Goal: Information Seeking & Learning: Learn about a topic

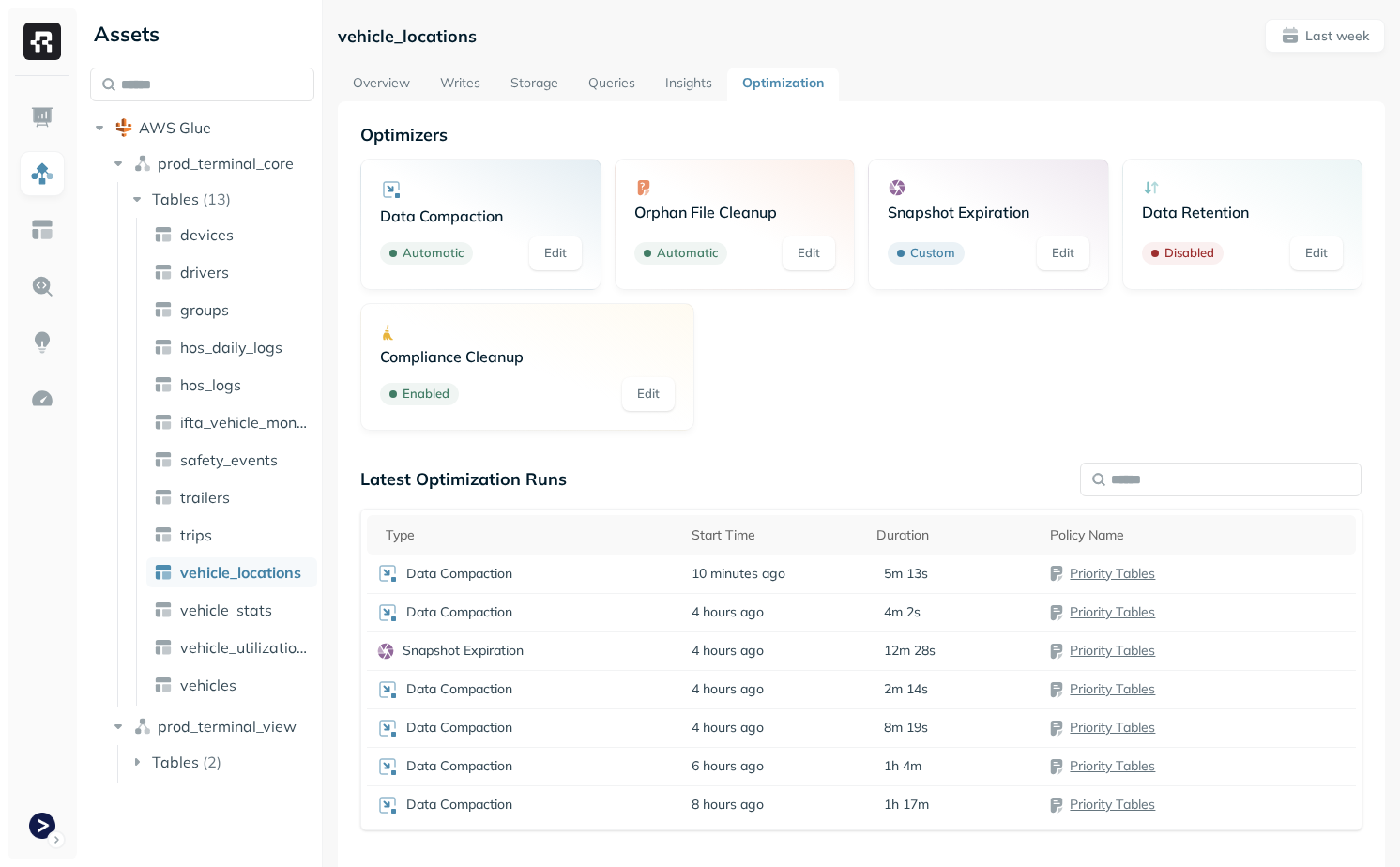
scroll to position [124, 0]
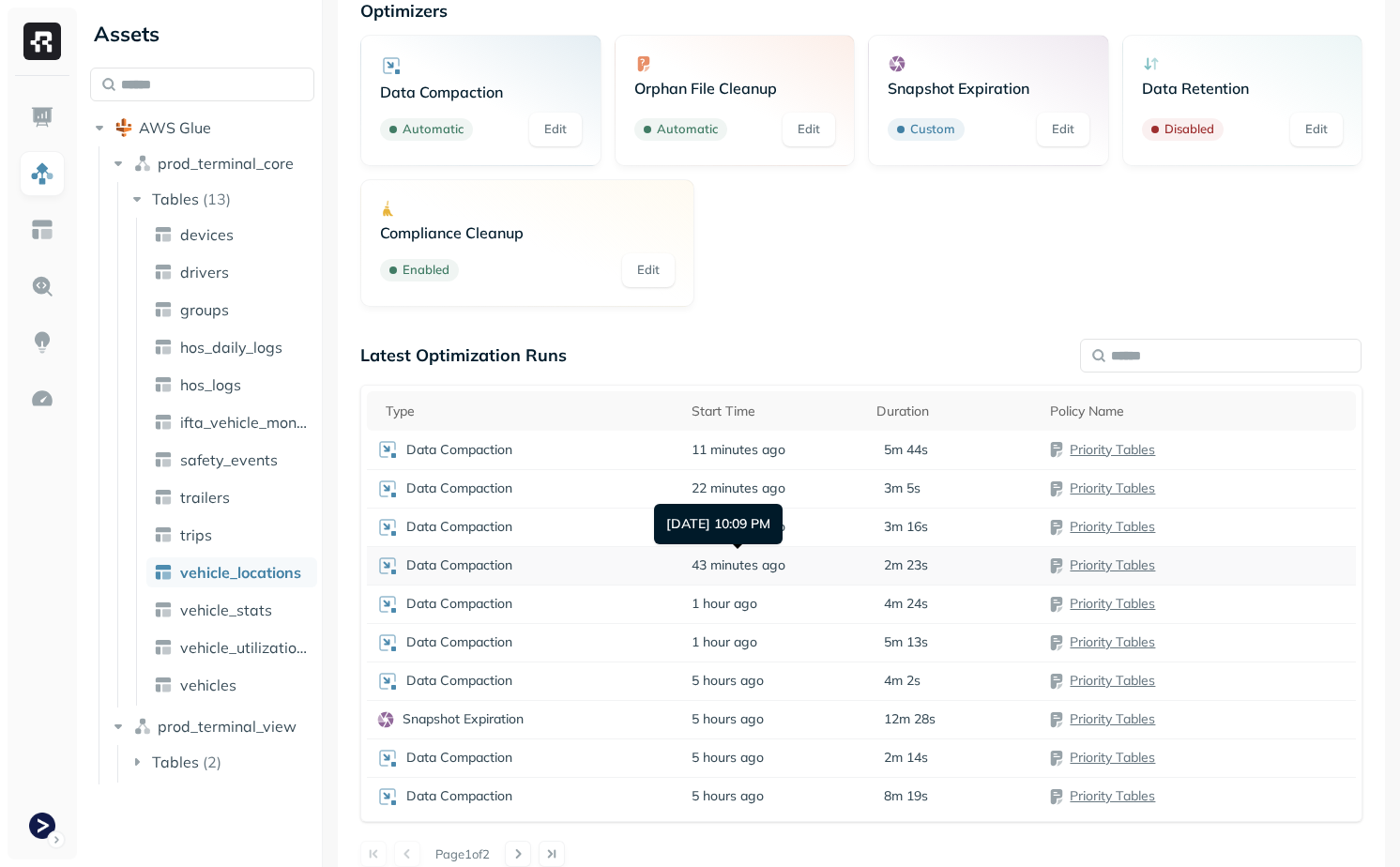
click at [733, 581] on td "43 minutes ago" at bounding box center [774, 565] width 185 height 39
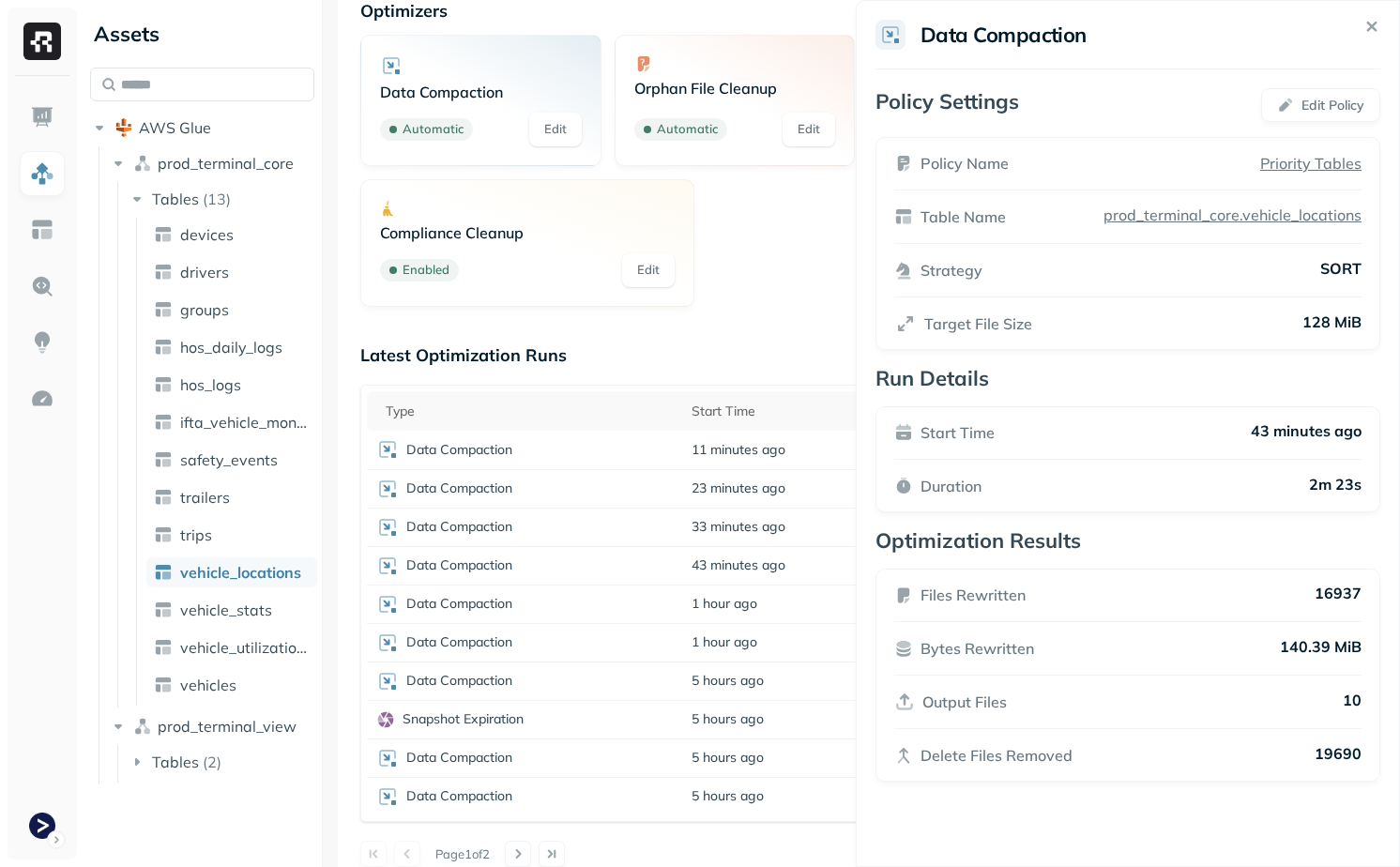
click at [1214, 577] on div "Files Rewritten 16937 Bytes Rewritten 140.39 MiB Output Files 10 Delete Files R…" at bounding box center [1129, 675] width 505 height 214
click at [678, 583] on html "Assets AWS Glue prod_terminal_core Tables ( 13 ) devices drivers groups hos_dai…" at bounding box center [700, 433] width 1400 height 867
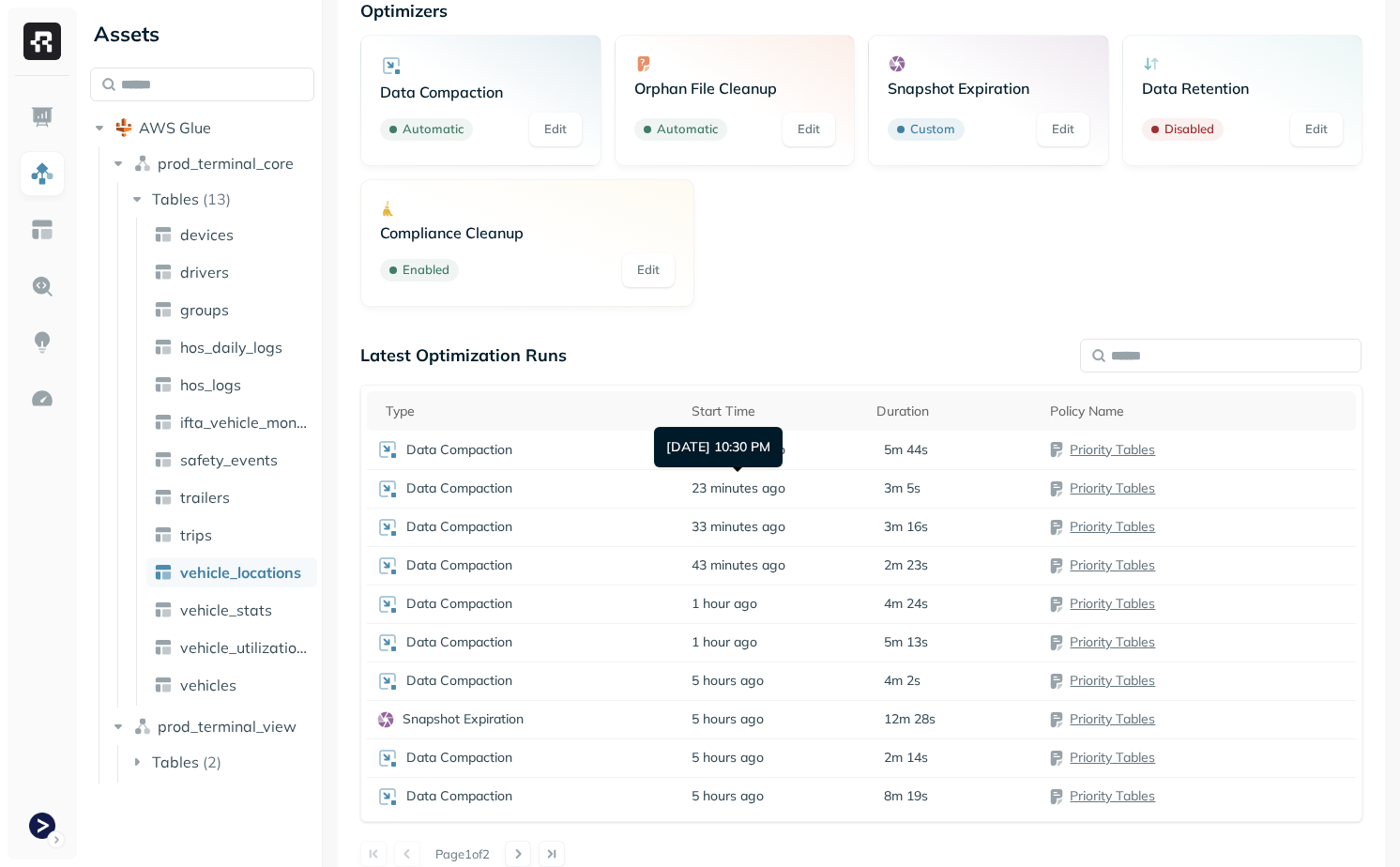
click at [724, 449] on div "Sep 15, 2025 10:30 PM Sep 15, 2025 10:30 PM" at bounding box center [718, 447] width 129 height 40
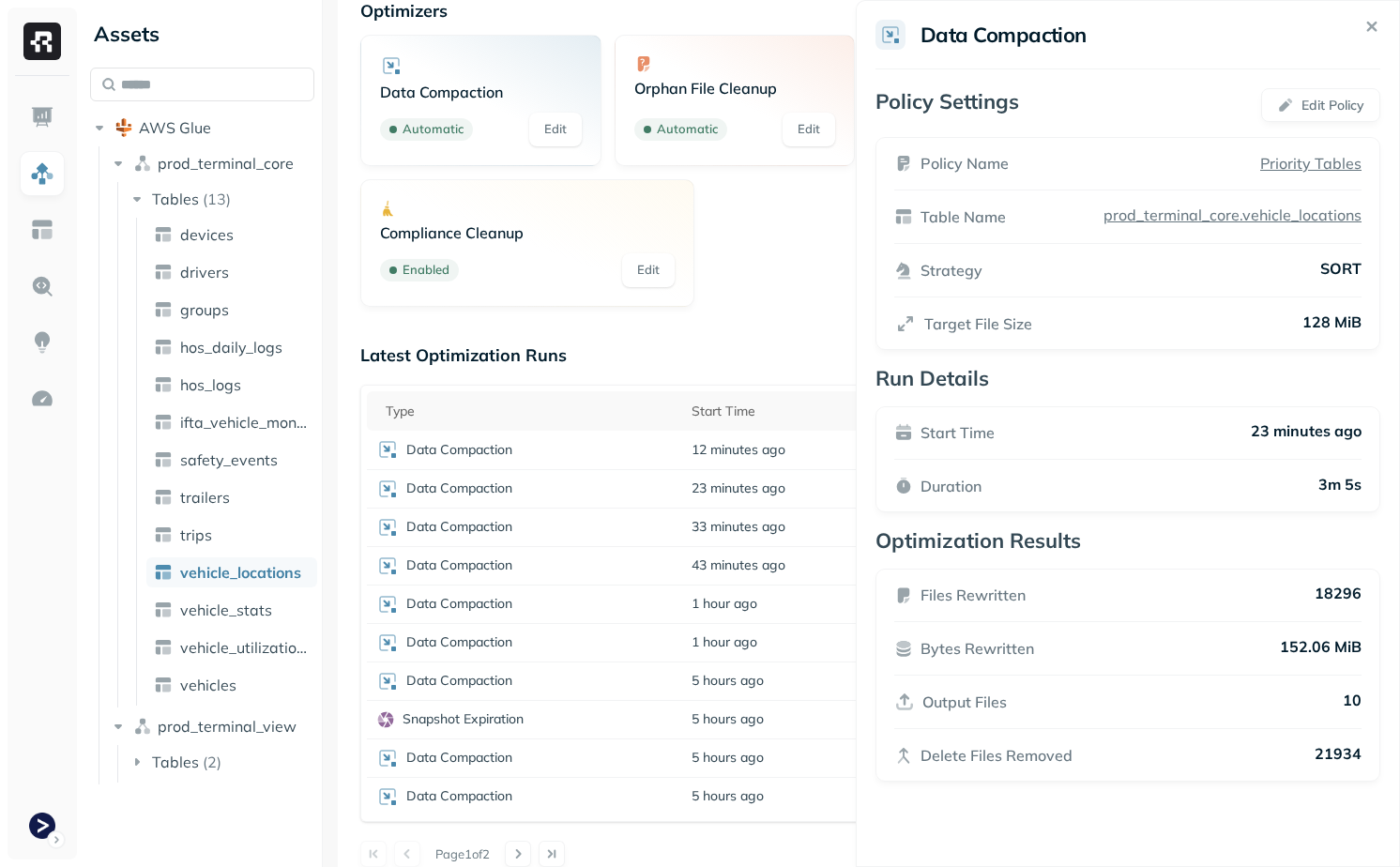
click at [820, 372] on html "Assets AWS Glue prod_terminal_core Tables ( 13 ) devices drivers groups hos_dai…" at bounding box center [700, 433] width 1400 height 867
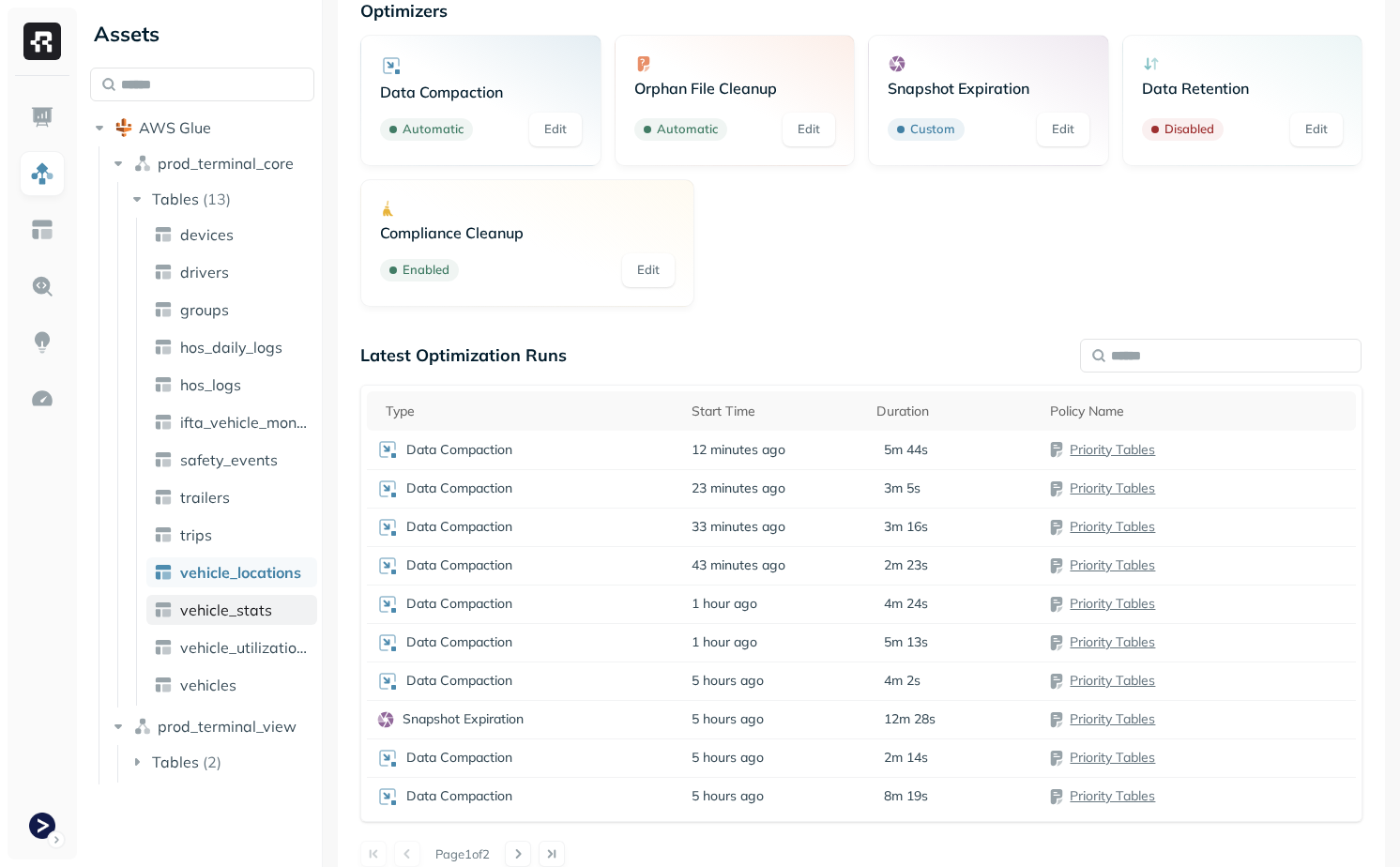
click at [220, 603] on span "vehicle_stats" at bounding box center [227, 610] width 92 height 19
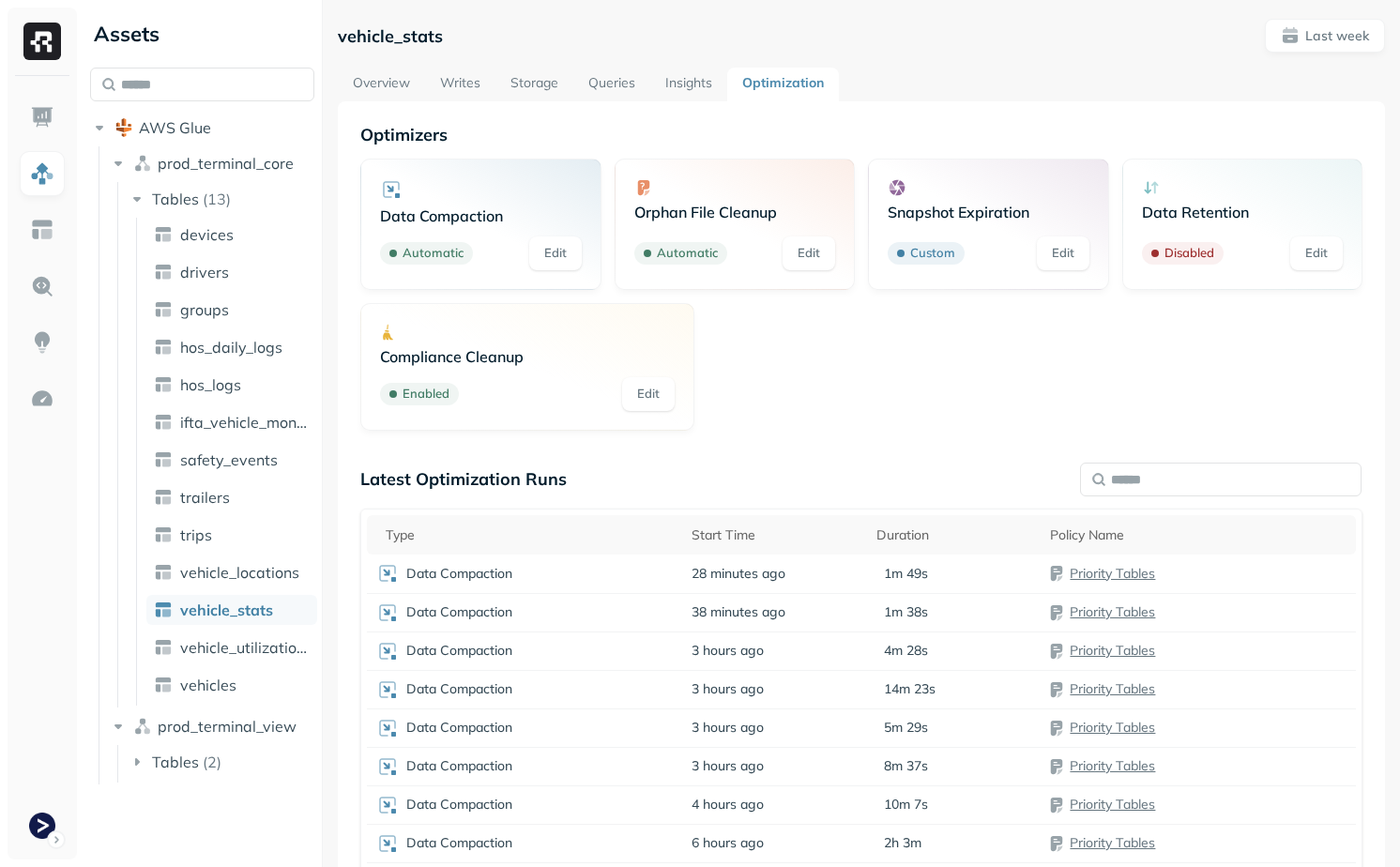
click at [392, 66] on div "vehicle_stats Last week Overview Writes Storage Queries Insights Optimization O…" at bounding box center [862, 516] width 1048 height 994
click at [391, 88] on link "Overview" at bounding box center [381, 85] width 87 height 34
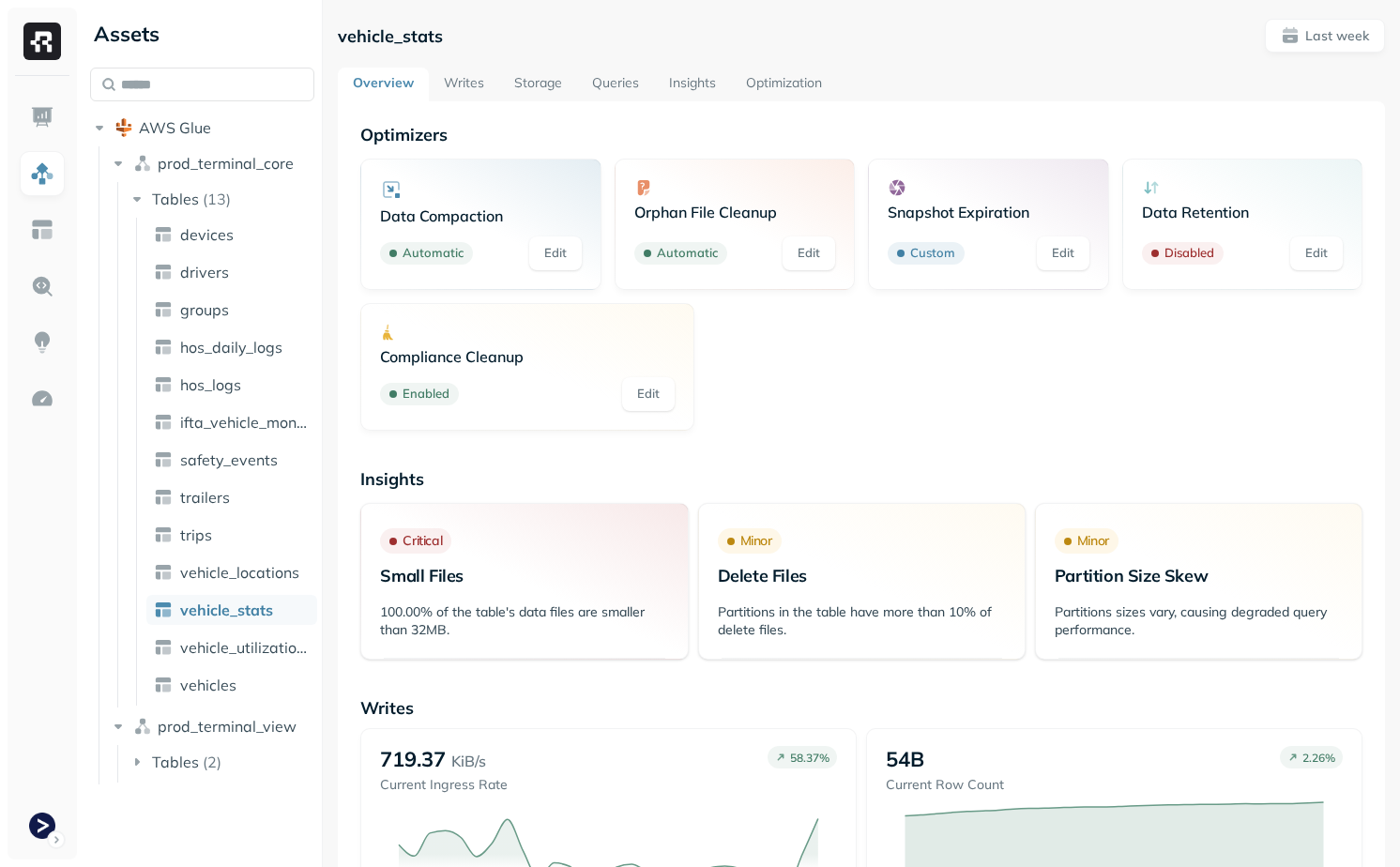
click at [453, 74] on link "Writes" at bounding box center [464, 85] width 71 height 34
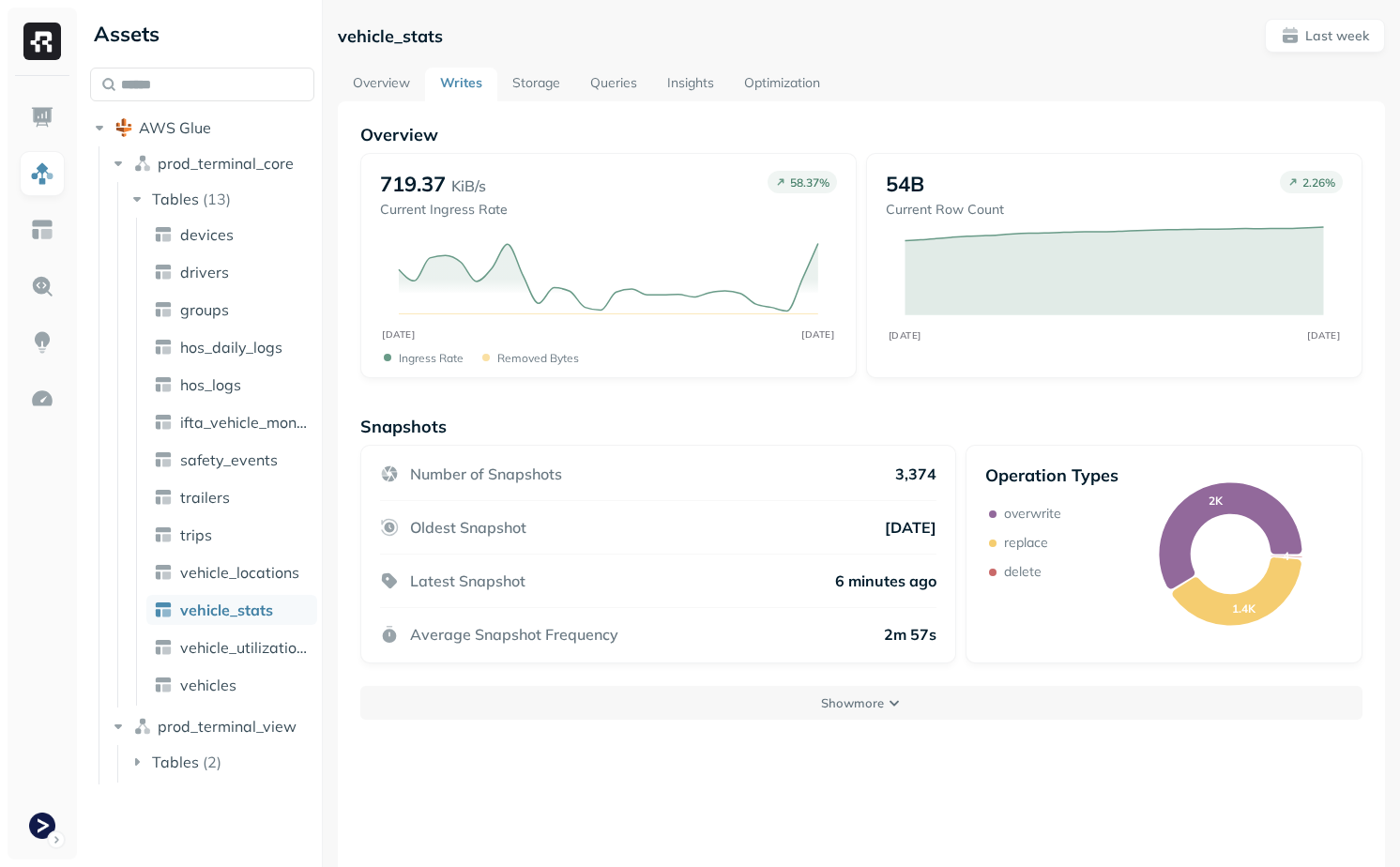
click at [531, 85] on link "Storage" at bounding box center [536, 85] width 78 height 34
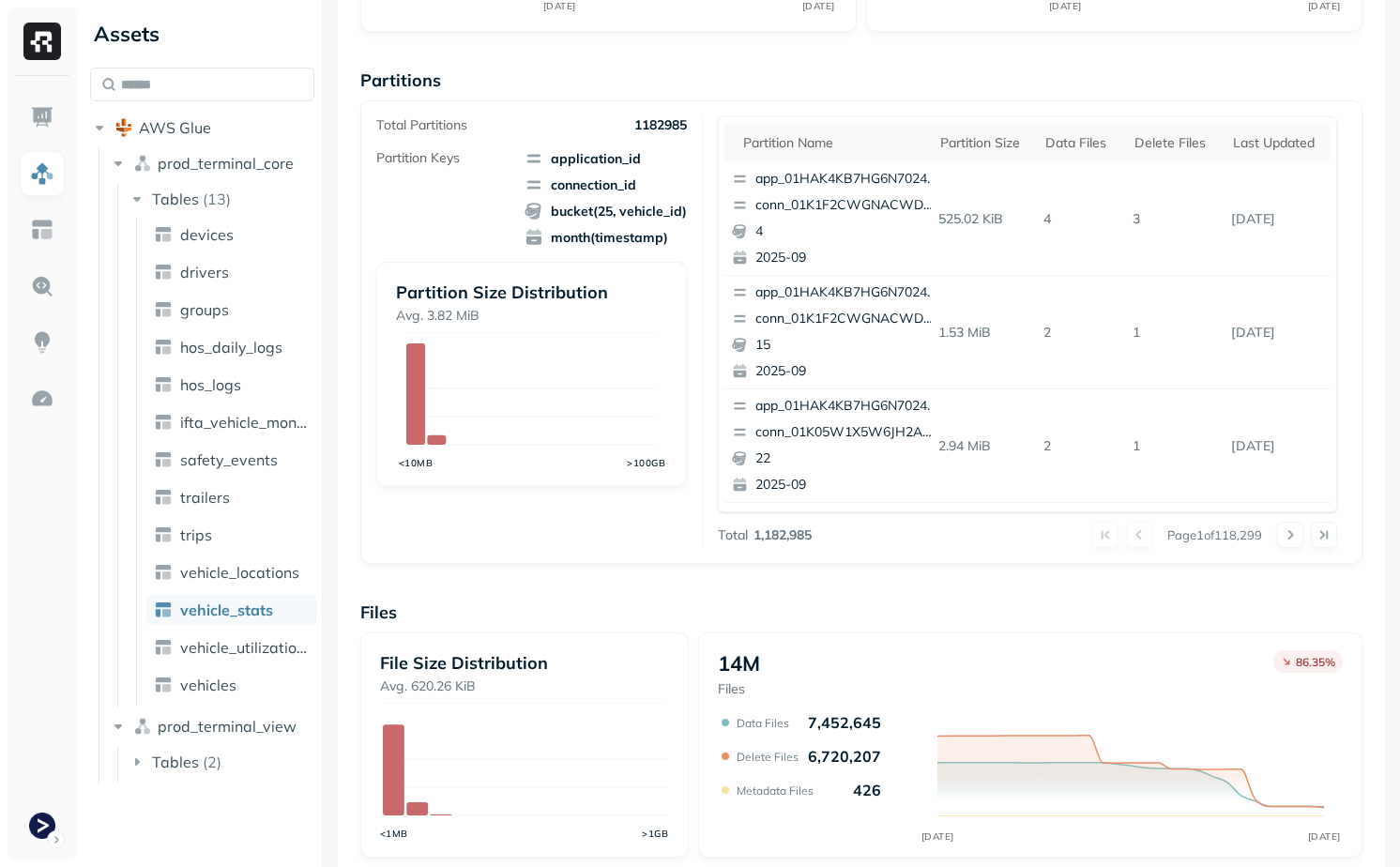
scroll to position [568, 0]
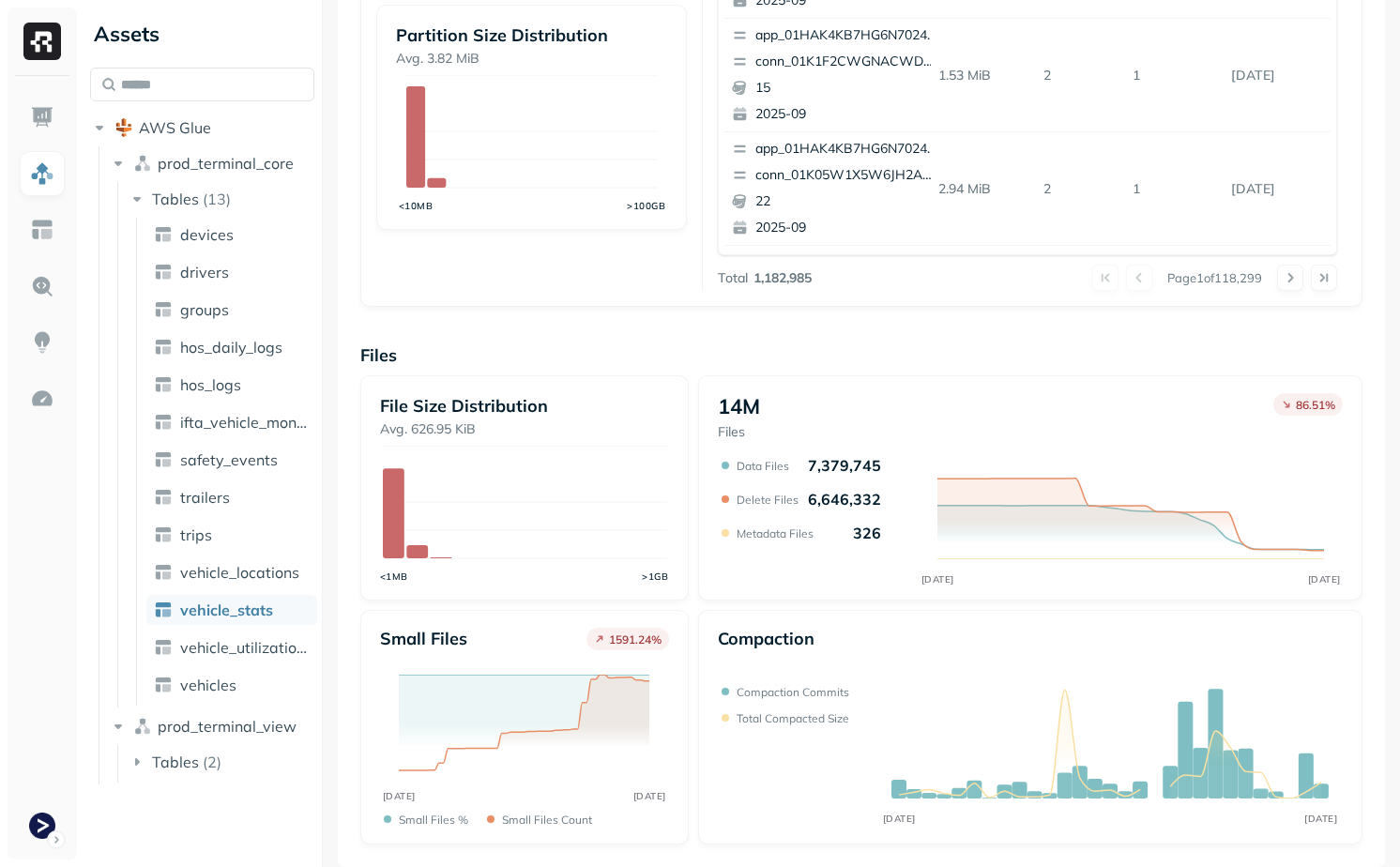
click at [603, 357] on p "Files" at bounding box center [861, 355] width 1003 height 22
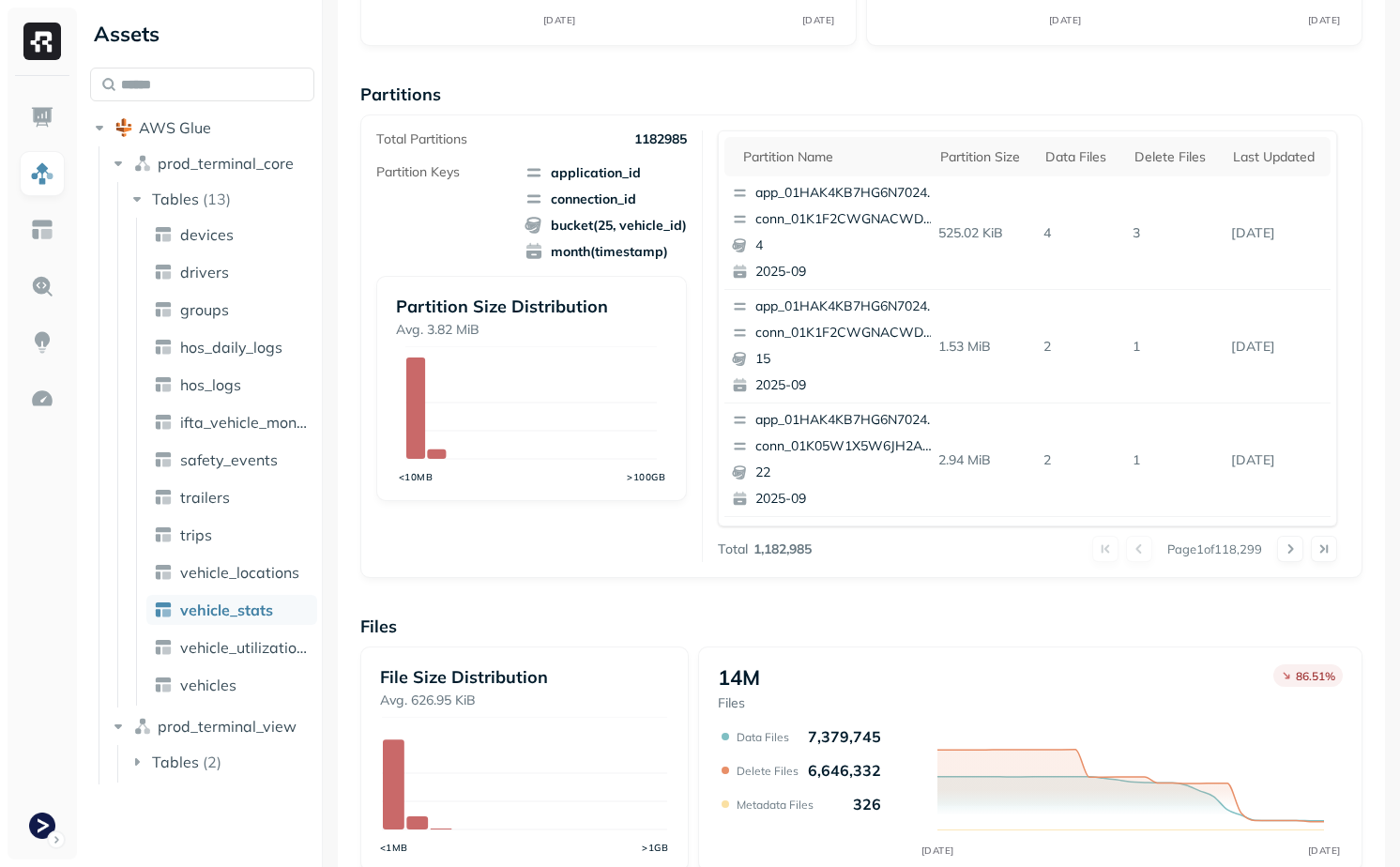
scroll to position [0, 0]
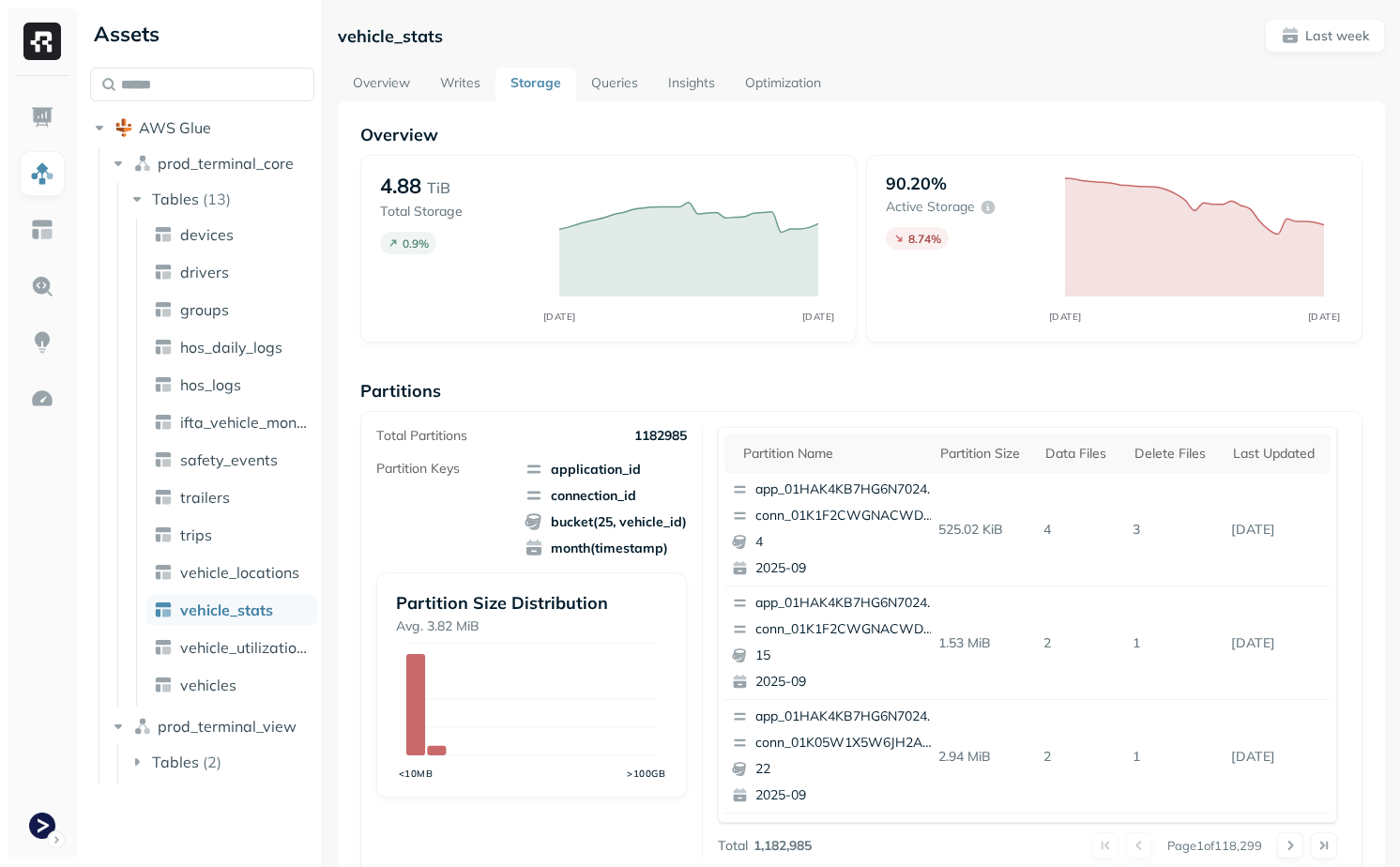
click at [797, 93] on link "Optimization" at bounding box center [783, 85] width 106 height 34
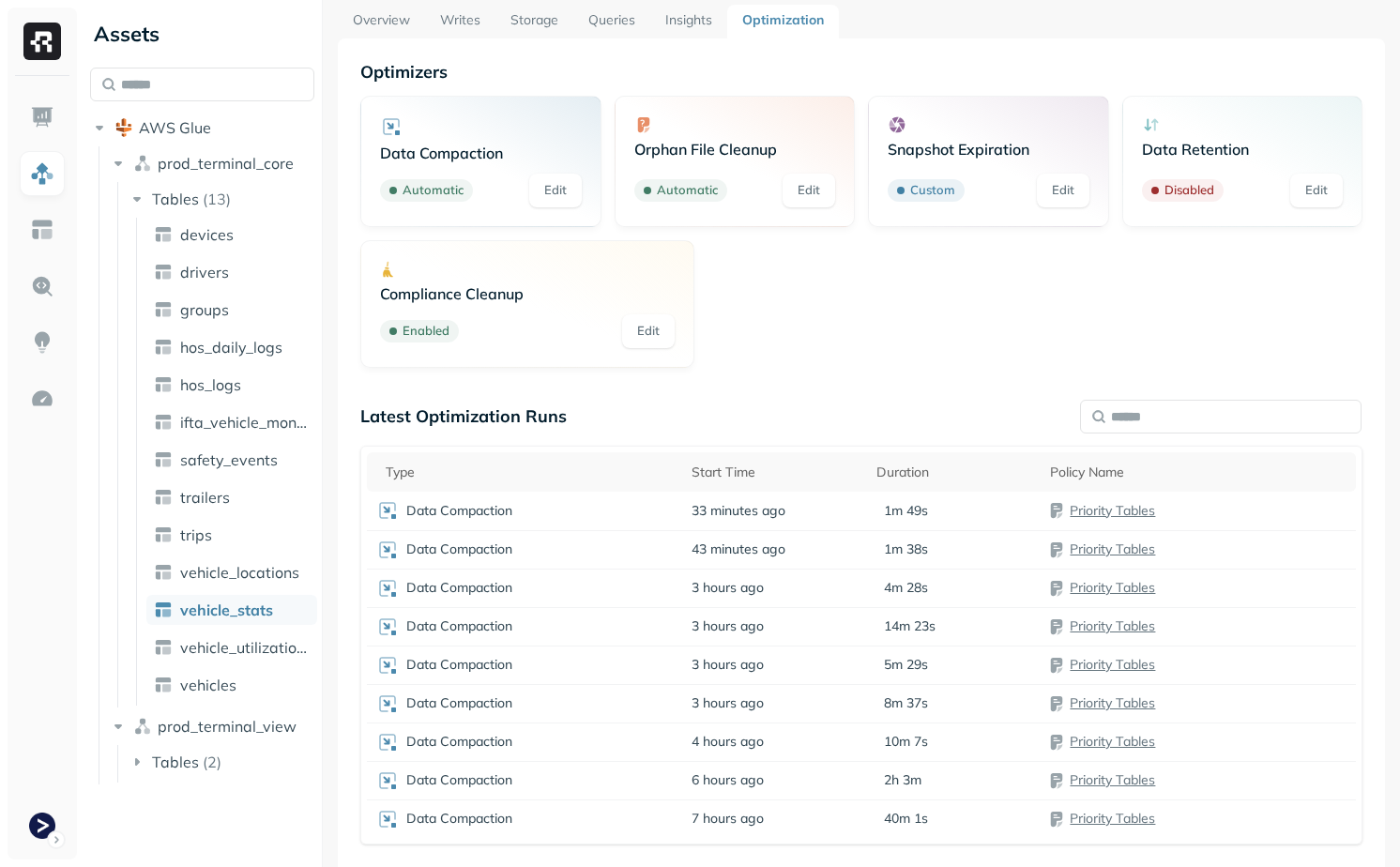
scroll to position [66, 0]
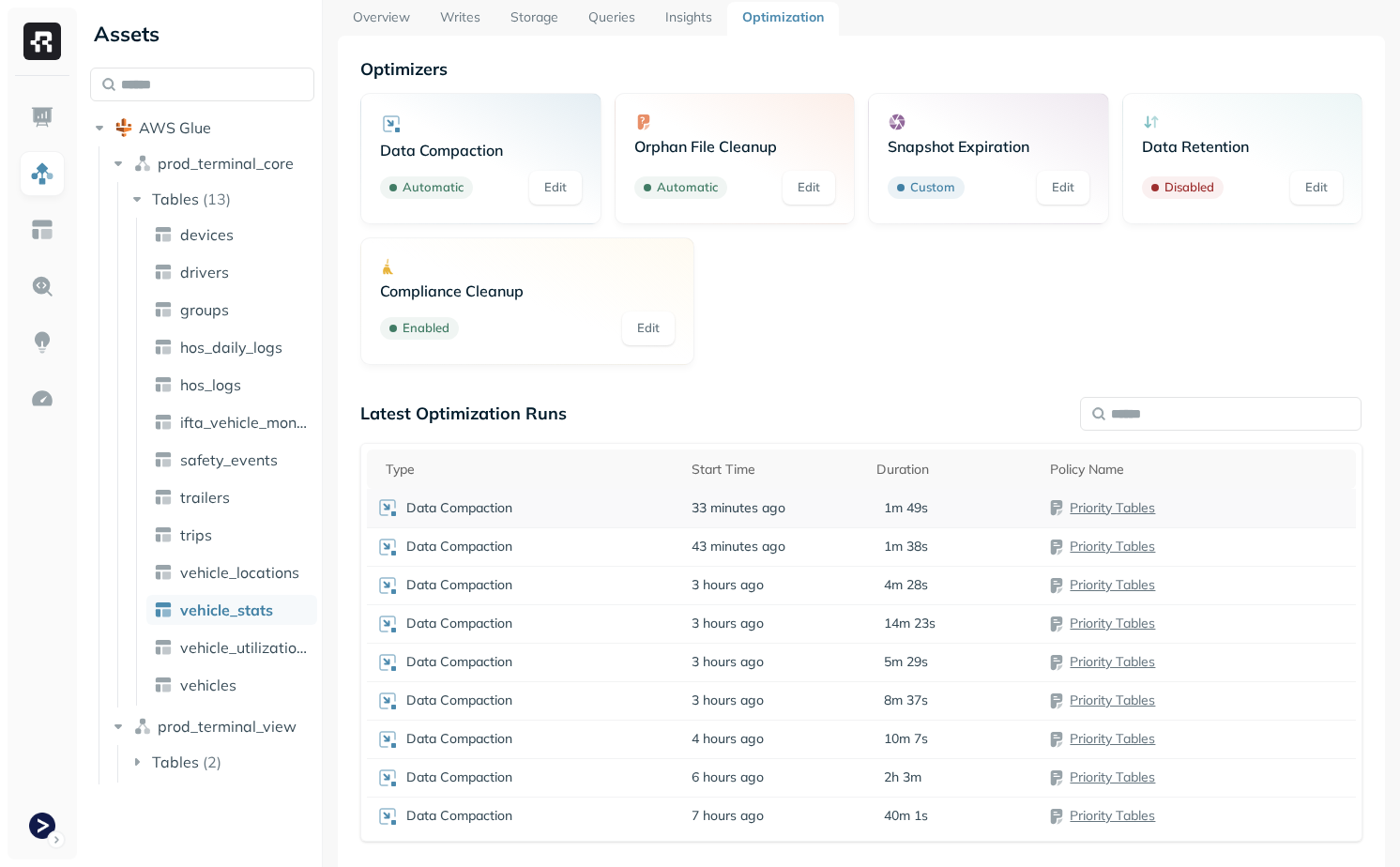
click at [837, 506] on td "33 minutes ago" at bounding box center [774, 508] width 185 height 39
click at [833, 509] on td "35 minutes ago" at bounding box center [774, 508] width 185 height 39
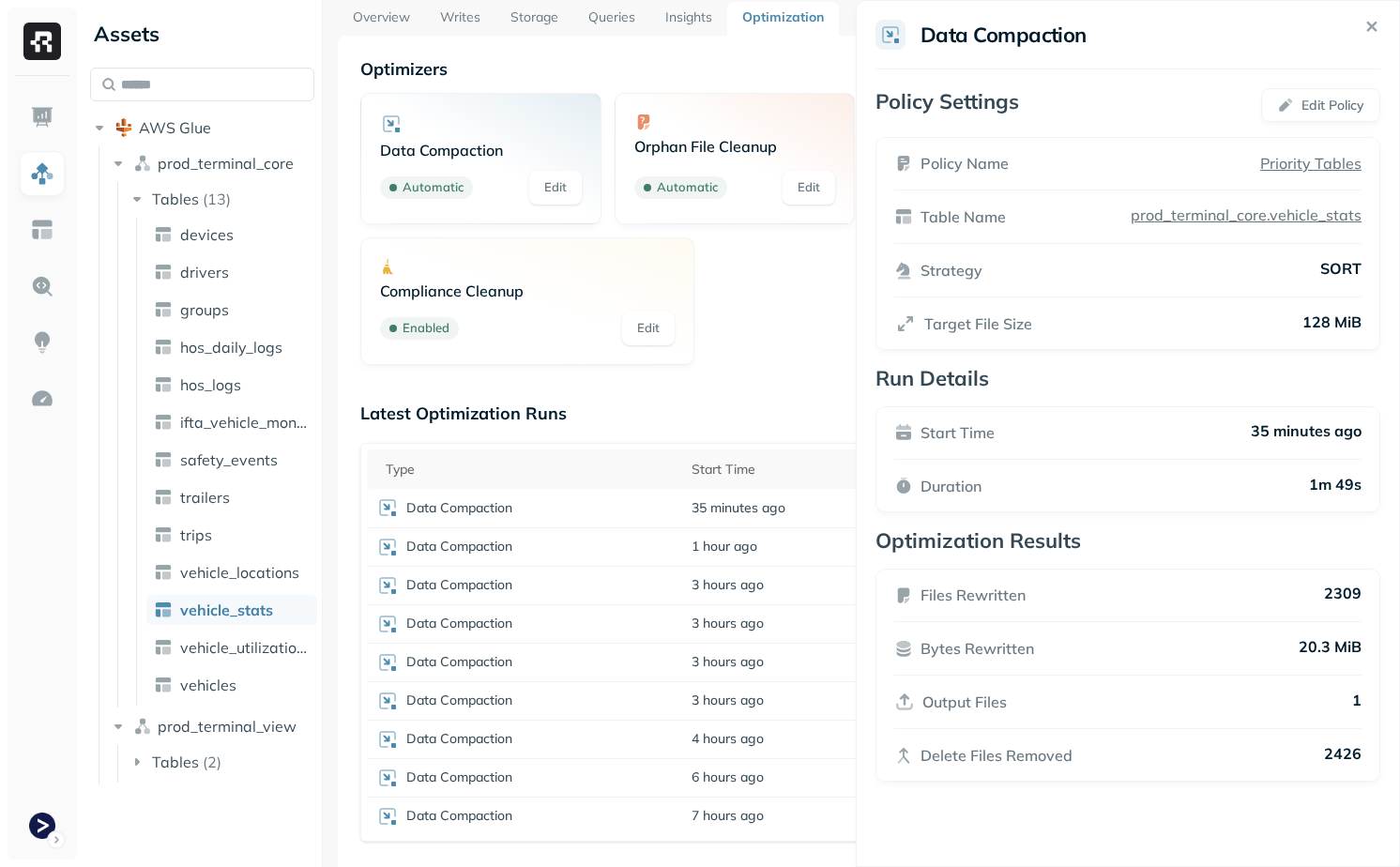
click at [785, 361] on html "Assets AWS Glue prod_terminal_core Tables ( 13 ) devices drivers groups hos_dai…" at bounding box center [700, 433] width 1400 height 867
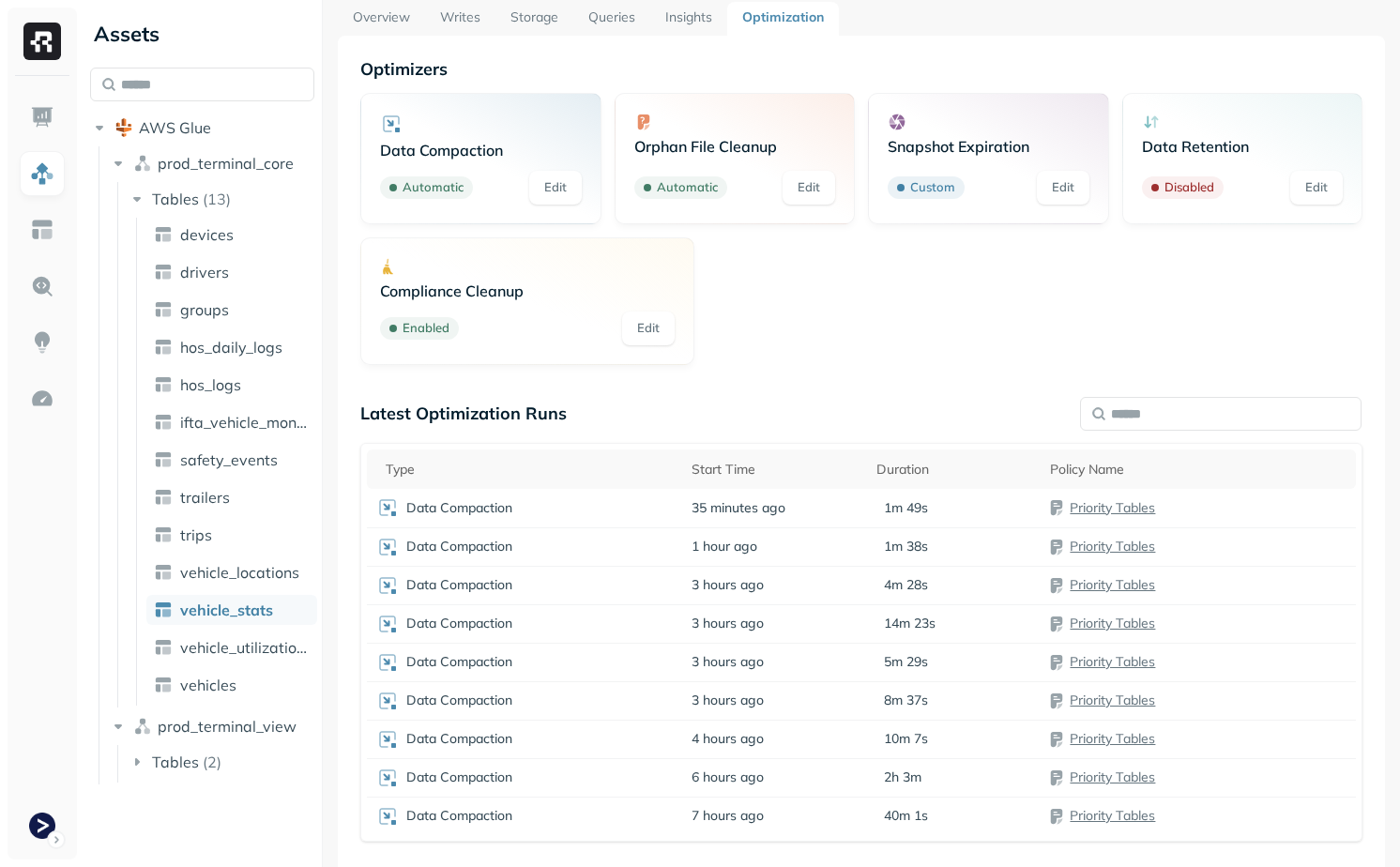
click at [458, 15] on link "Writes" at bounding box center [460, 19] width 71 height 34
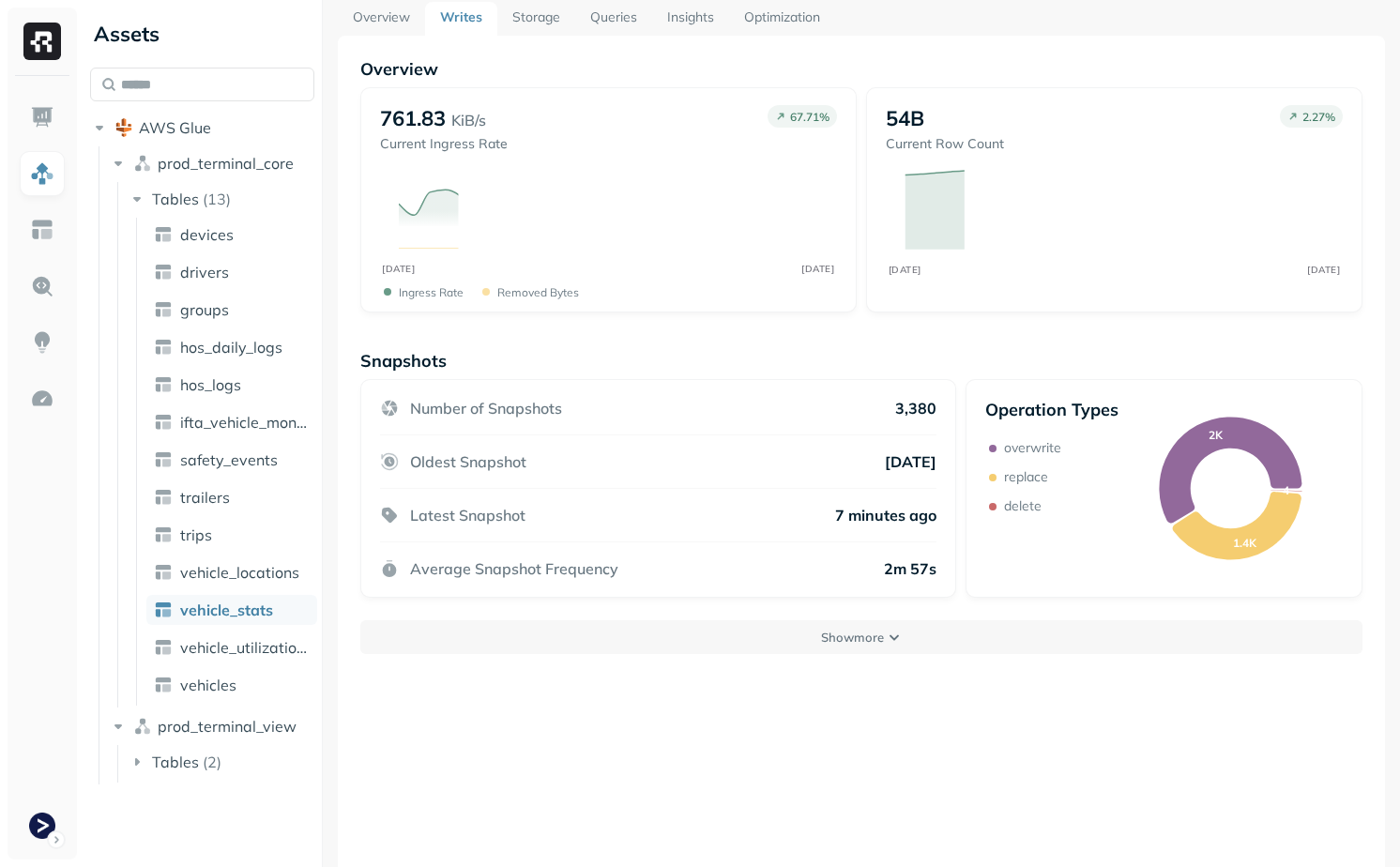
click at [539, 17] on link "Storage" at bounding box center [536, 19] width 78 height 34
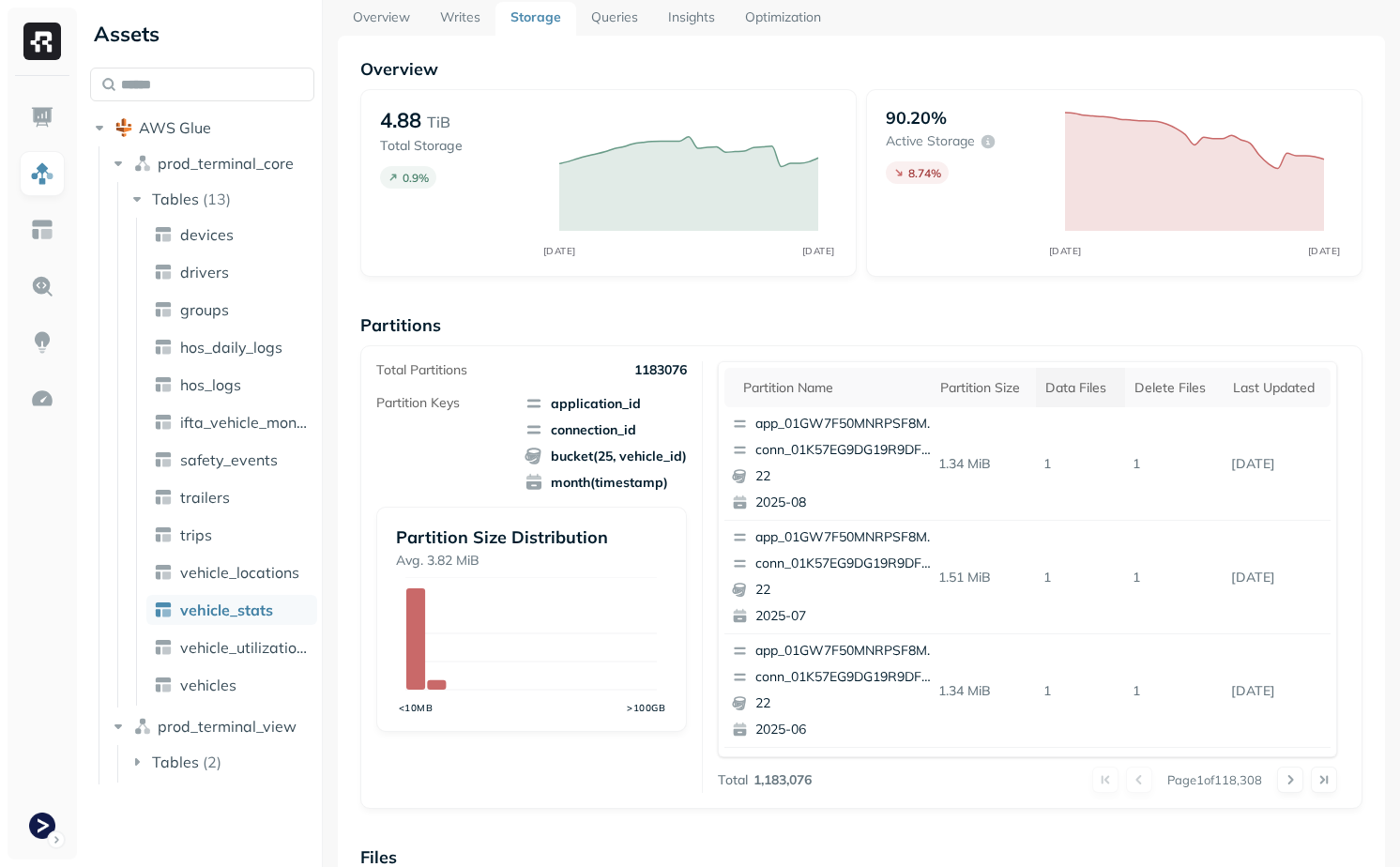
click at [1055, 389] on div "Data Files" at bounding box center [1081, 388] width 71 height 18
click at [1056, 579] on p "4579" at bounding box center [1084, 577] width 106 height 33
click at [1062, 609] on td "4579" at bounding box center [1084, 578] width 106 height 114
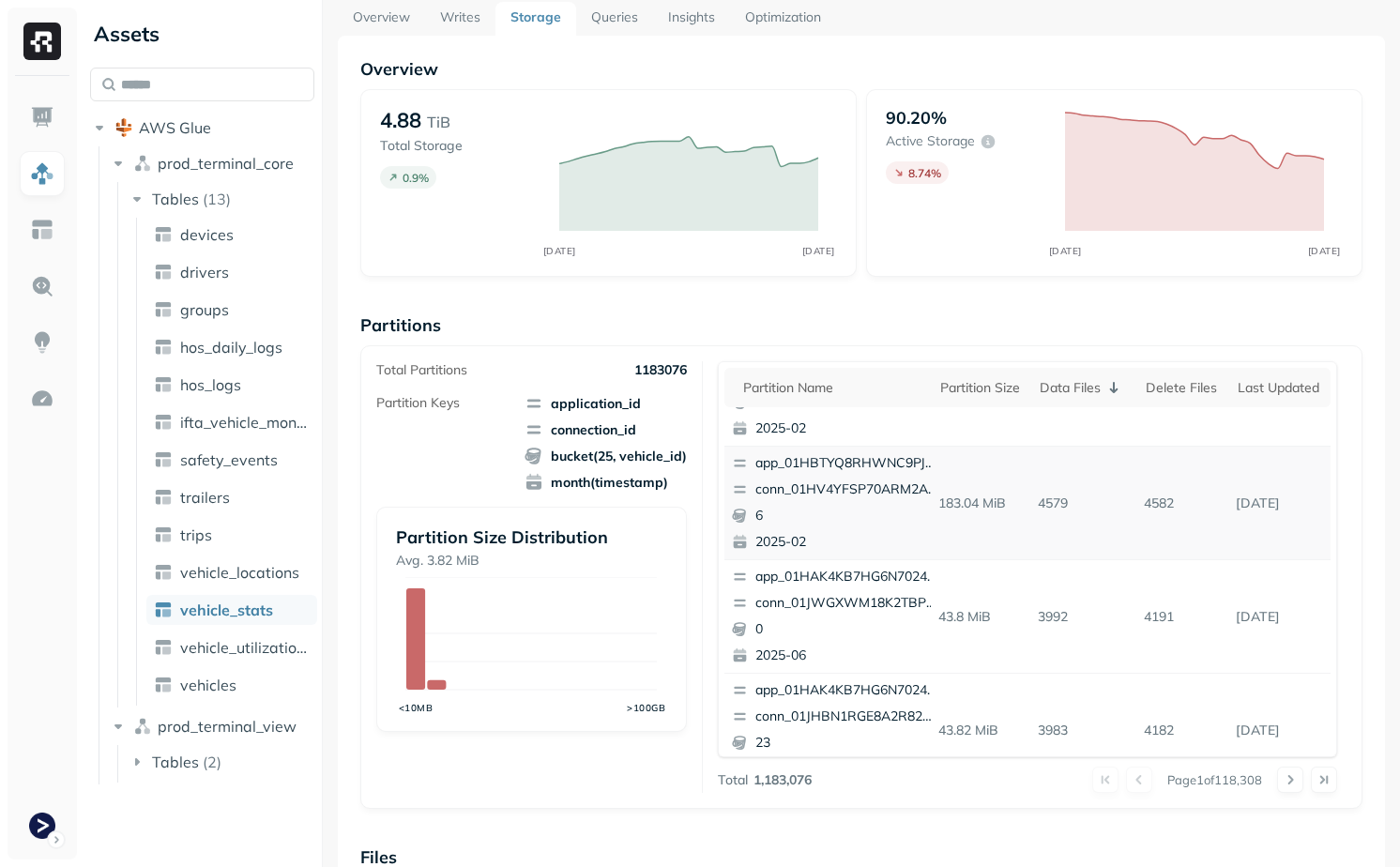
scroll to position [77, 0]
click at [976, 503] on p "183.04 MiB" at bounding box center [981, 500] width 101 height 33
drag, startPoint x: 976, startPoint y: 503, endPoint x: 1139, endPoint y: 503, distance: 163.0
click at [1139, 503] on tr "app_01HBTYQ8RHWNC9PJRQSHC6SQFF conn_01HV4YFSP70ARM2AZME4NPMD44 6 2025-02 183.04…" at bounding box center [1028, 501] width 607 height 114
click at [1139, 503] on p "4582" at bounding box center [1182, 500] width 92 height 33
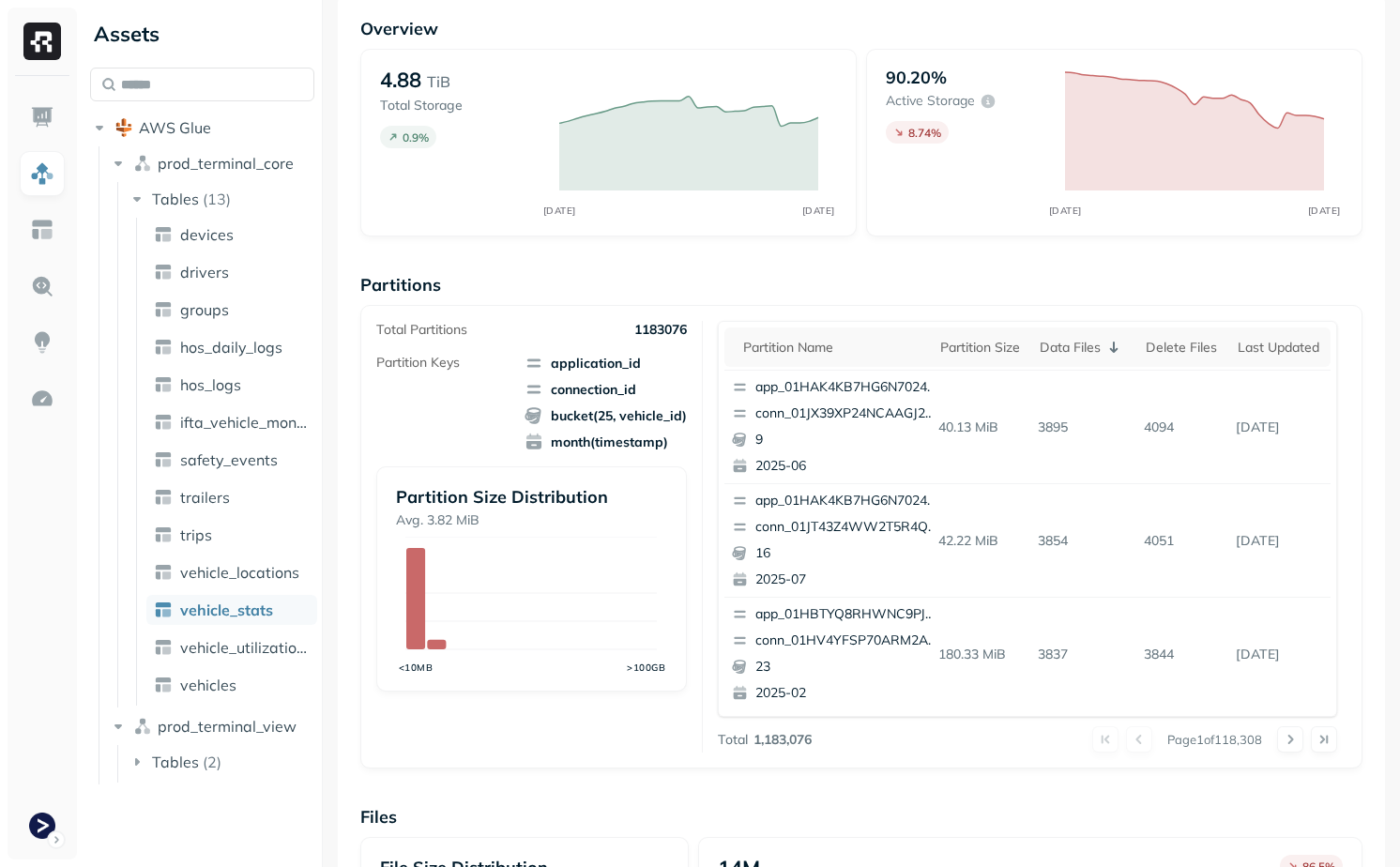
scroll to position [105, 0]
click at [553, 440] on span "month(timestamp)" at bounding box center [606, 443] width 163 height 19
drag, startPoint x: 553, startPoint y: 440, endPoint x: 679, endPoint y: 439, distance: 126.0
click at [679, 439] on span "month(timestamp)" at bounding box center [606, 443] width 163 height 19
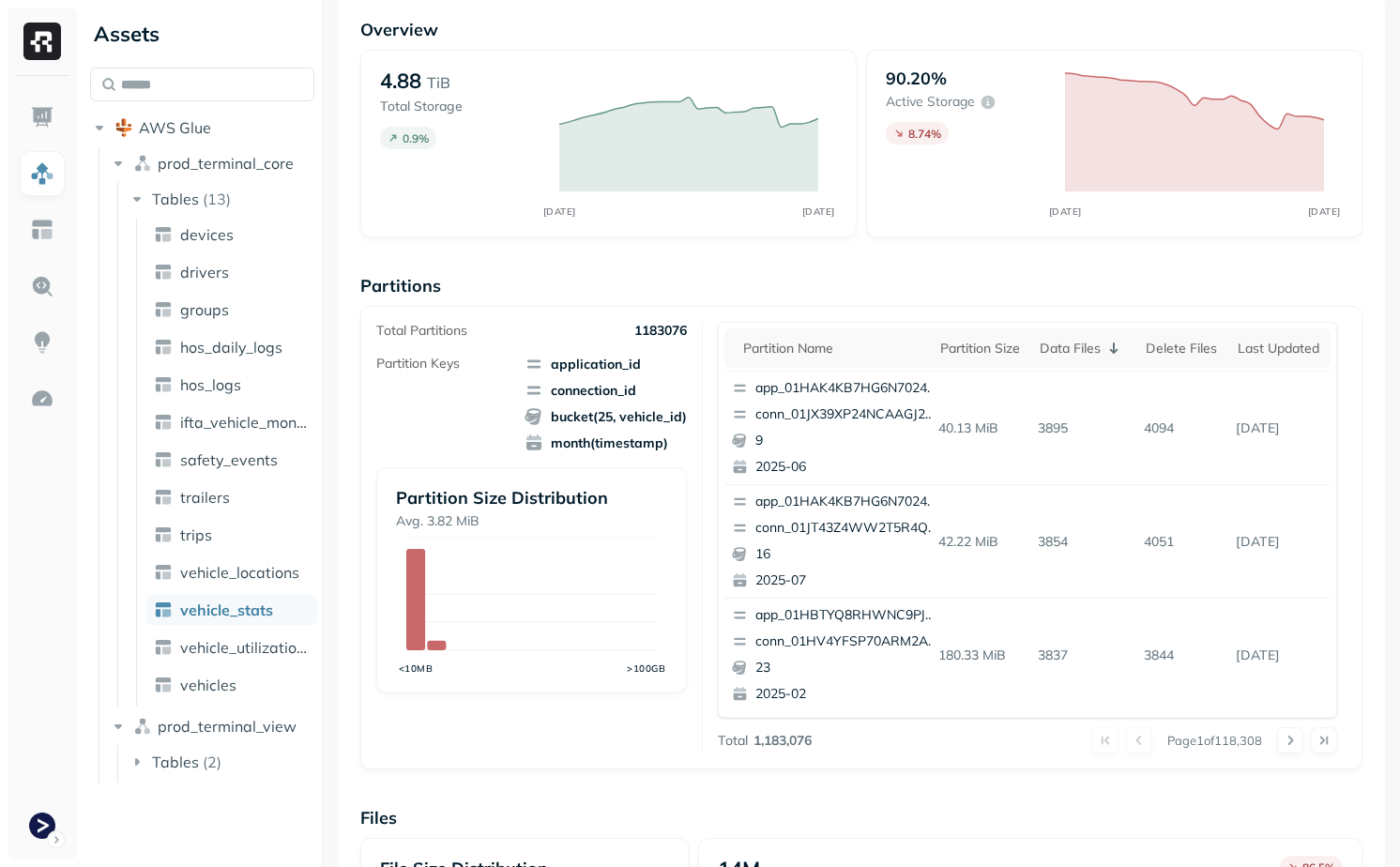
click at [550, 445] on span "month(timestamp)" at bounding box center [606, 443] width 163 height 19
click at [561, 446] on span "month(timestamp)" at bounding box center [606, 443] width 163 height 19
drag, startPoint x: 561, startPoint y: 446, endPoint x: 669, endPoint y: 444, distance: 108.0
click at [669, 444] on span "month(timestamp)" at bounding box center [606, 443] width 163 height 19
drag, startPoint x: 669, startPoint y: 444, endPoint x: 638, endPoint y: 376, distance: 74.7
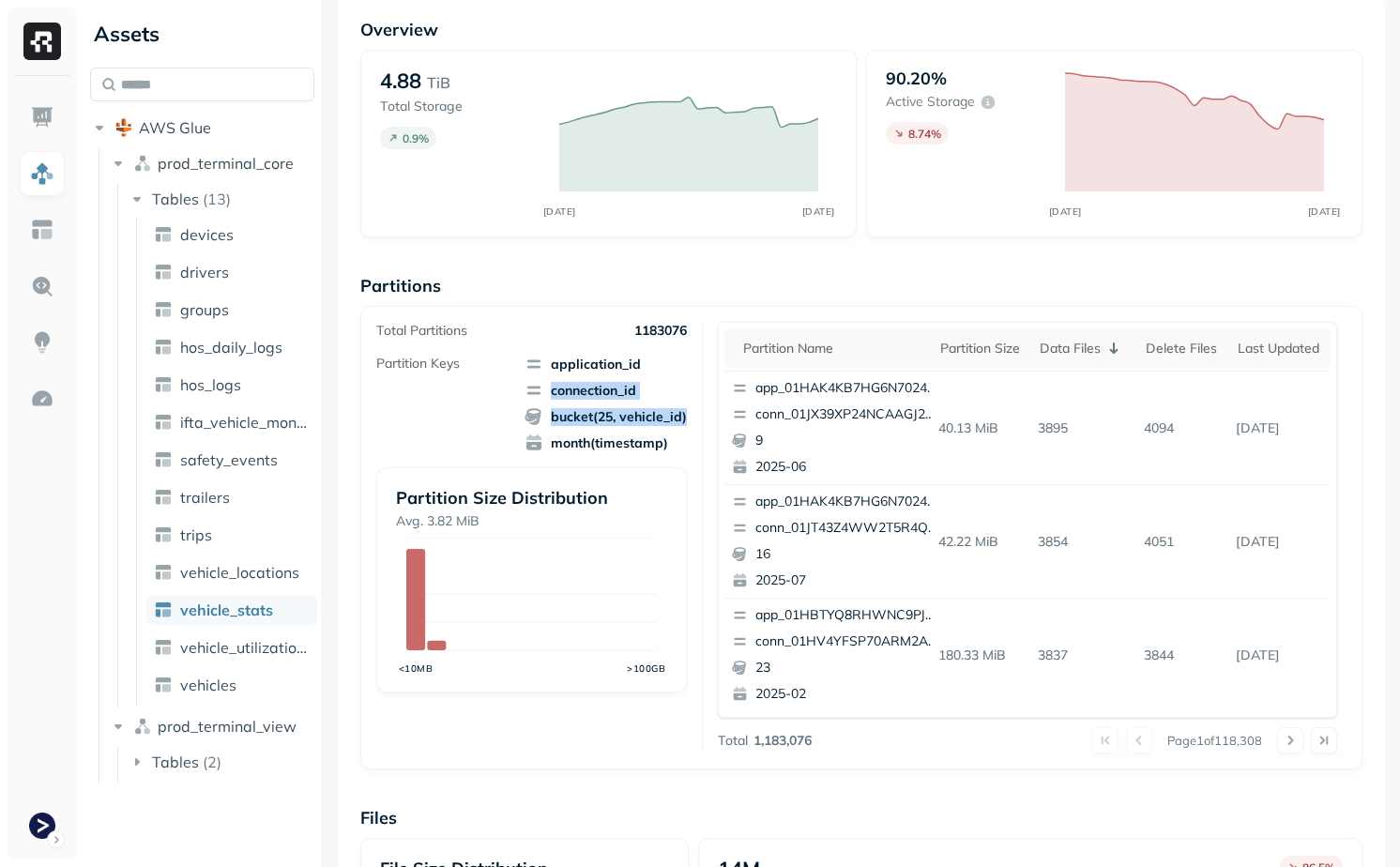
click at [638, 376] on span "application_id connection_id bucket(25, vehicle_id) month(timestamp)" at bounding box center [606, 404] width 163 height 98
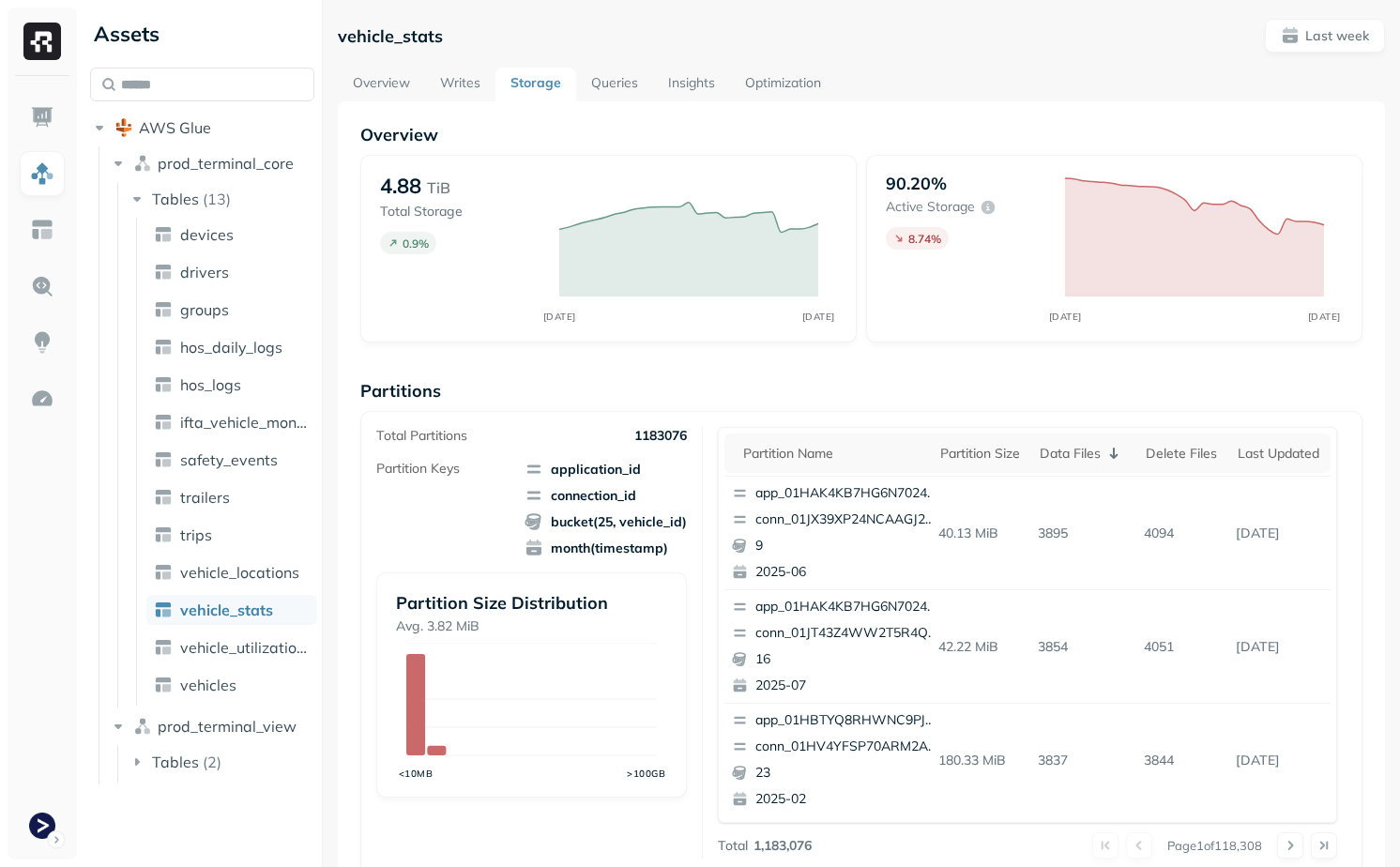
scroll to position [2, 0]
click at [611, 81] on link "Queries" at bounding box center [615, 83] width 77 height 34
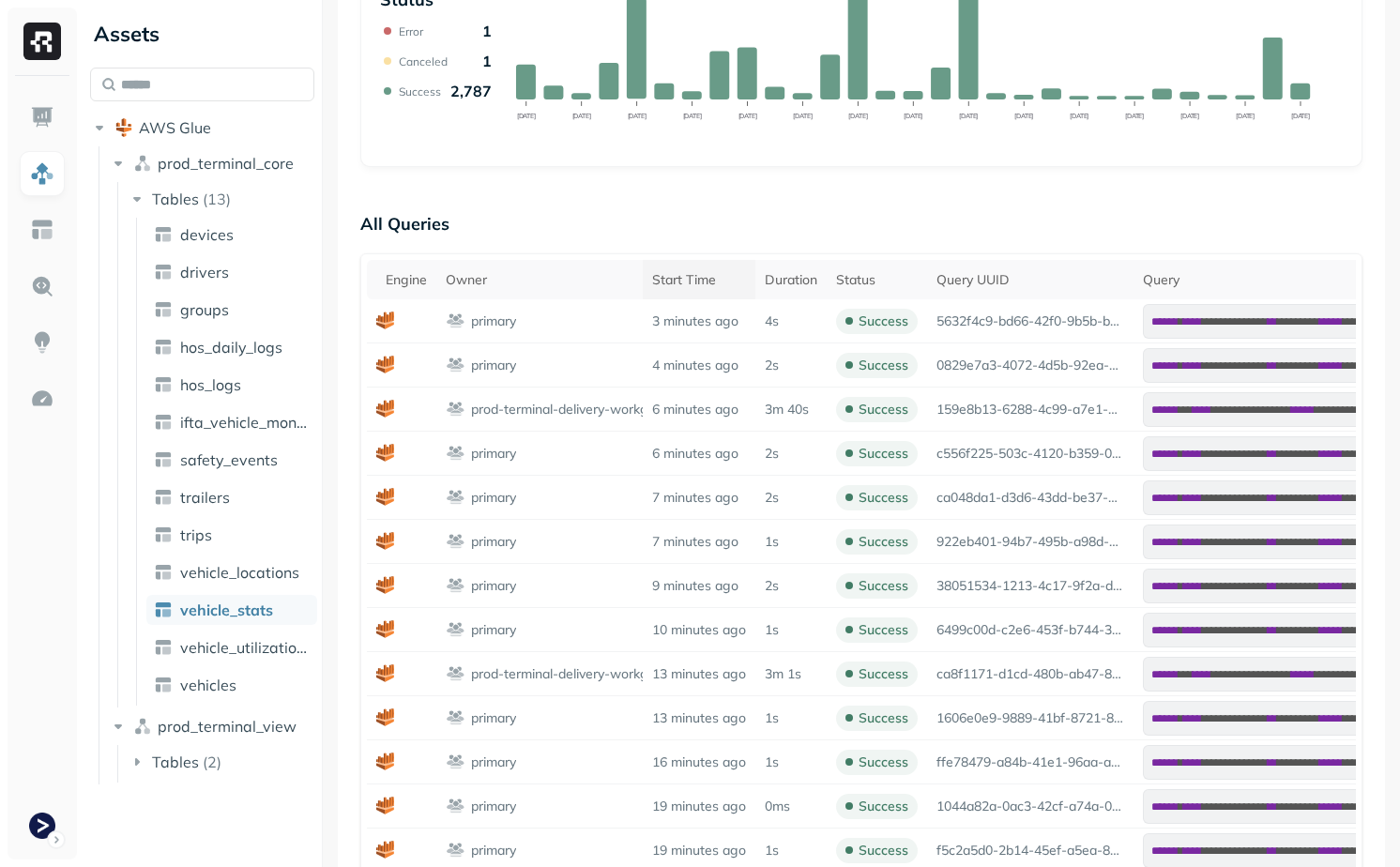
scroll to position [548, 0]
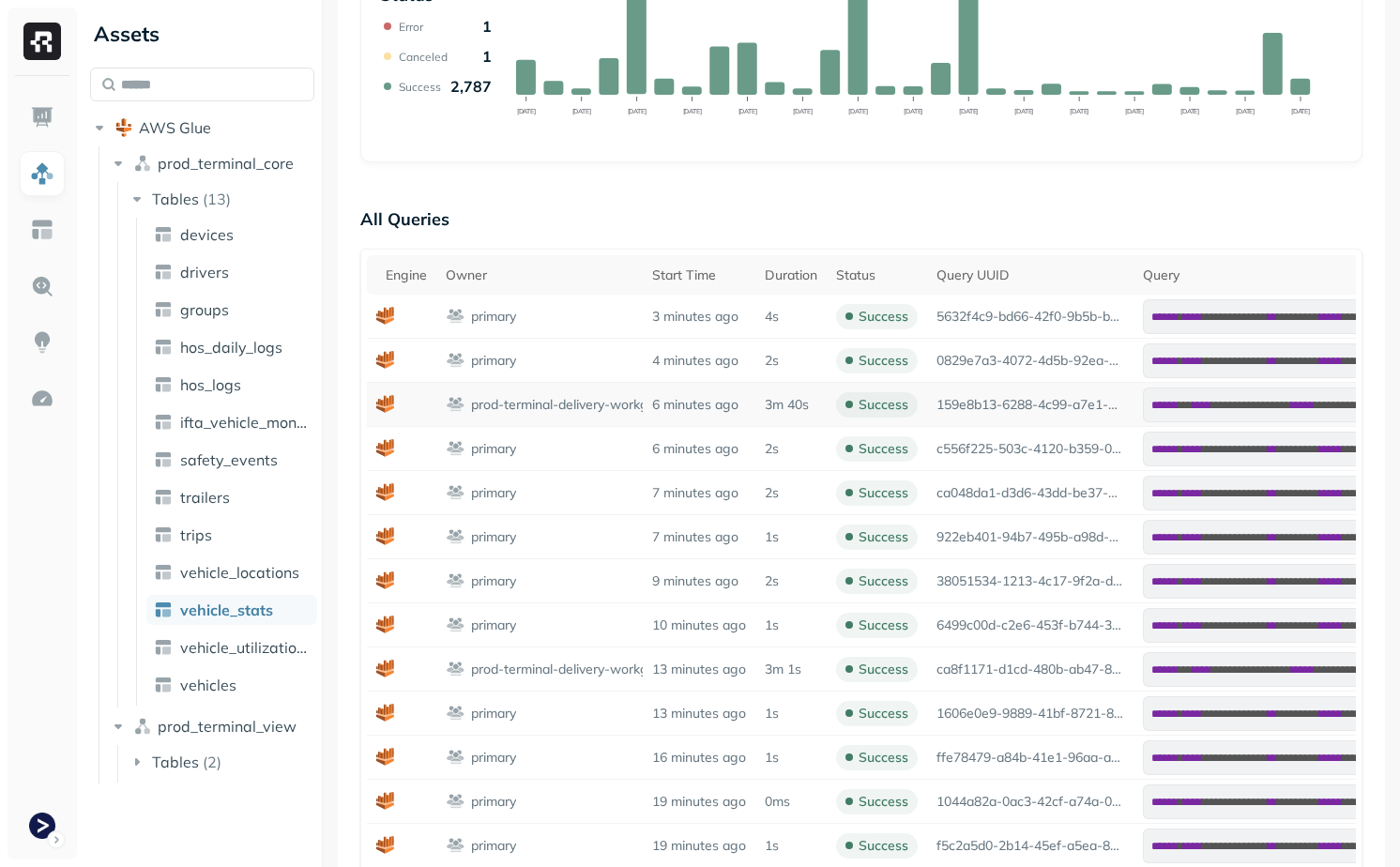
click at [618, 422] on td "prod-terminal-delivery-workgroup" at bounding box center [539, 405] width 207 height 44
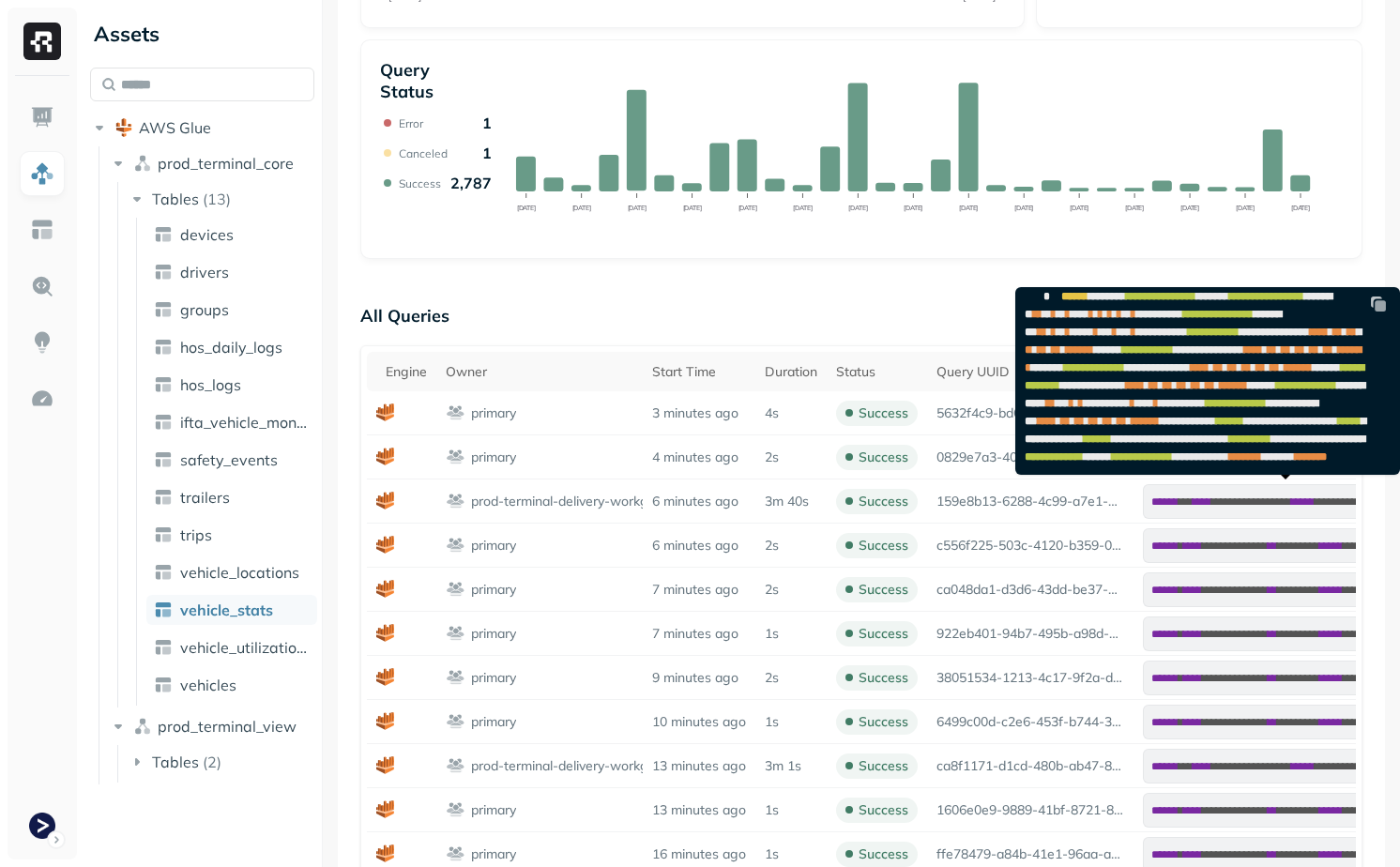
scroll to position [134, 0]
click at [1131, 398] on span "**********" at bounding box center [1107, 403] width 47 height 11
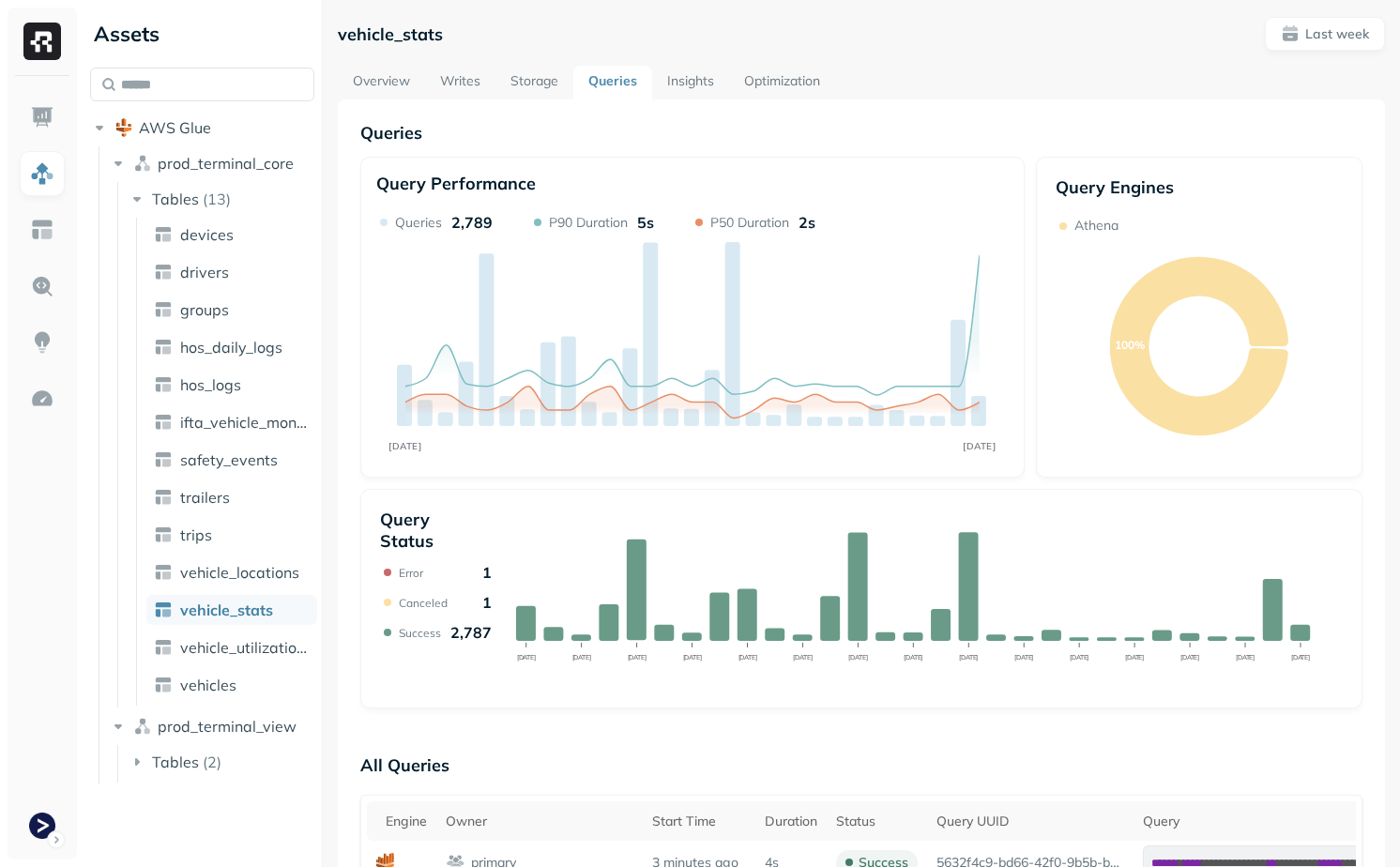
scroll to position [0, 0]
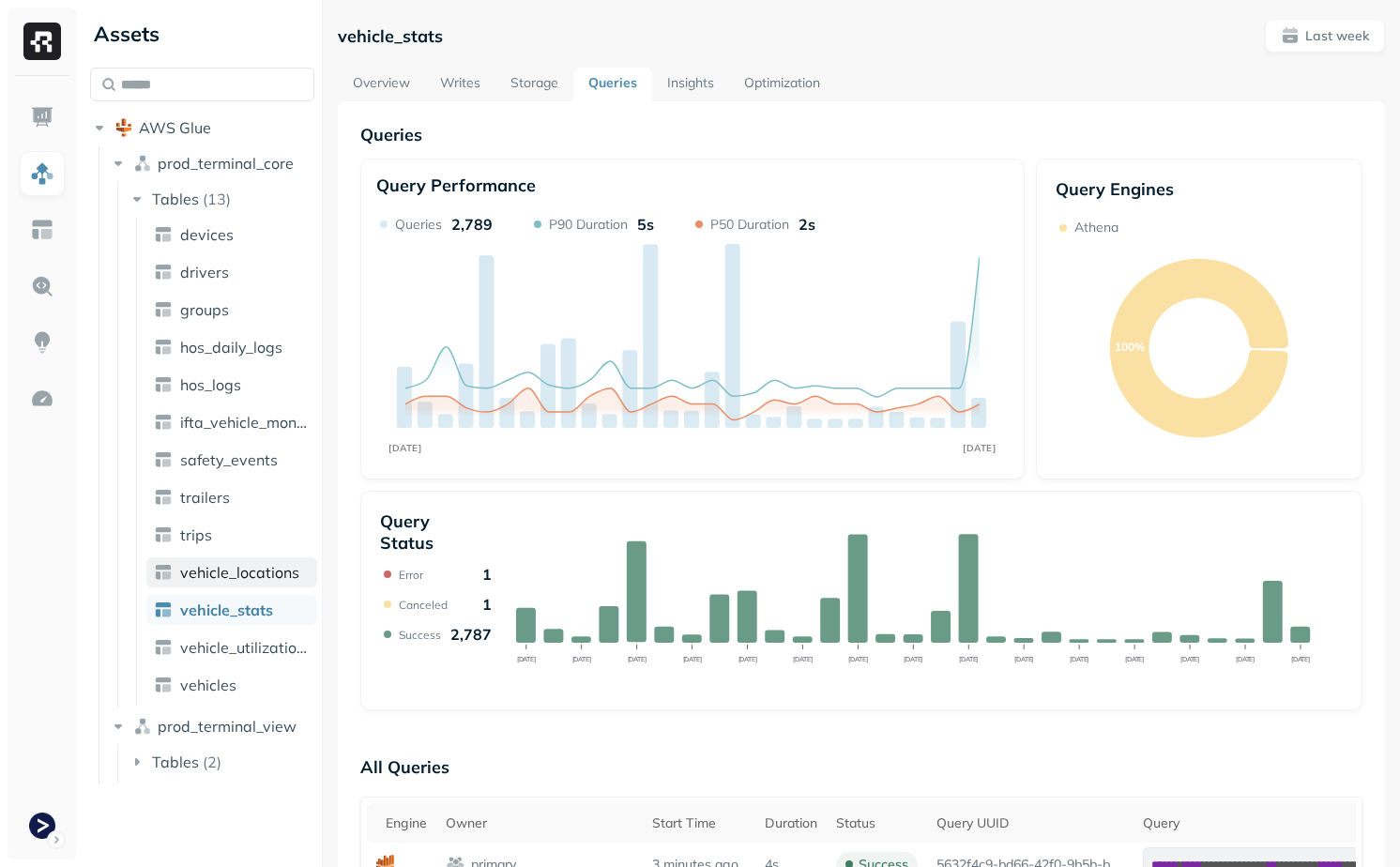
click at [250, 576] on span "vehicle_locations" at bounding box center [239, 572] width 119 height 19
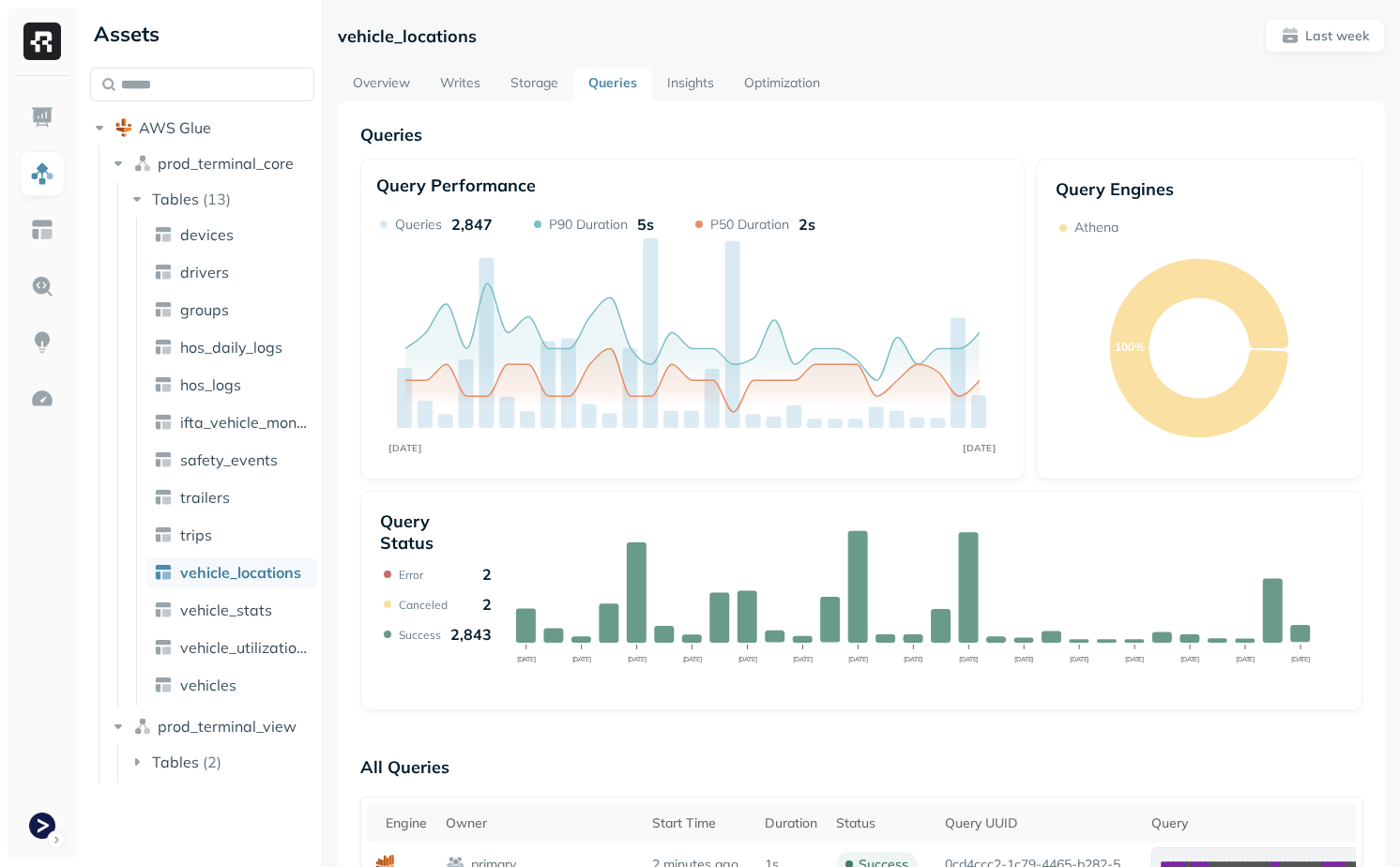
click at [520, 78] on link "Storage" at bounding box center [535, 85] width 78 height 34
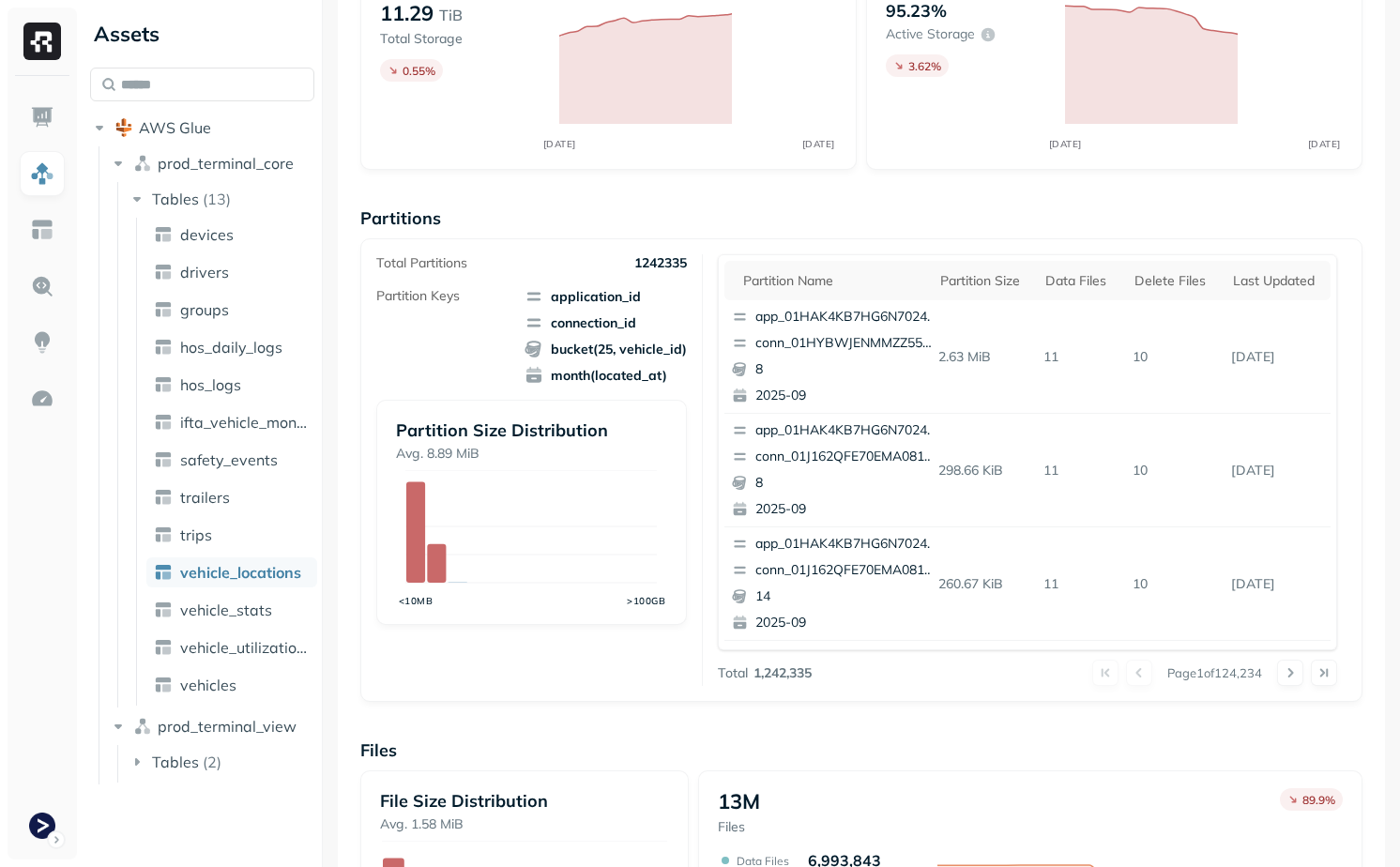
scroll to position [180, 0]
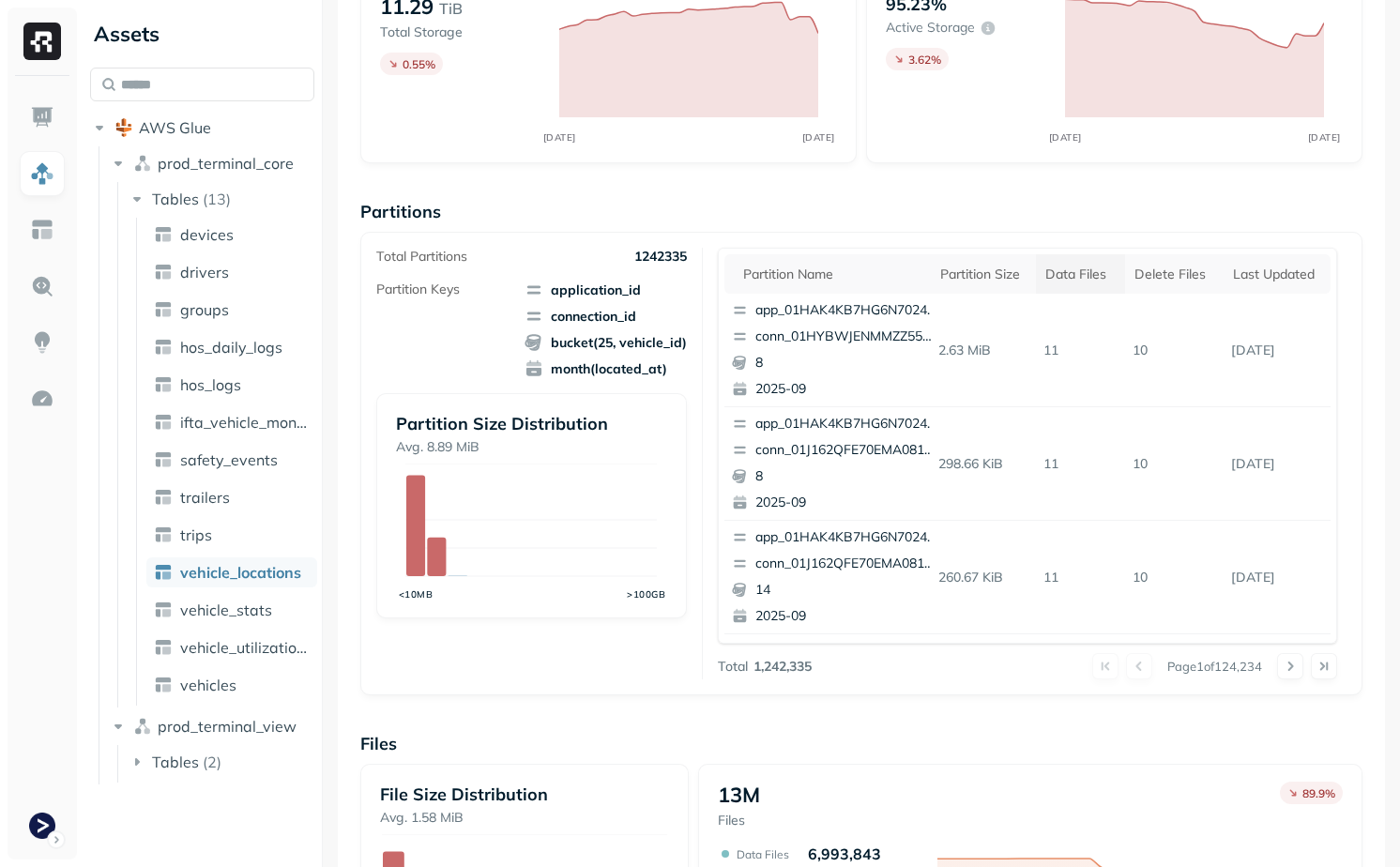
click at [1082, 278] on div "Data Files" at bounding box center [1081, 274] width 71 height 18
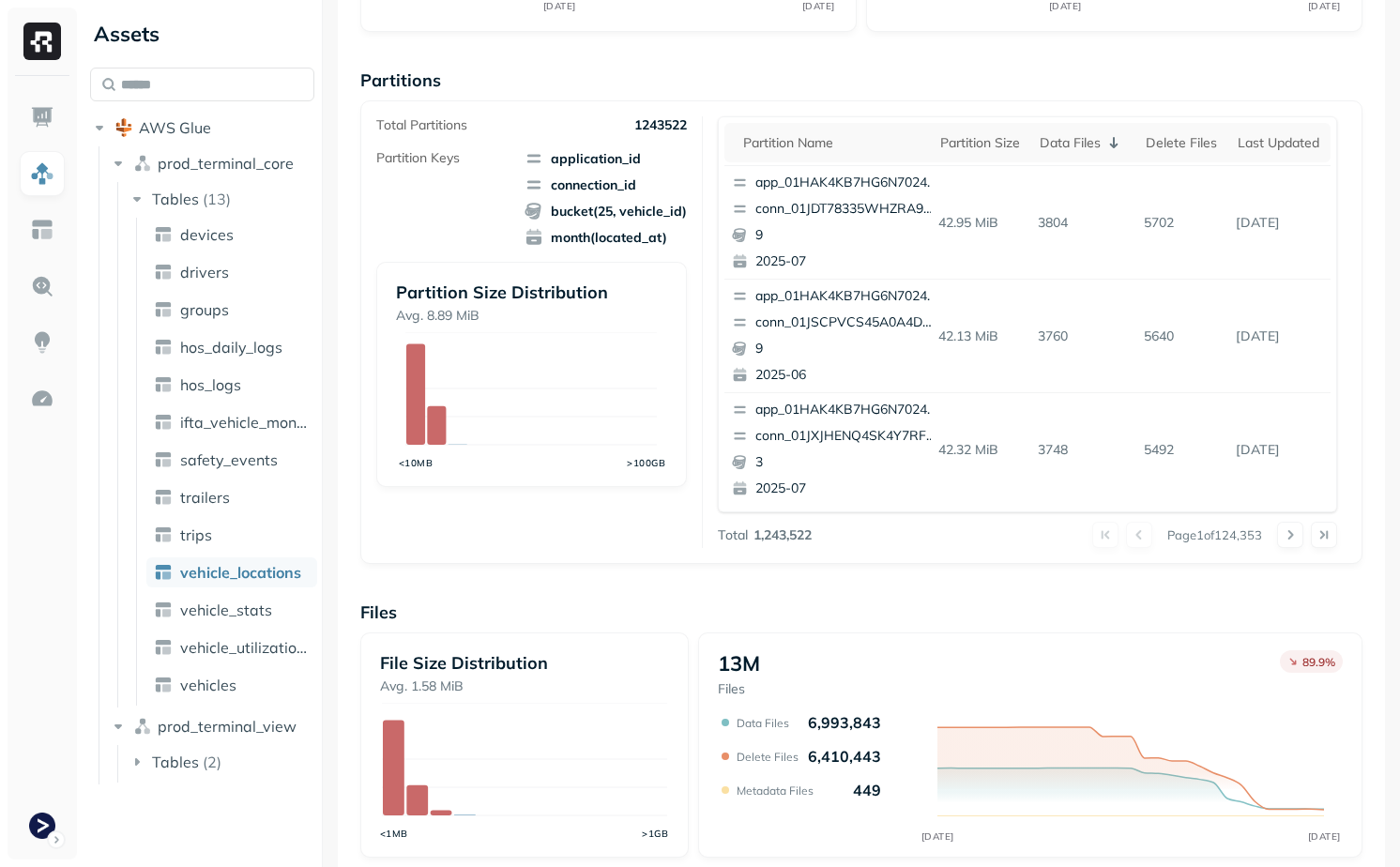
scroll to position [293, 0]
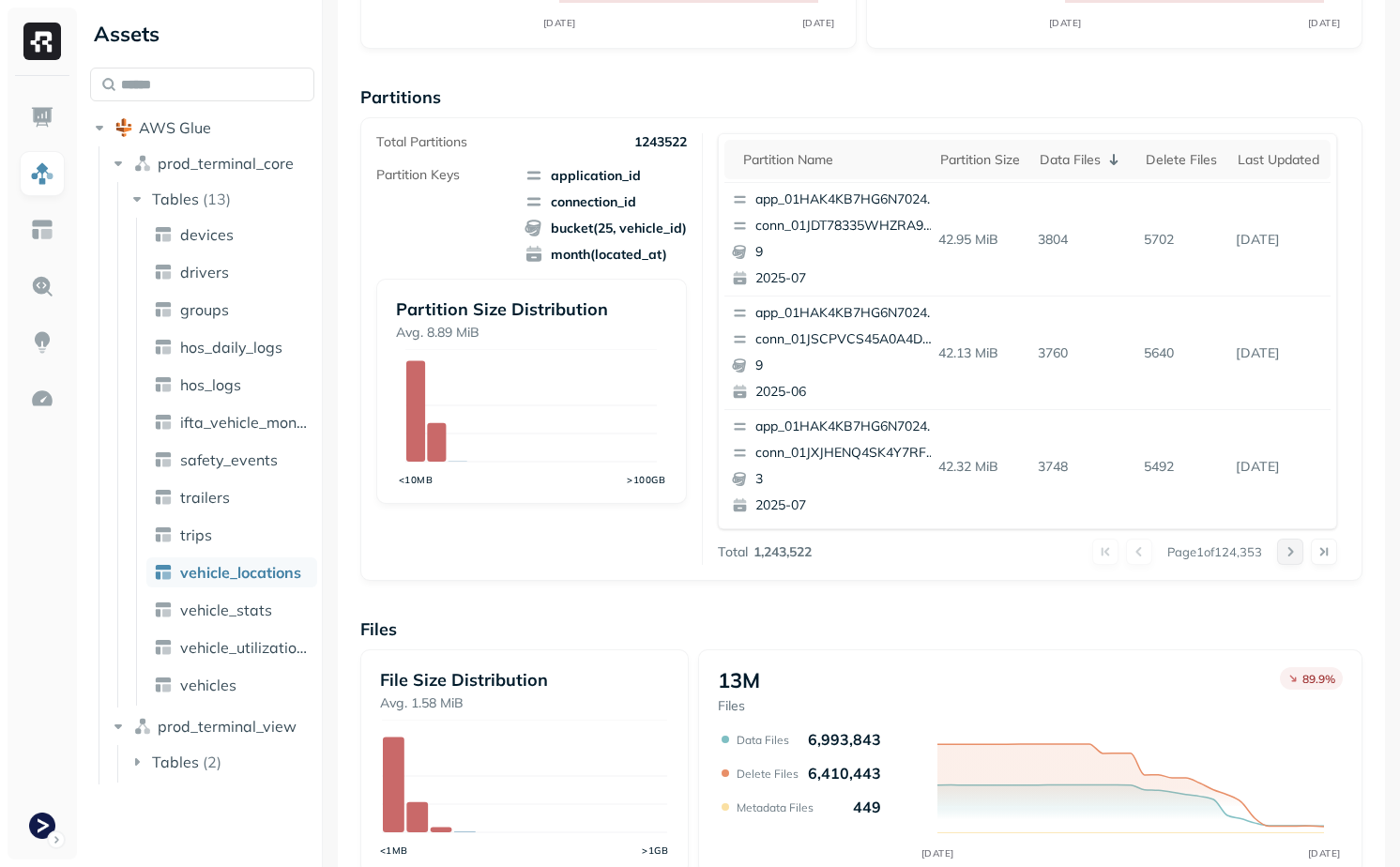
click at [1293, 548] on button at bounding box center [1290, 552] width 26 height 26
click at [1066, 165] on div "Data Files" at bounding box center [1083, 160] width 87 height 23
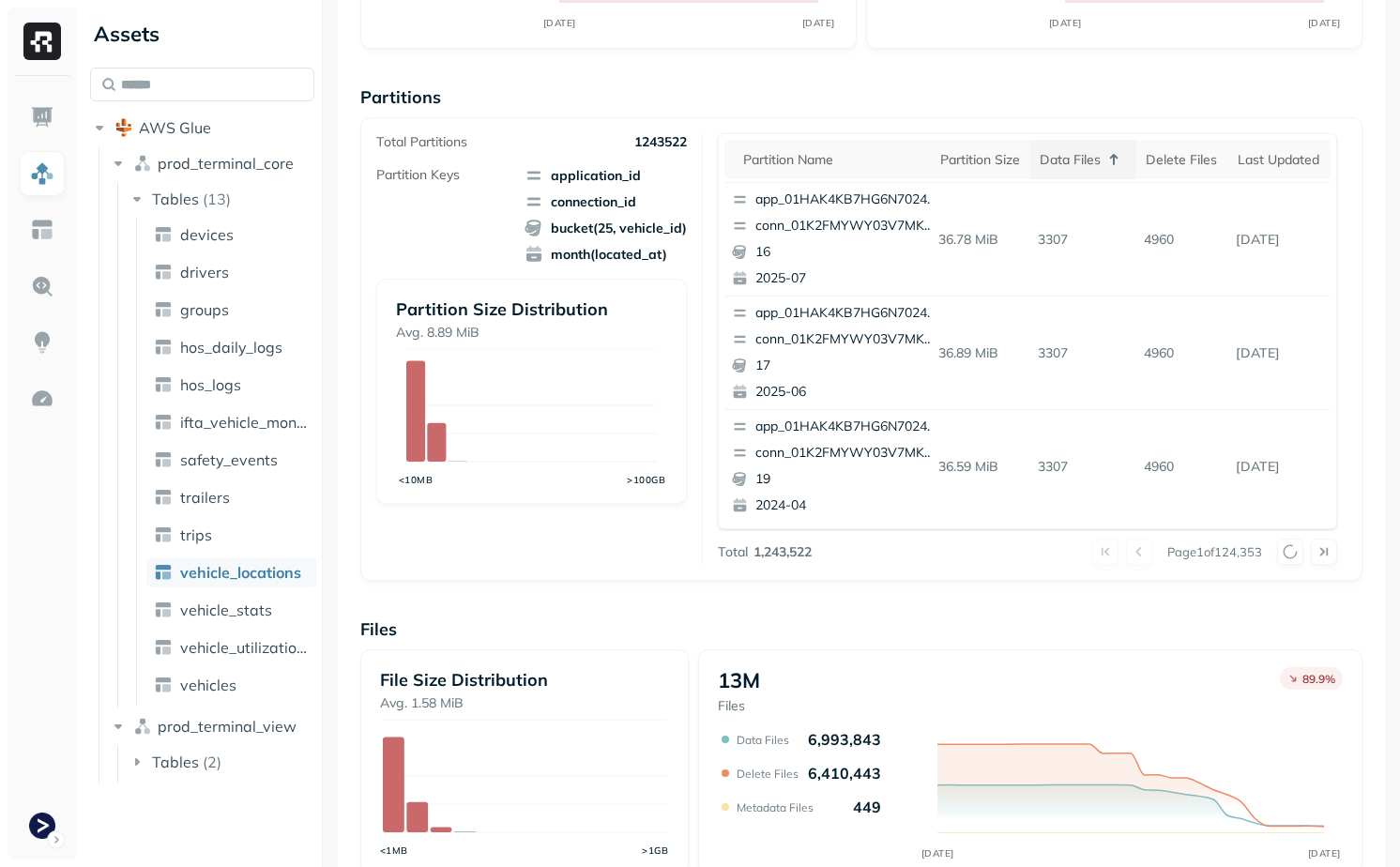
click at [1066, 165] on div "Data Files" at bounding box center [1083, 160] width 87 height 23
click at [1272, 164] on div "Last updated" at bounding box center [1277, 160] width 88 height 18
click at [1274, 157] on div "Last updated" at bounding box center [1267, 160] width 107 height 23
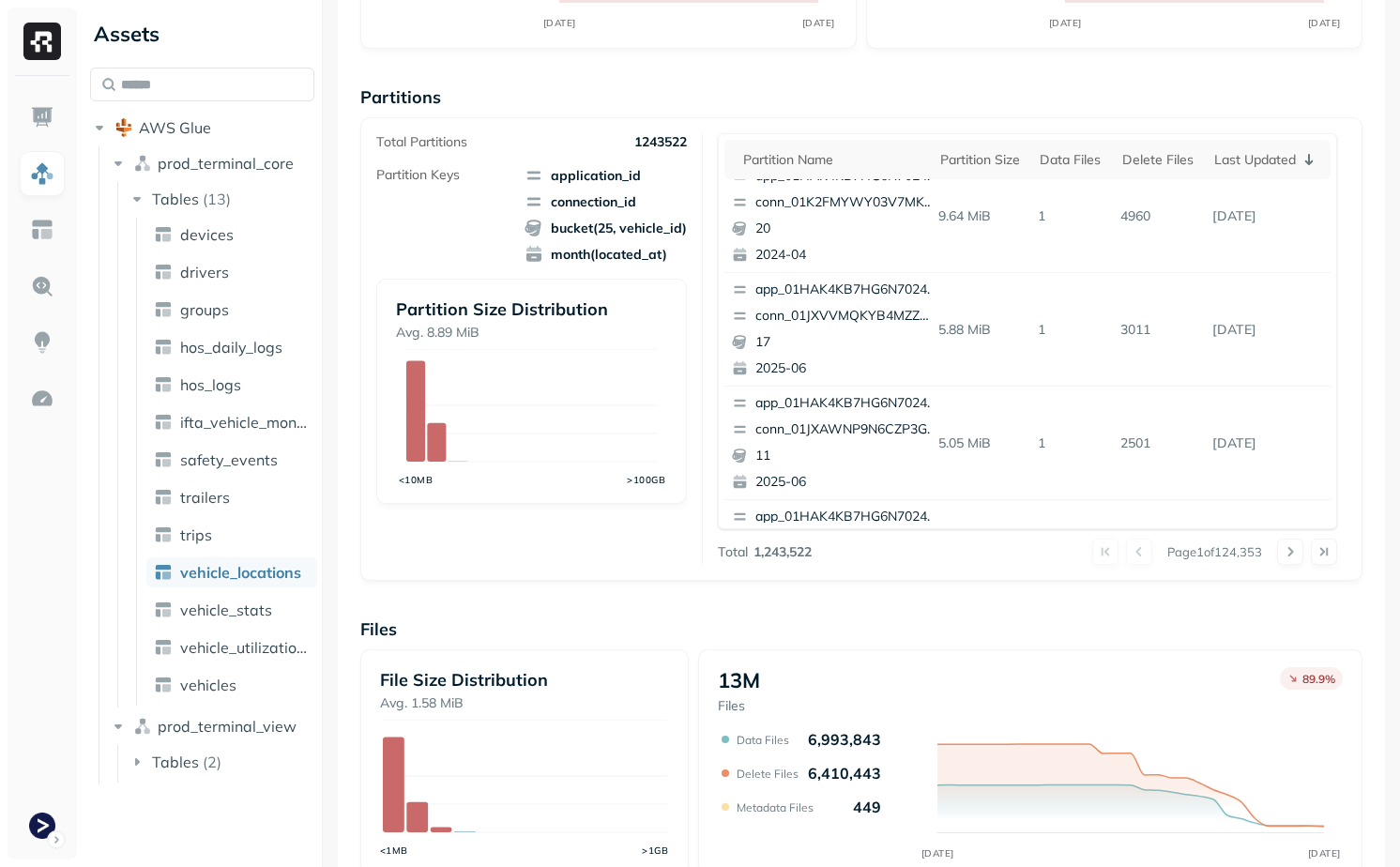
scroll to position [0, 0]
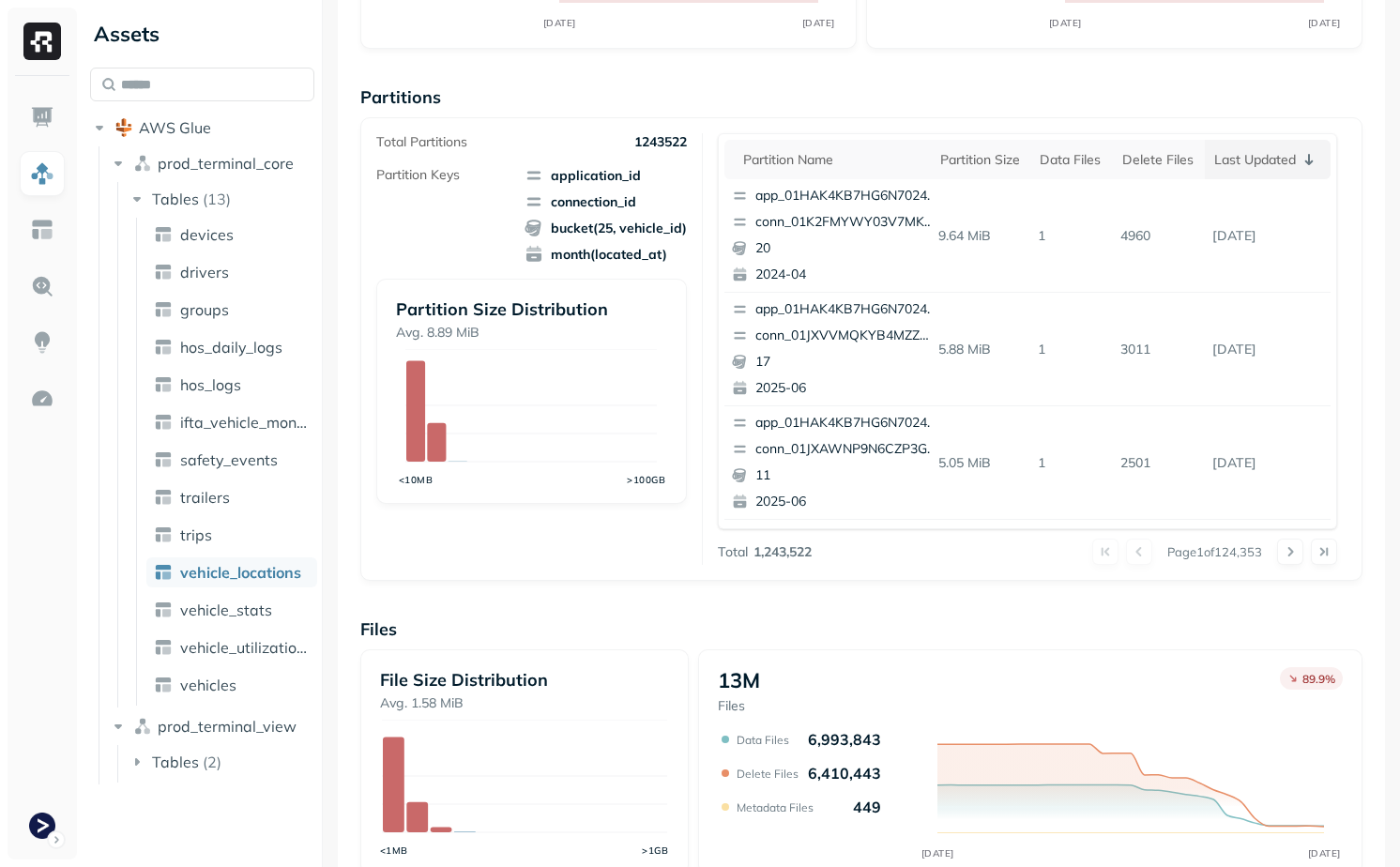
click at [1245, 175] on th "Last updated" at bounding box center [1268, 160] width 126 height 40
click at [1248, 168] on div "Last updated" at bounding box center [1277, 160] width 88 height 18
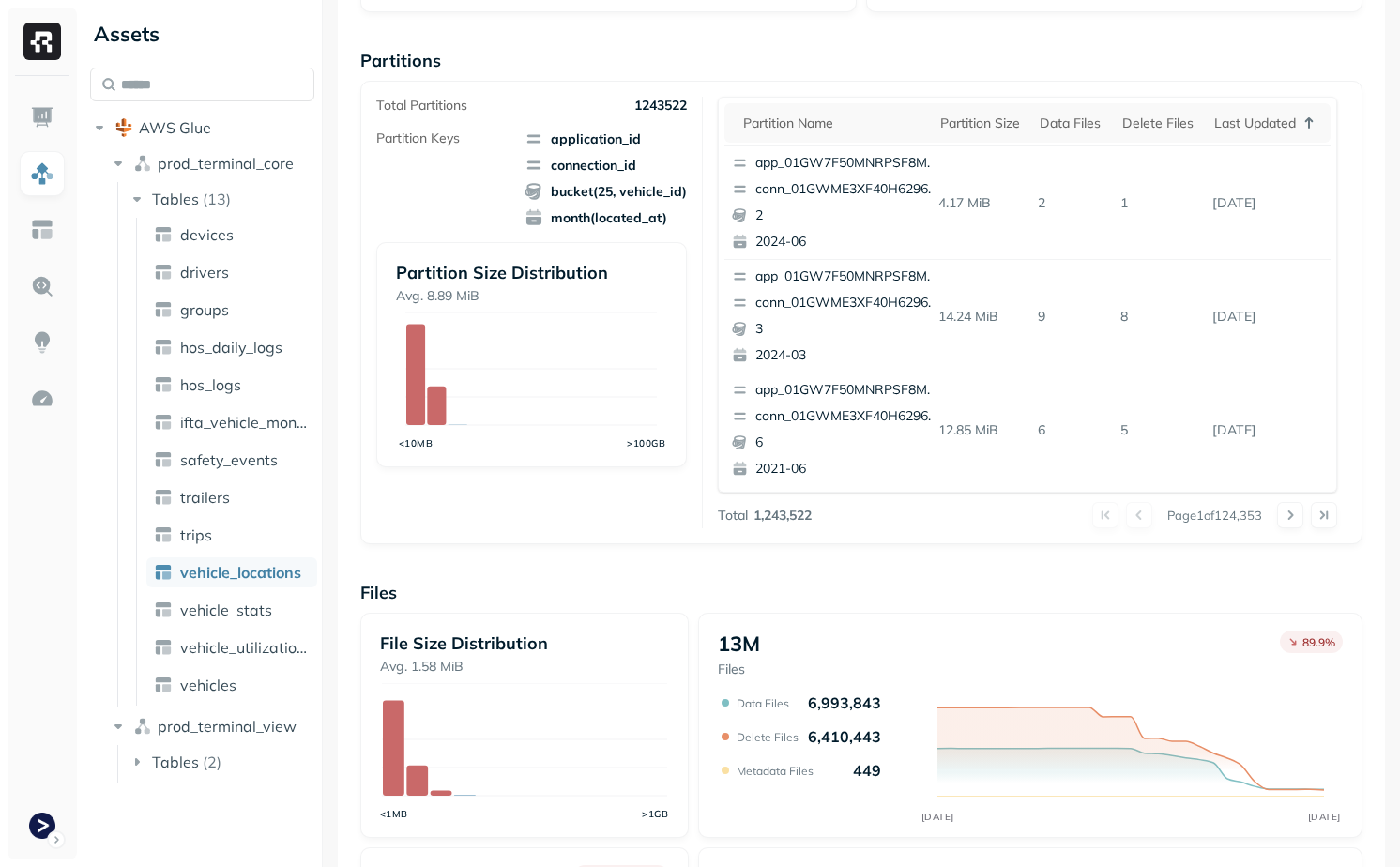
scroll to position [774, 0]
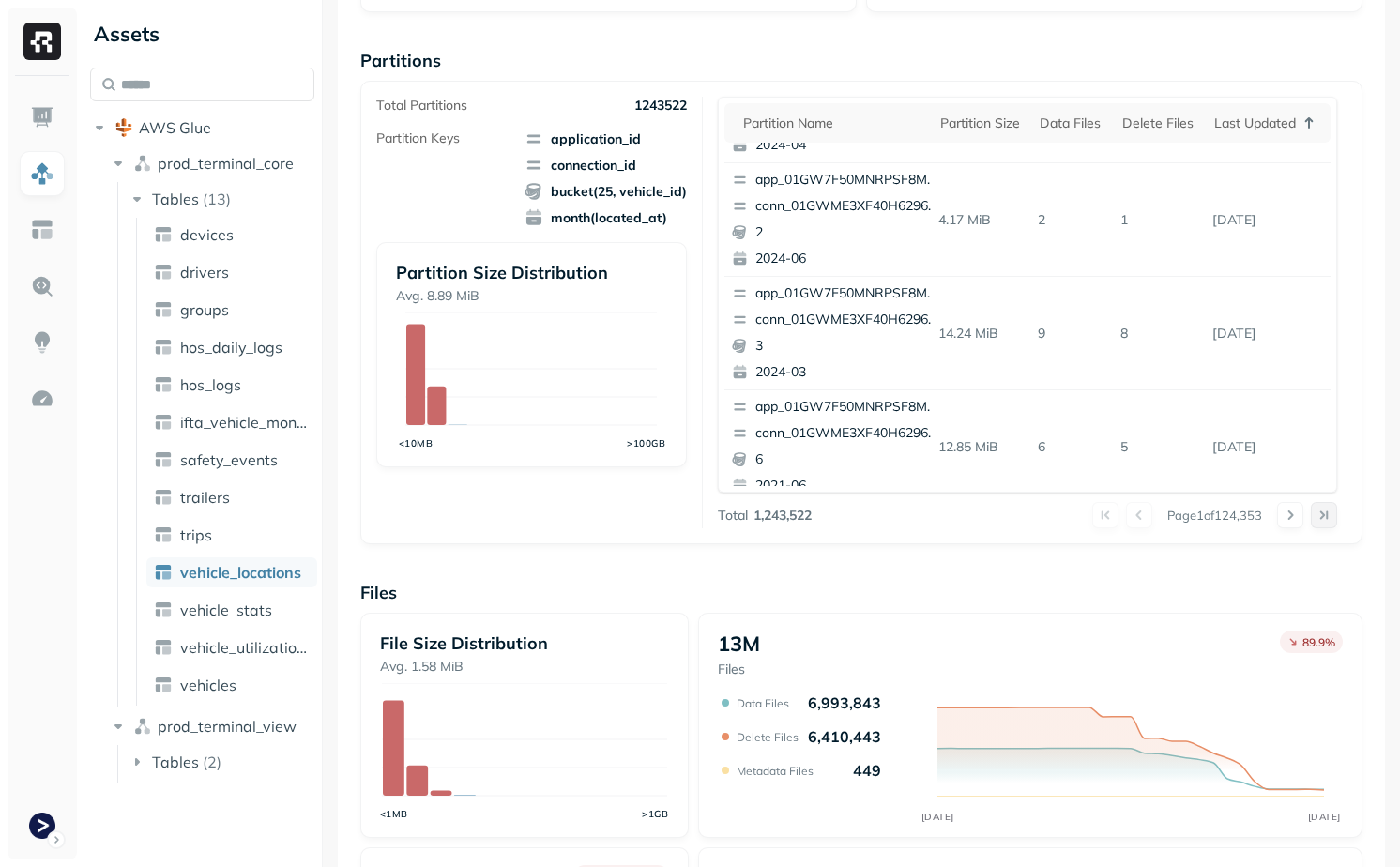
click at [1318, 510] on button at bounding box center [1324, 515] width 26 height 26
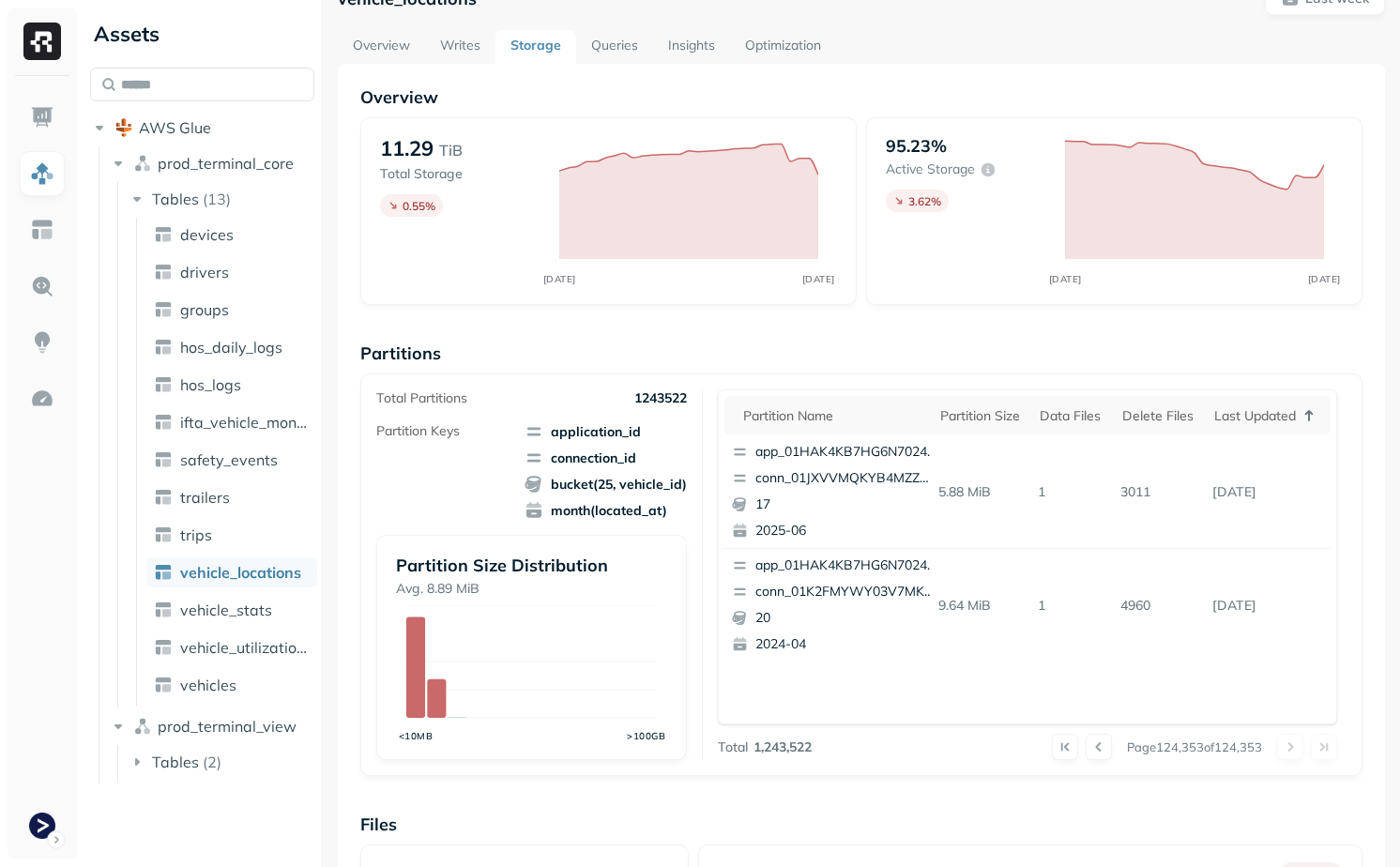
scroll to position [24, 0]
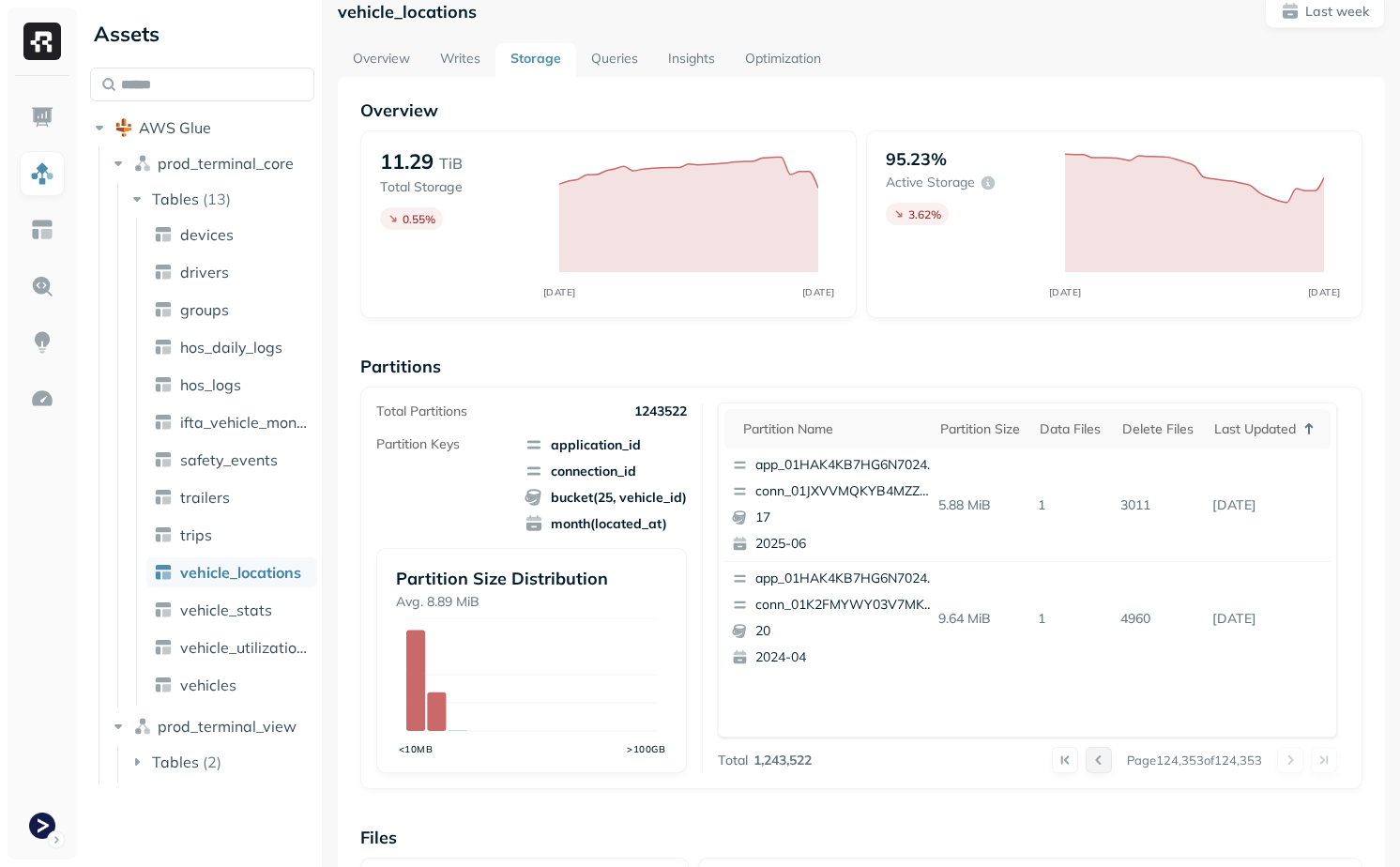
click at [1093, 765] on button at bounding box center [1099, 760] width 26 height 26
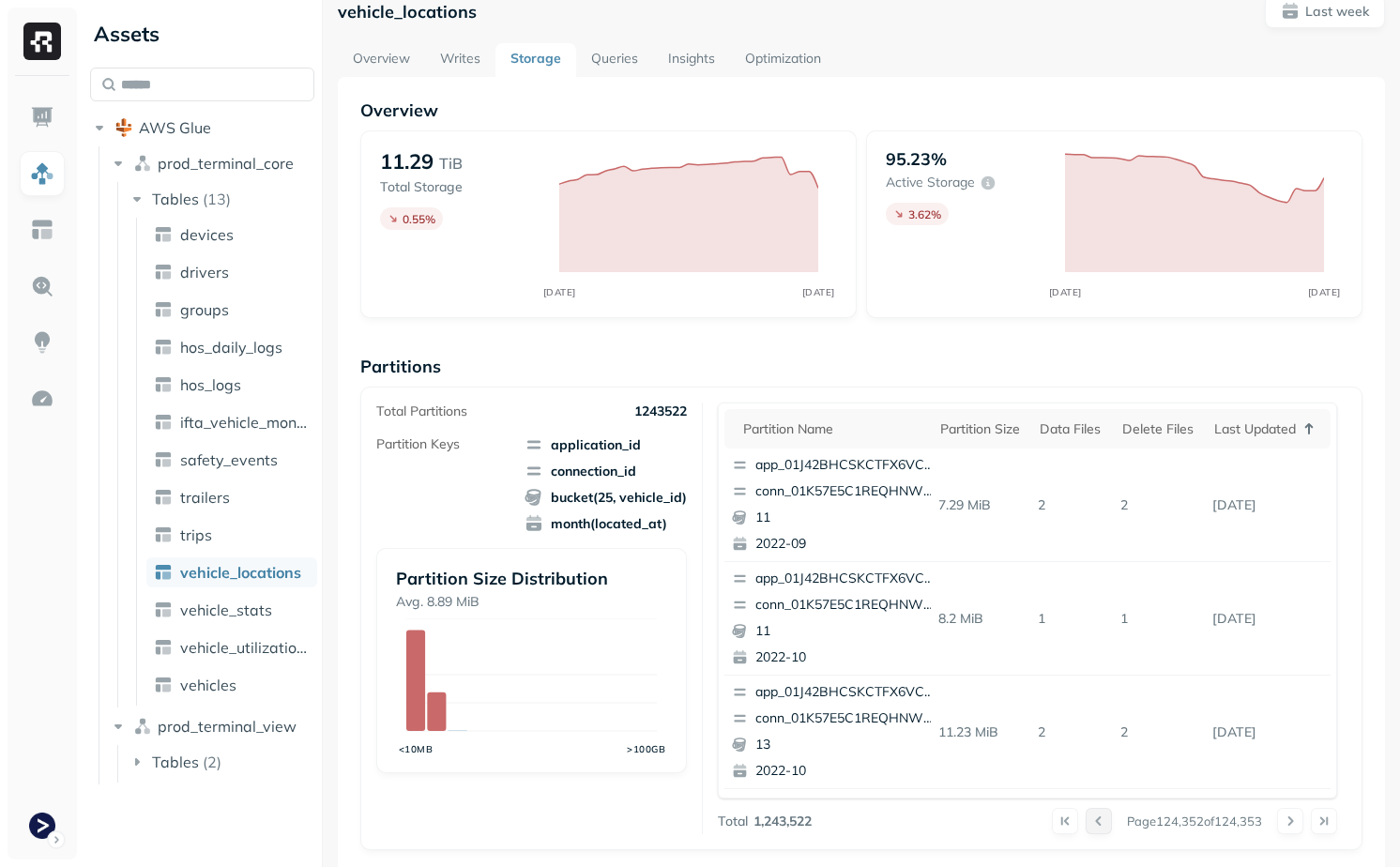
click at [1100, 825] on button at bounding box center [1099, 821] width 26 height 26
click at [1064, 824] on button at bounding box center [1065, 821] width 26 height 26
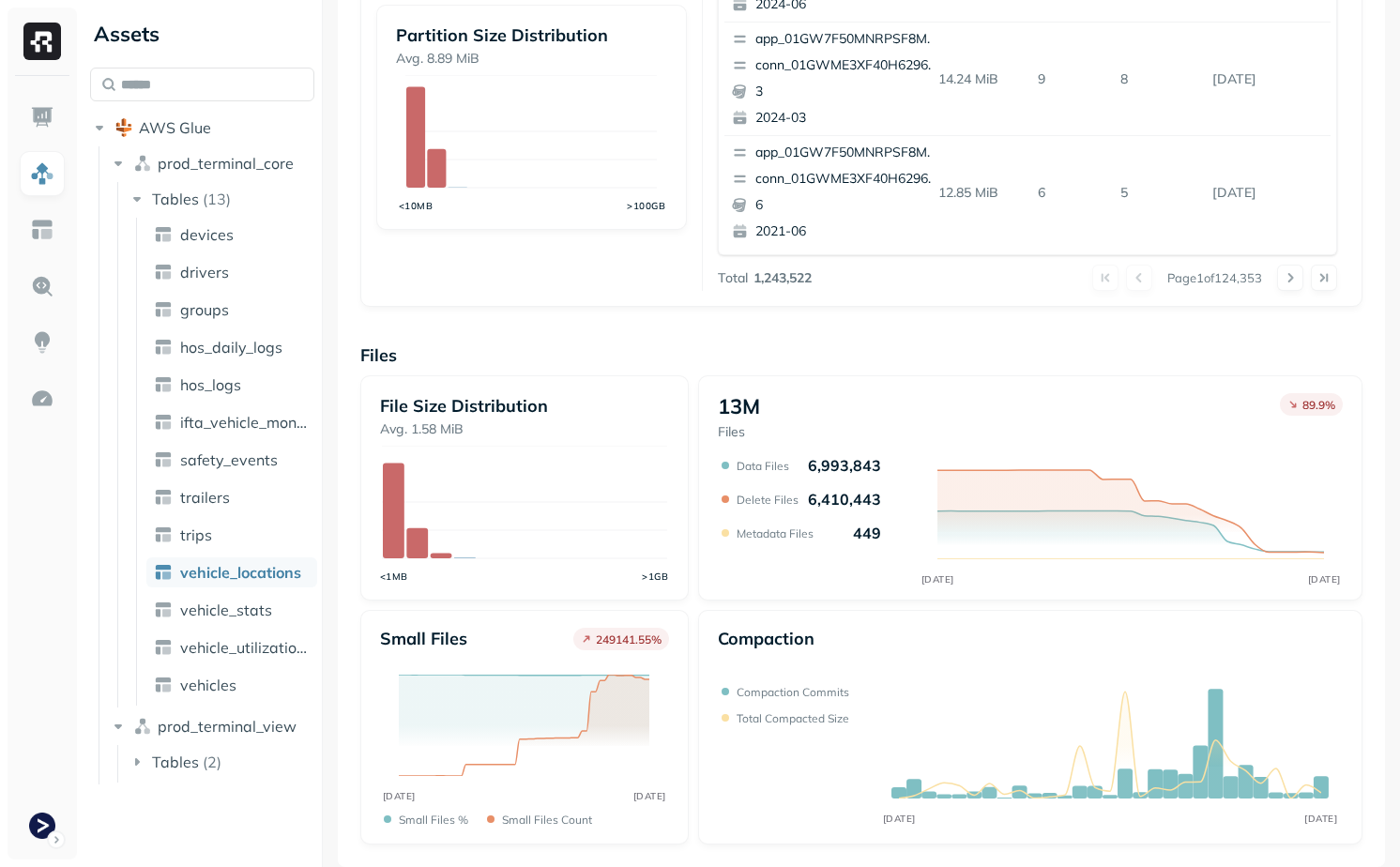
scroll to position [0, 0]
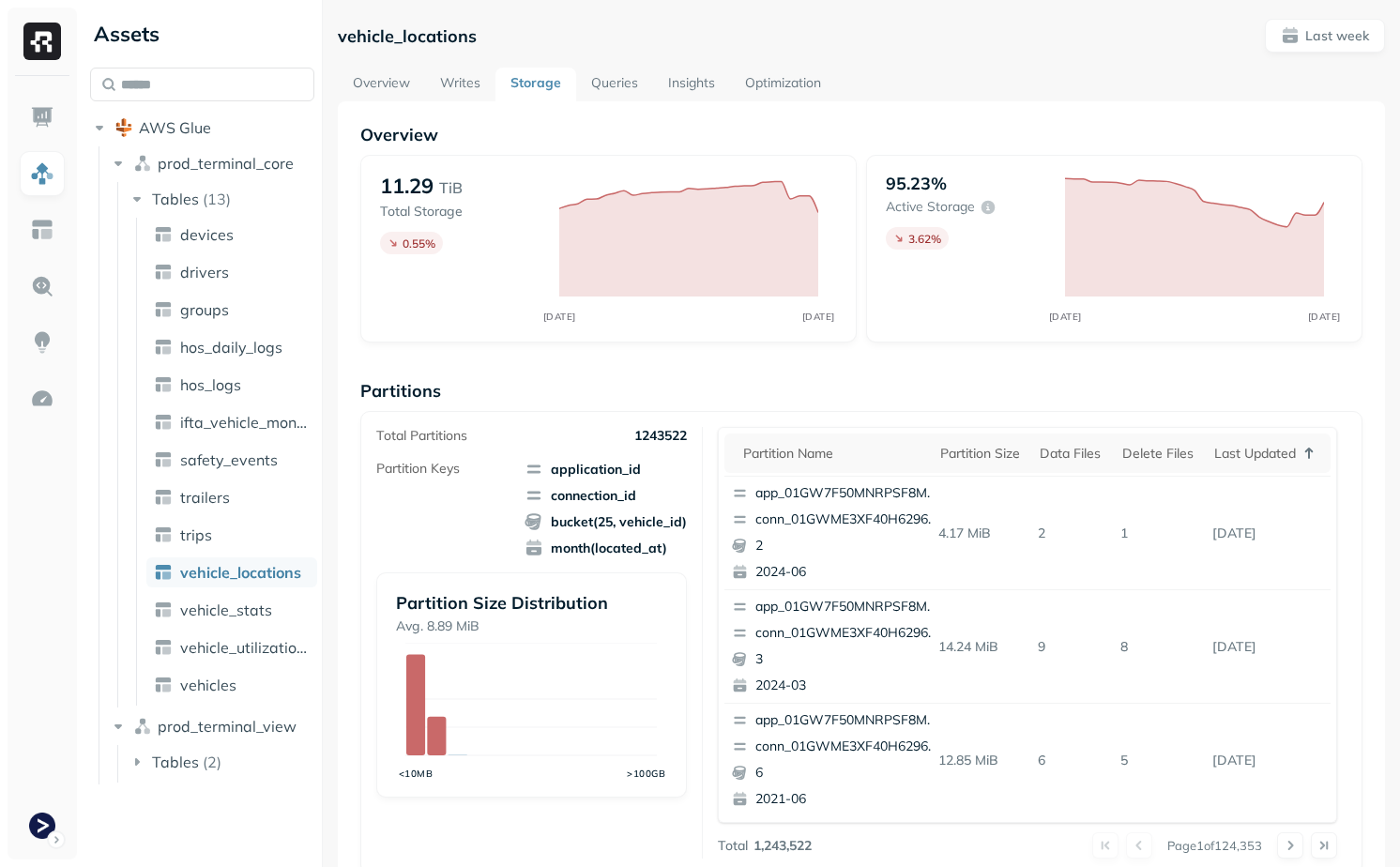
click at [734, 85] on link "Optimization" at bounding box center [783, 85] width 106 height 34
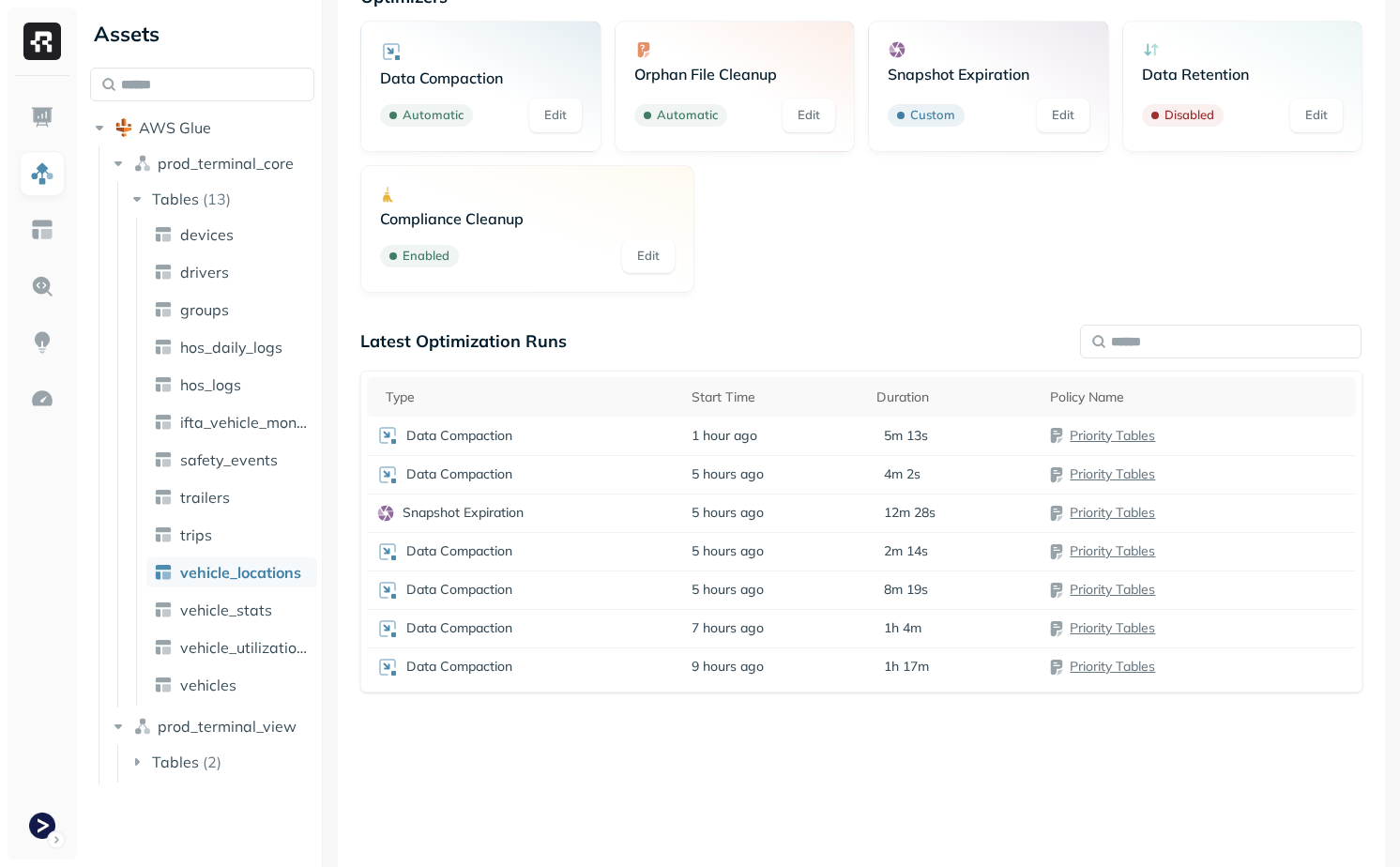
scroll to position [146, 0]
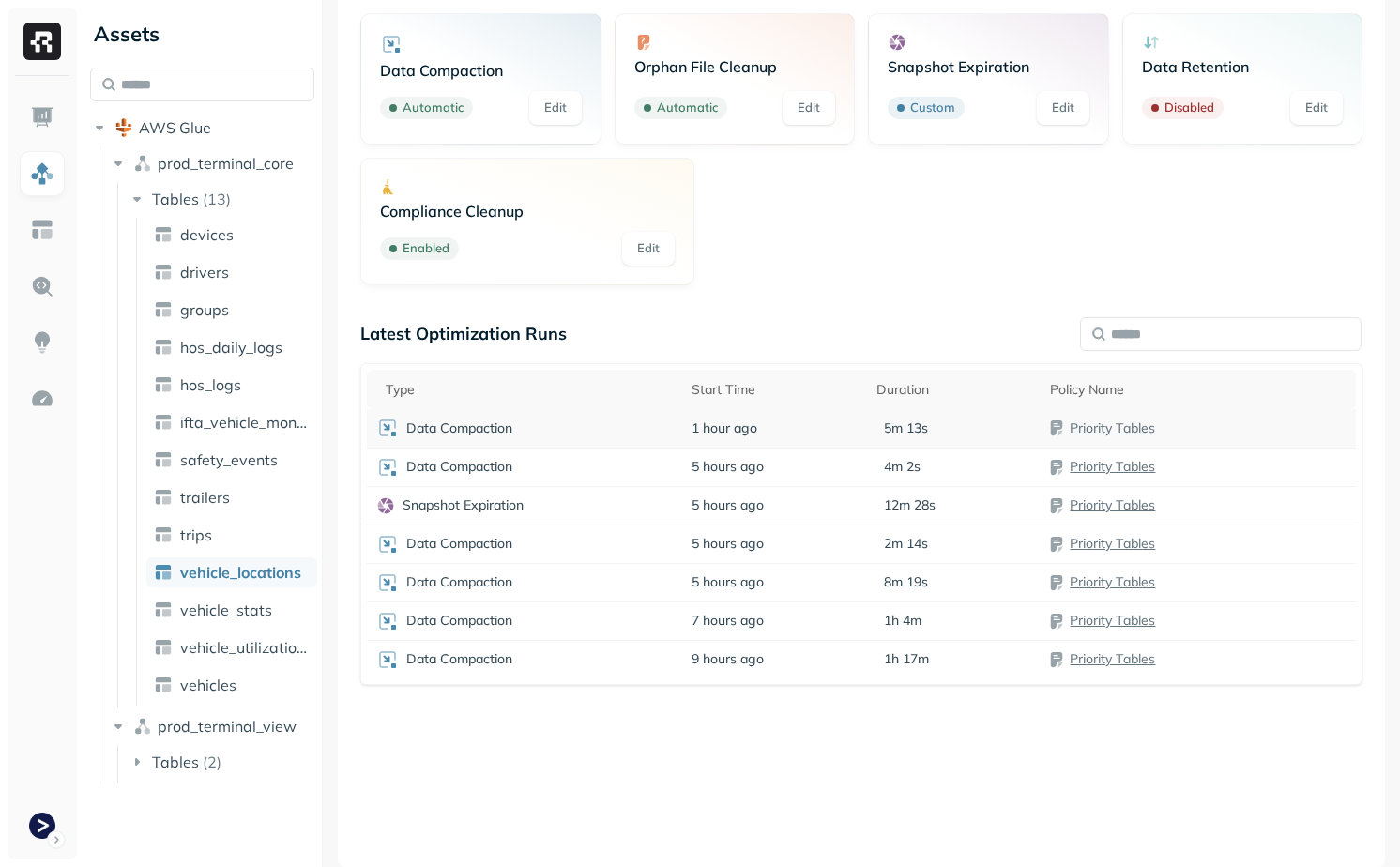
click at [656, 435] on div "Data Compaction" at bounding box center [524, 428] width 296 height 23
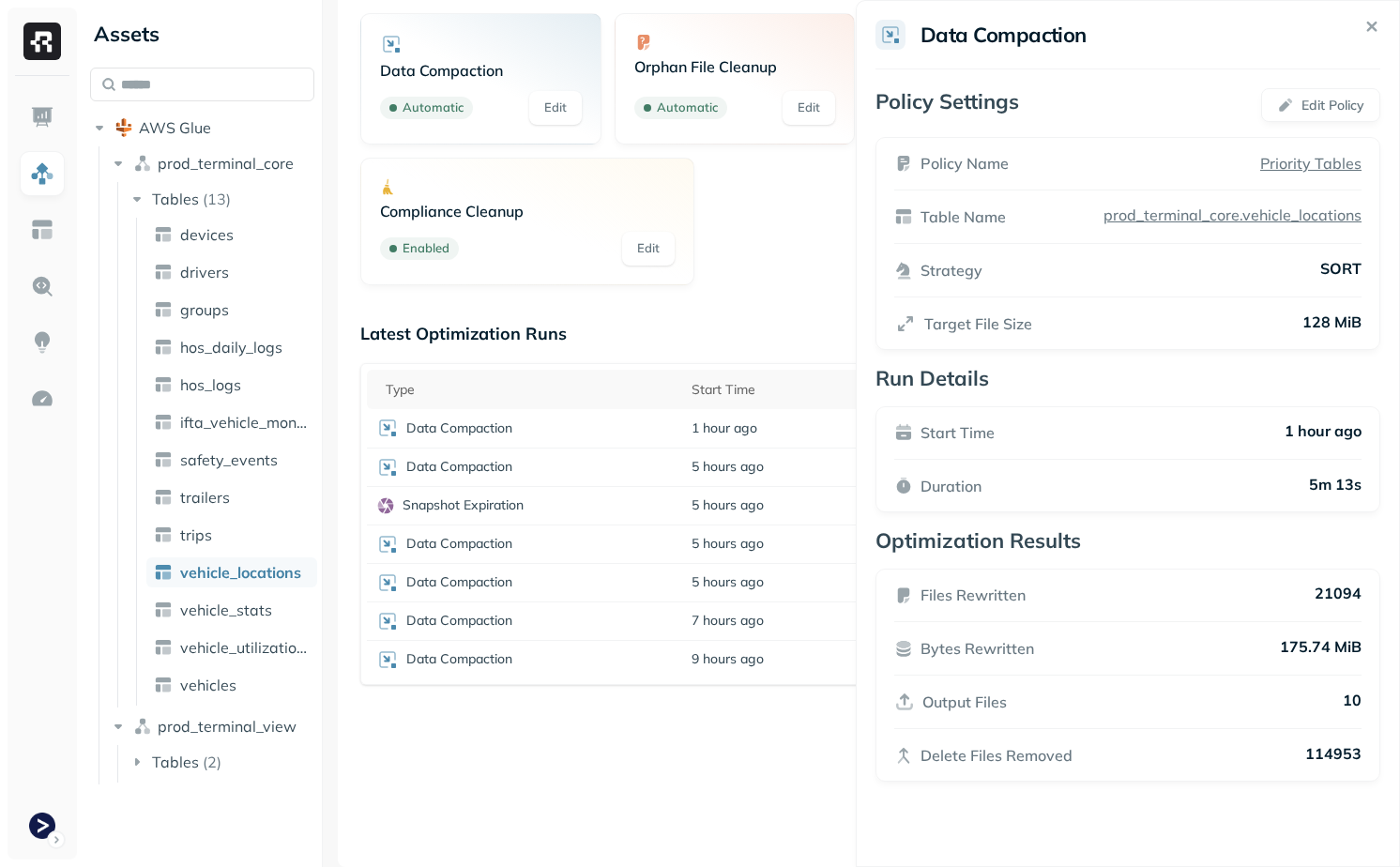
click at [677, 368] on html "Assets AWS Glue prod_terminal_core Tables ( 13 ) devices drivers groups hos_dai…" at bounding box center [700, 433] width 1400 height 867
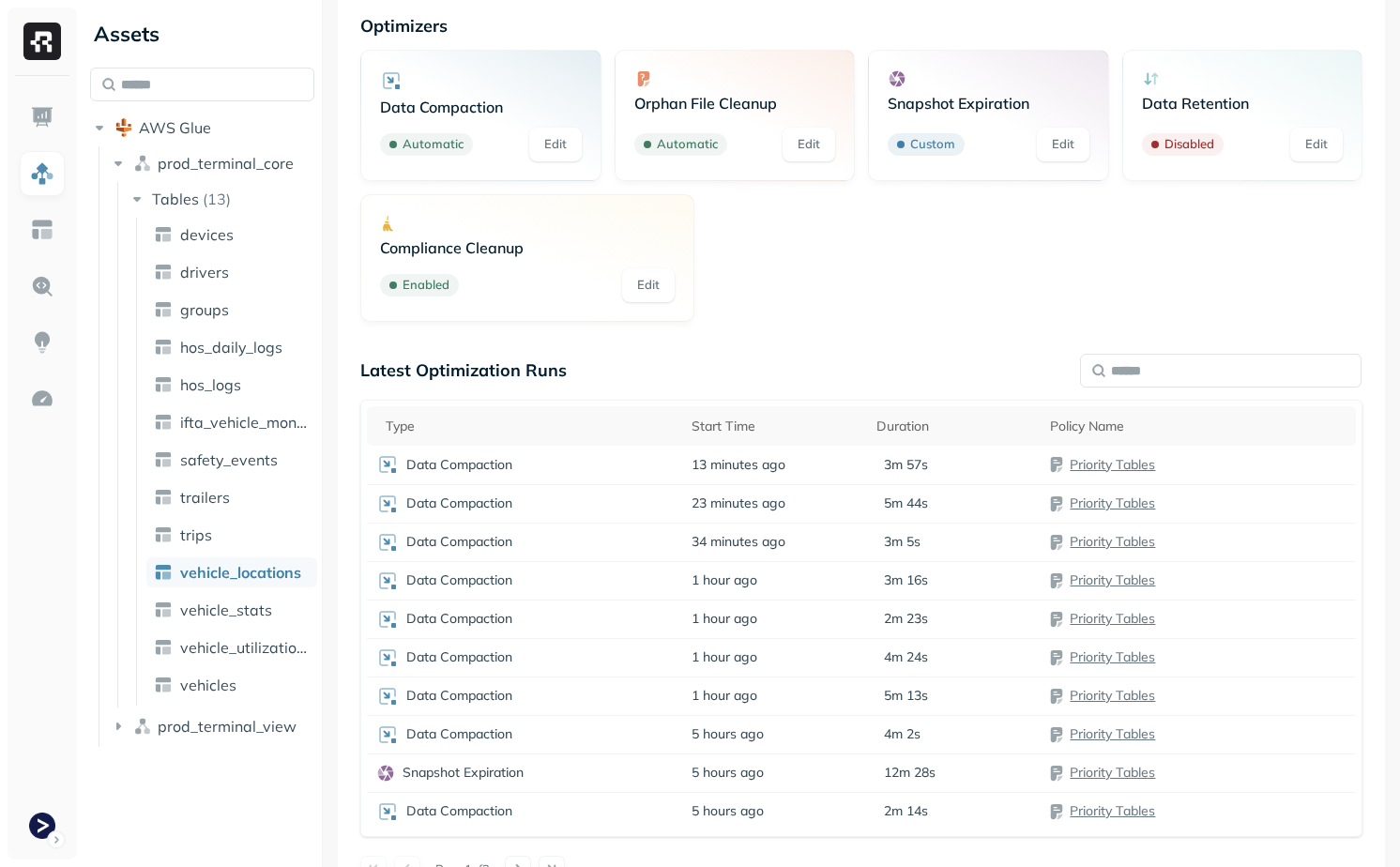
scroll to position [110, 0]
click at [803, 467] on td "13 minutes ago" at bounding box center [774, 464] width 185 height 39
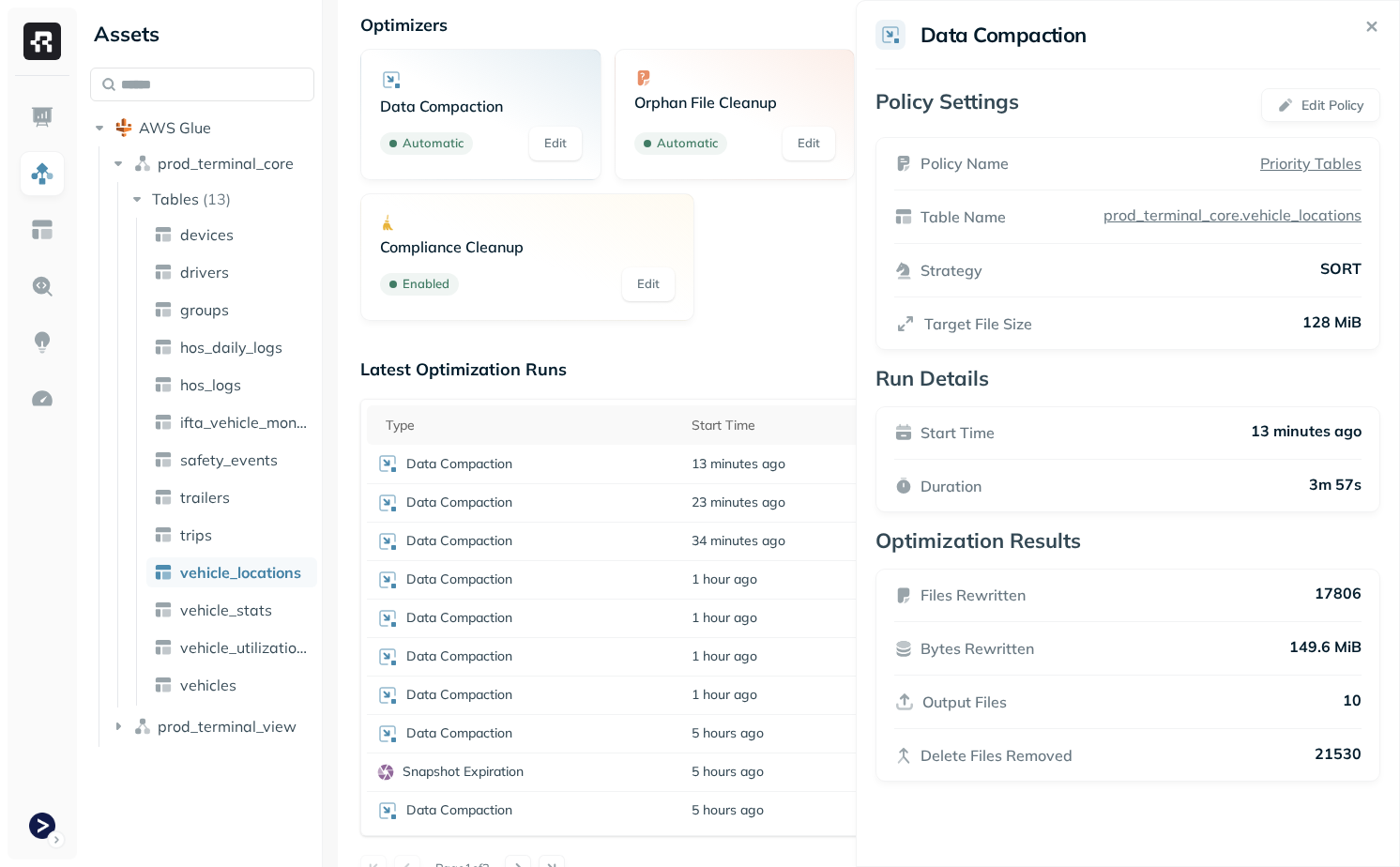
click at [783, 323] on html "Assets AWS Glue prod_terminal_core Tables ( 13 ) devices drivers groups hos_dai…" at bounding box center [700, 433] width 1400 height 867
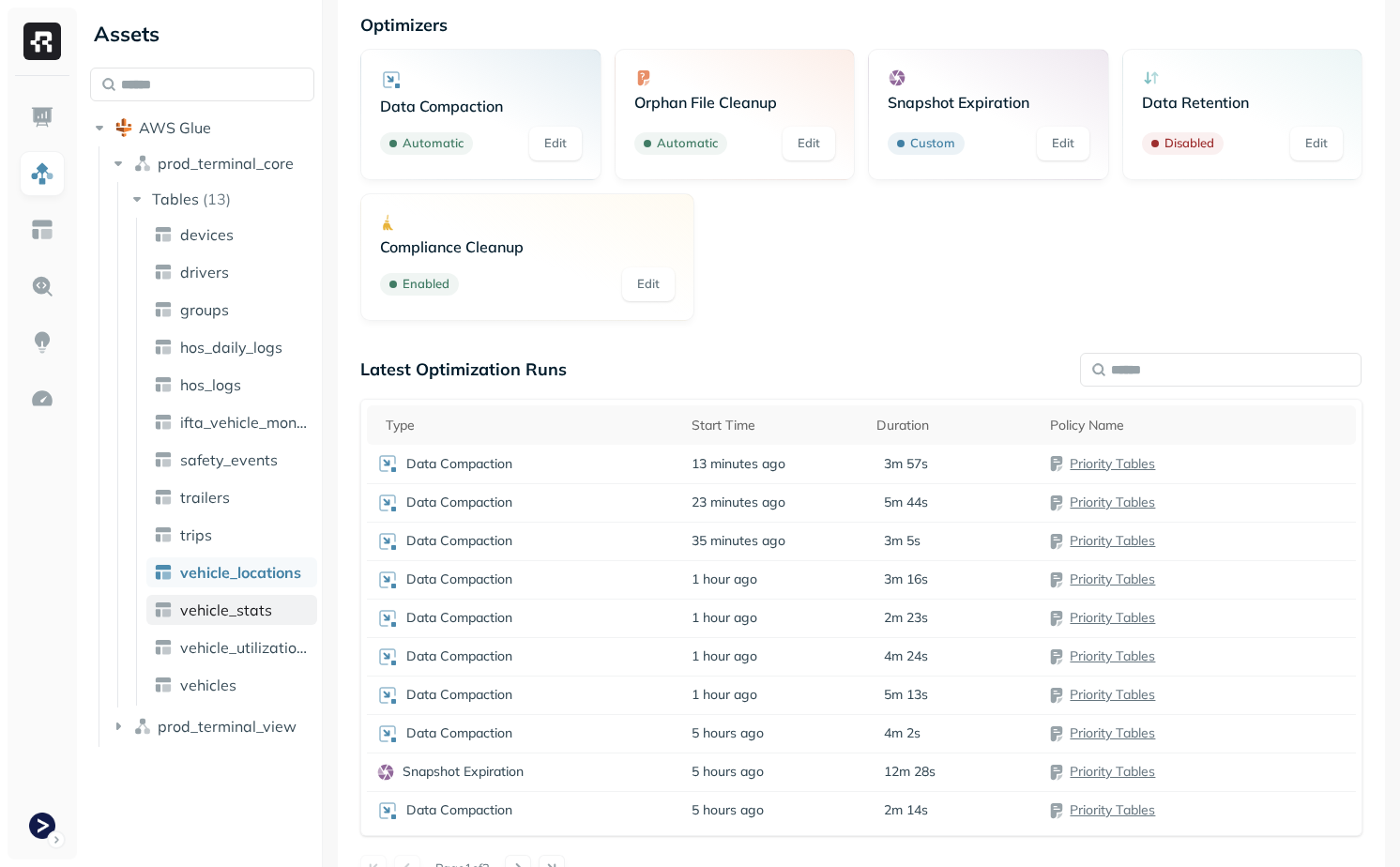
click at [249, 612] on span "vehicle_stats" at bounding box center [227, 610] width 92 height 19
click at [750, 372] on div "Latest Optimization Runs" at bounding box center [861, 369] width 1003 height 22
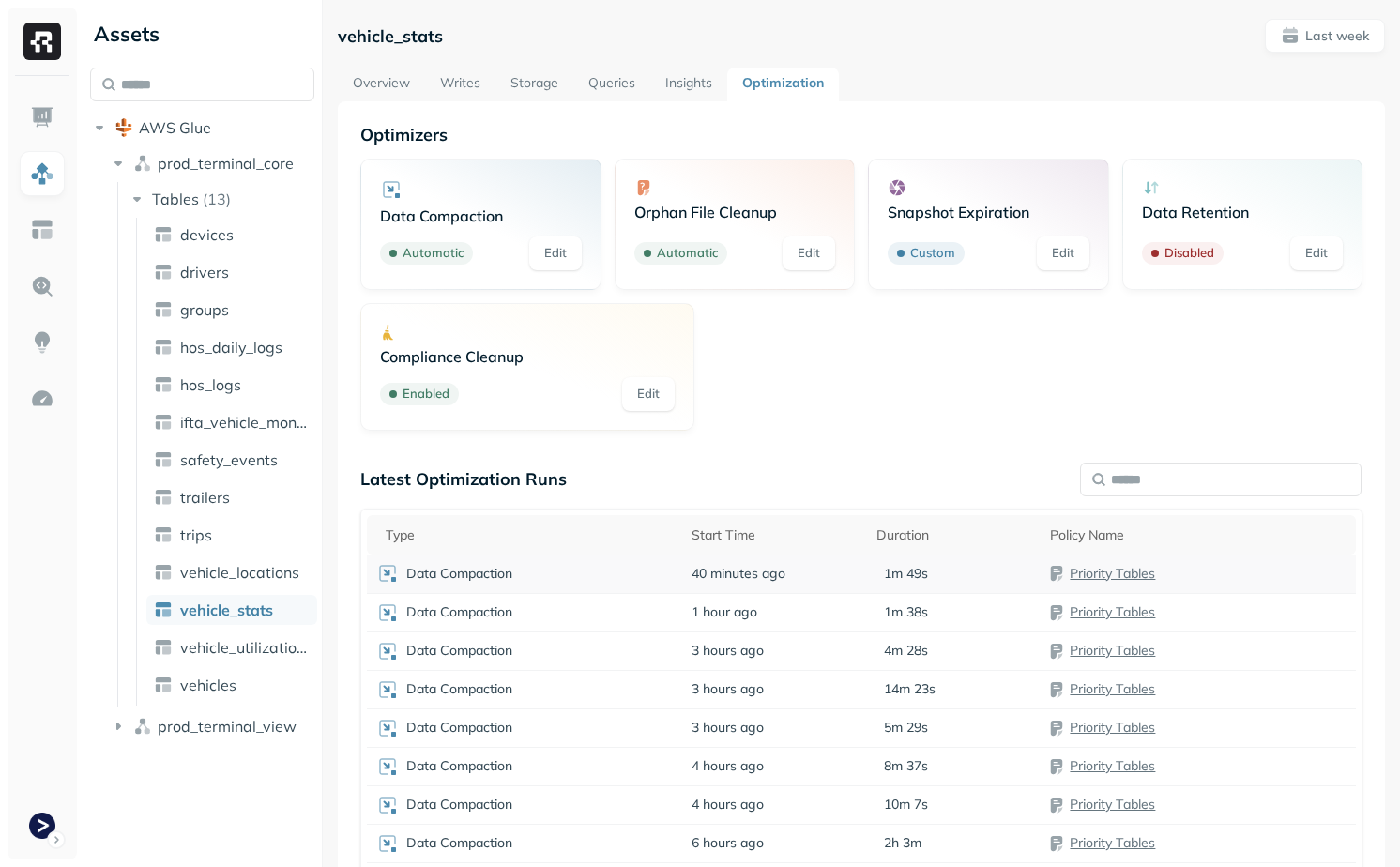
click at [711, 566] on span "40 minutes ago" at bounding box center [738, 574] width 94 height 18
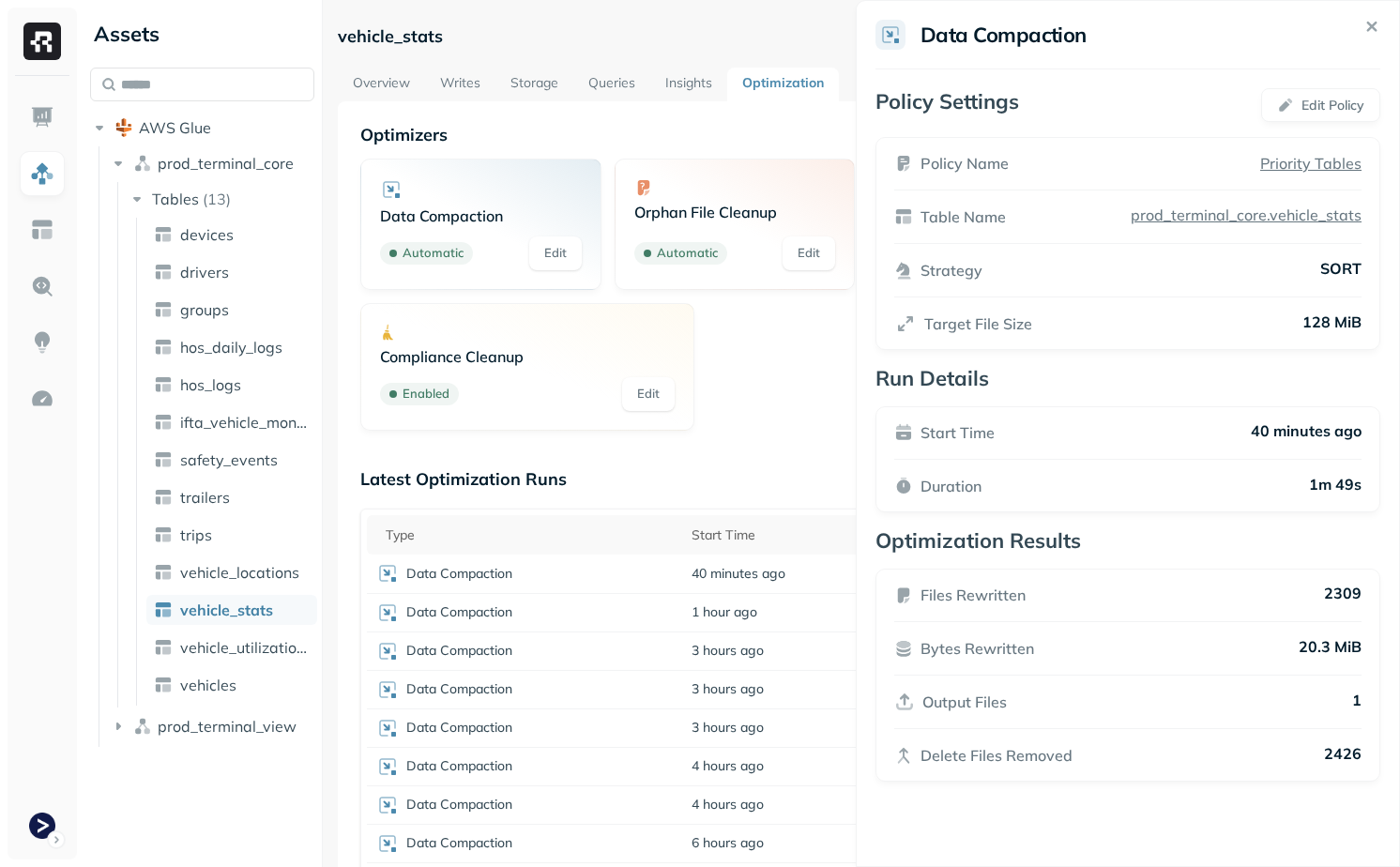
click at [713, 433] on html "Assets AWS Glue prod_terminal_core Tables ( 13 ) devices drivers groups hos_dai…" at bounding box center [700, 433] width 1400 height 867
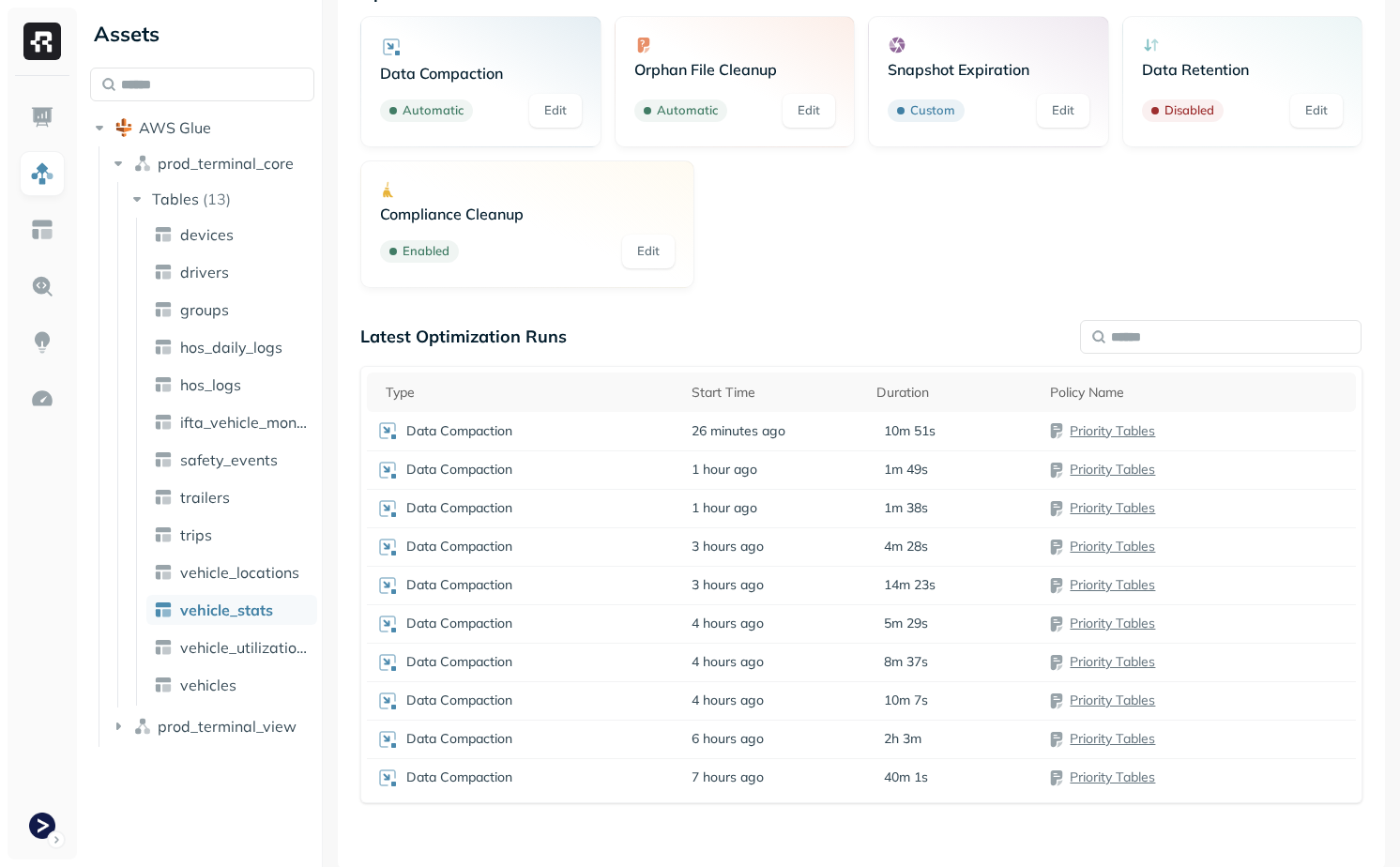
scroll to position [146, 0]
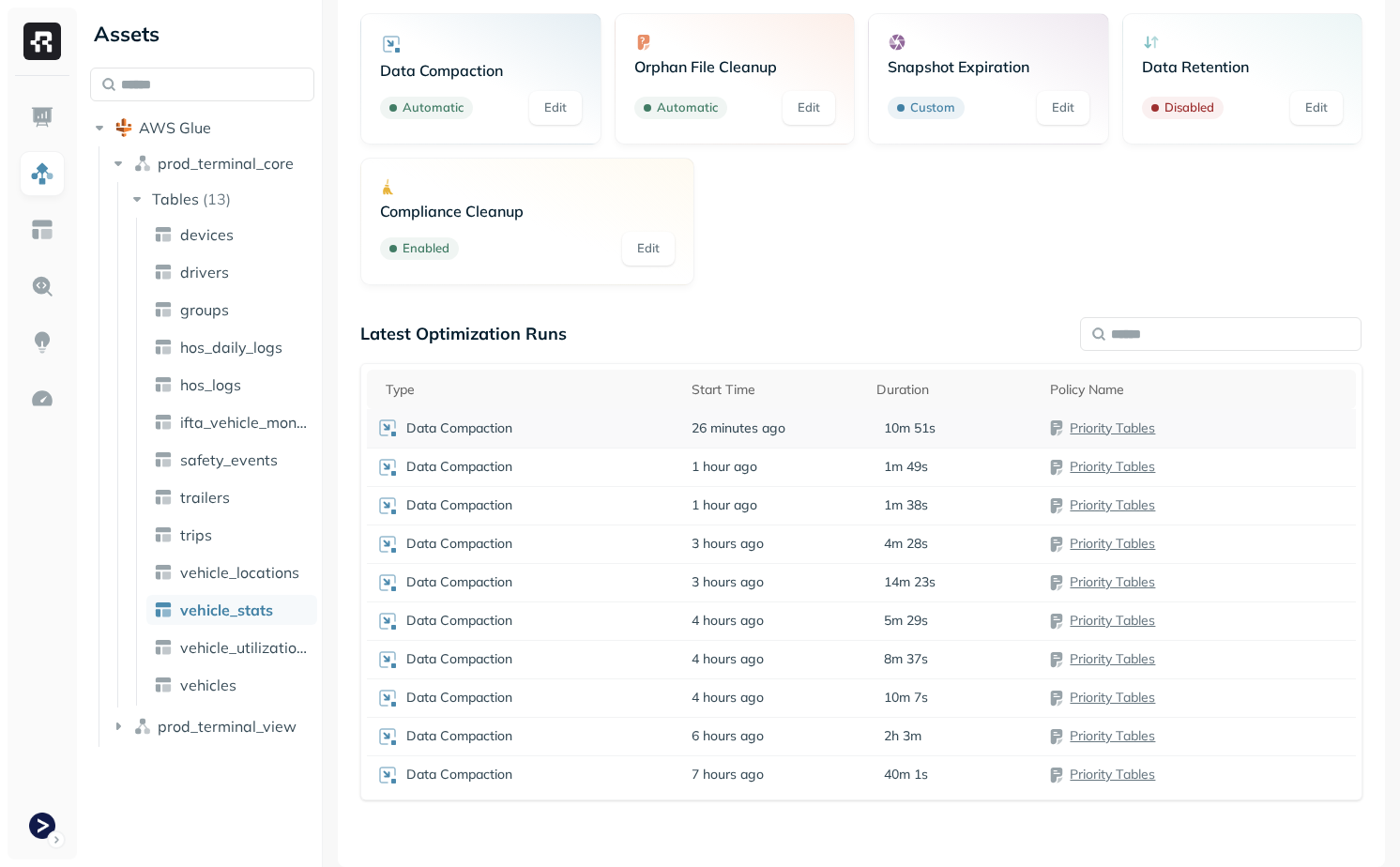
click at [677, 441] on td "Data Compaction" at bounding box center [525, 428] width 315 height 39
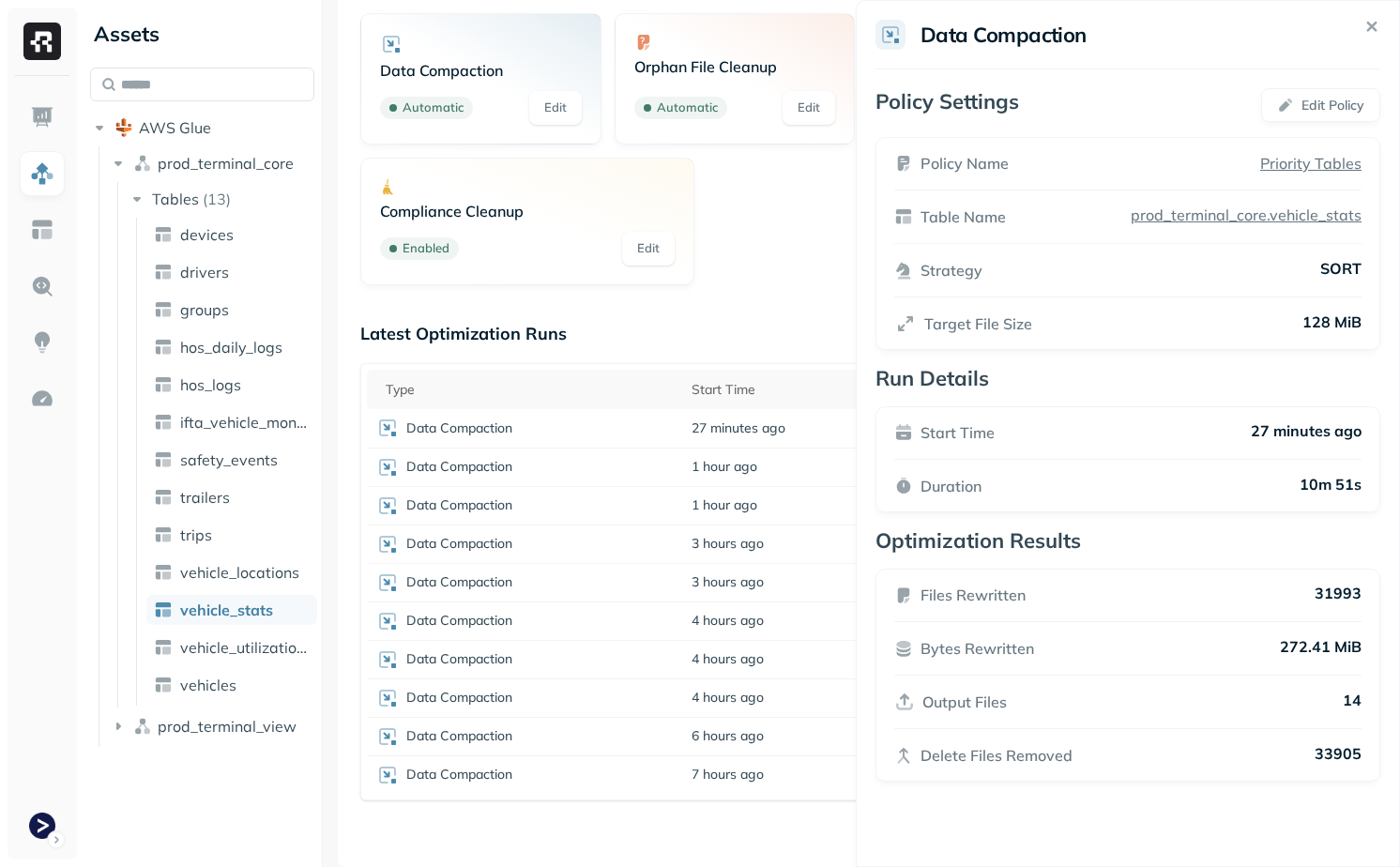
click at [743, 311] on html "Assets AWS Glue prod_terminal_core Tables ( 13 ) devices drivers groups hos_dai…" at bounding box center [700, 433] width 1400 height 867
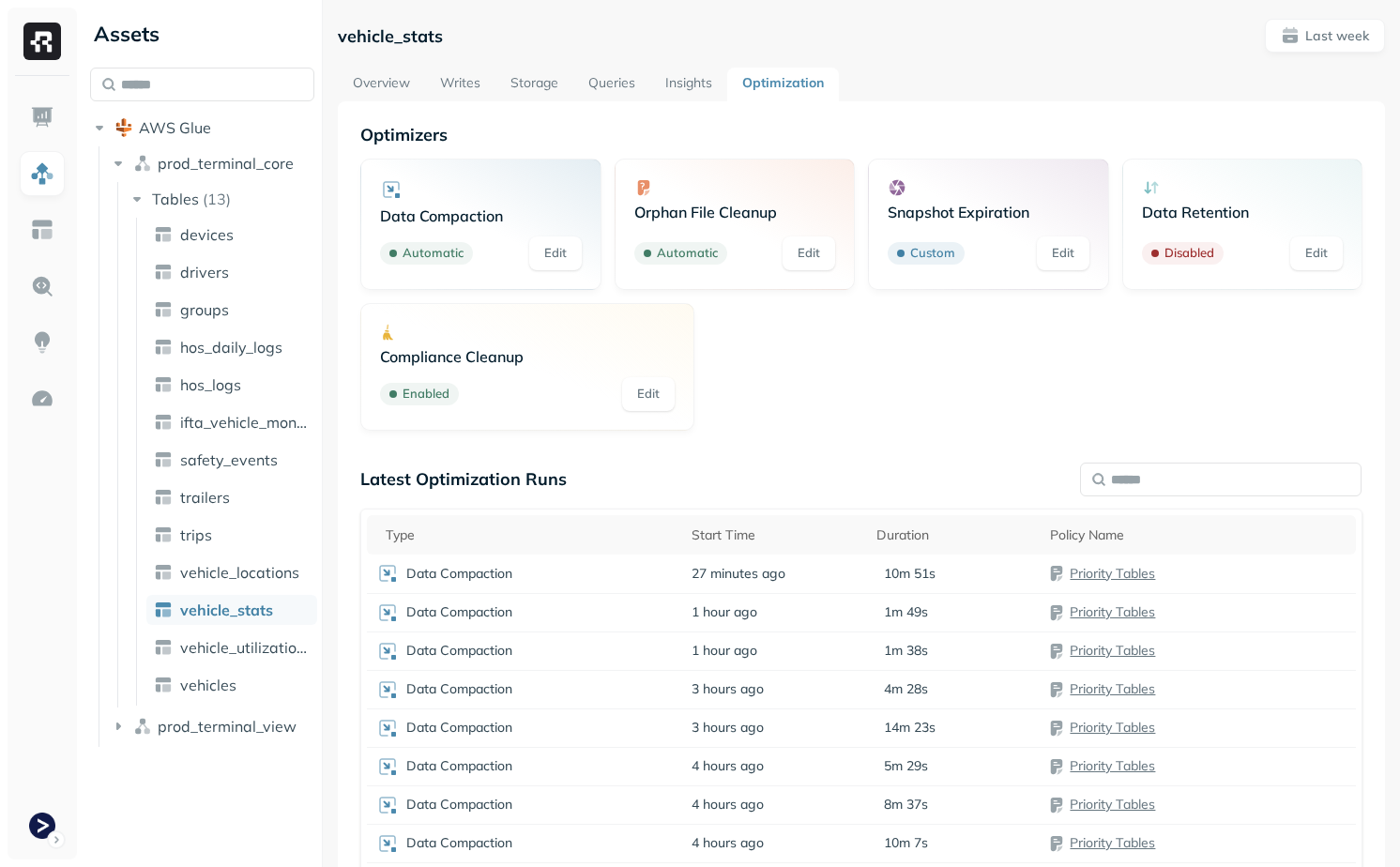
scroll to position [76, 0]
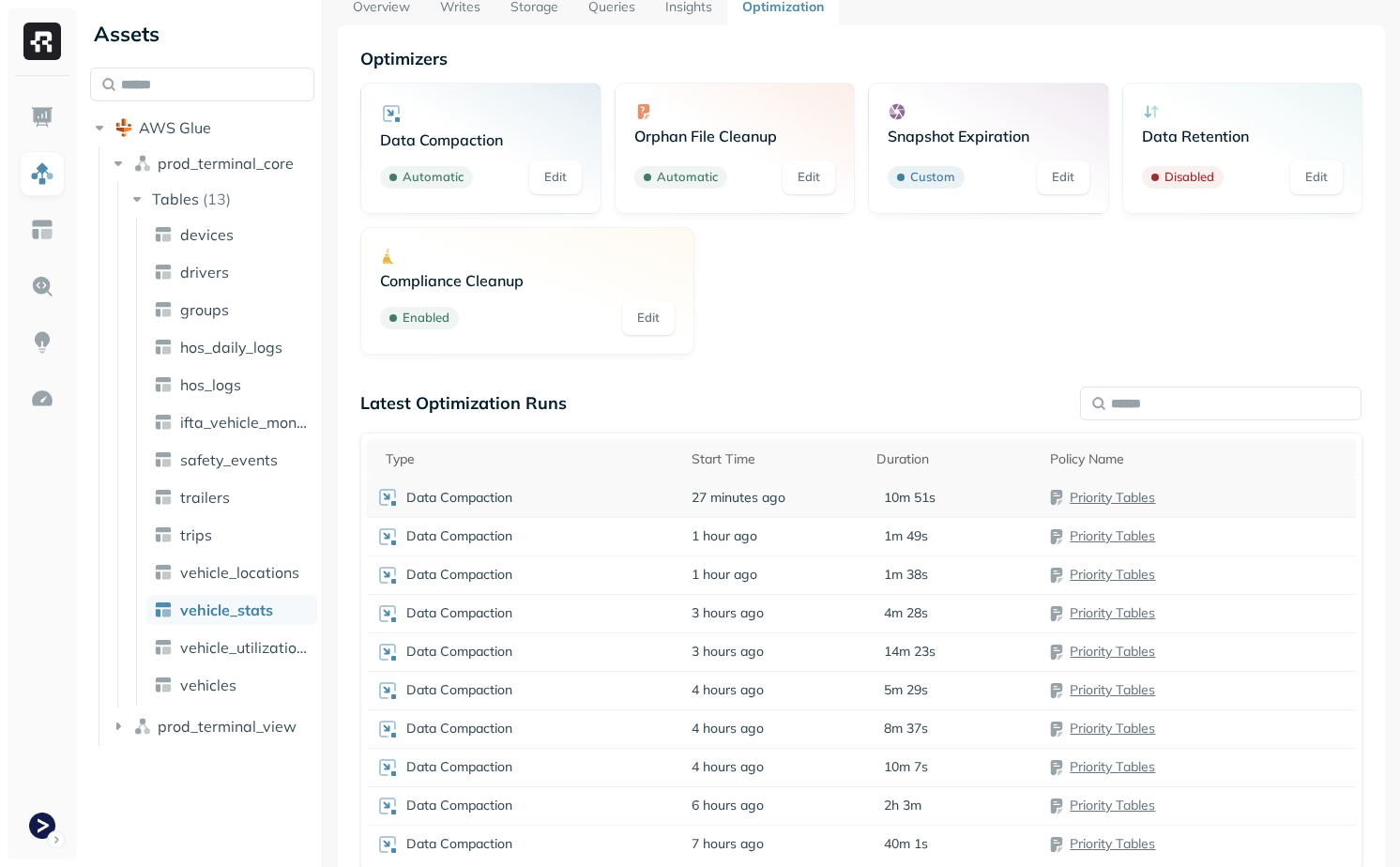
click at [752, 502] on span "27 minutes ago" at bounding box center [738, 498] width 94 height 18
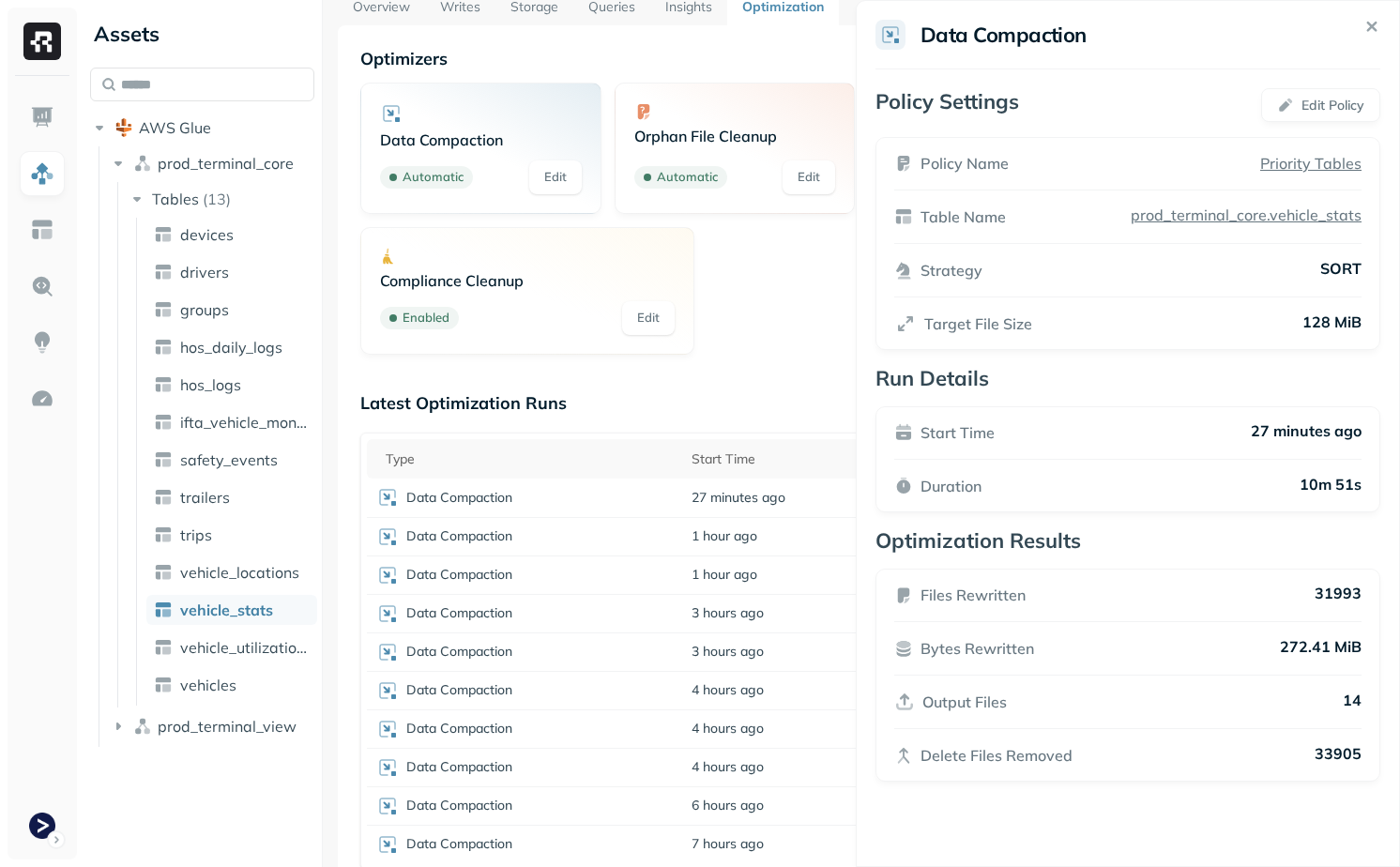
click at [1356, 700] on p "14" at bounding box center [1352, 701] width 19 height 23
click at [1321, 638] on p "272.41 MiB" at bounding box center [1321, 649] width 82 height 23
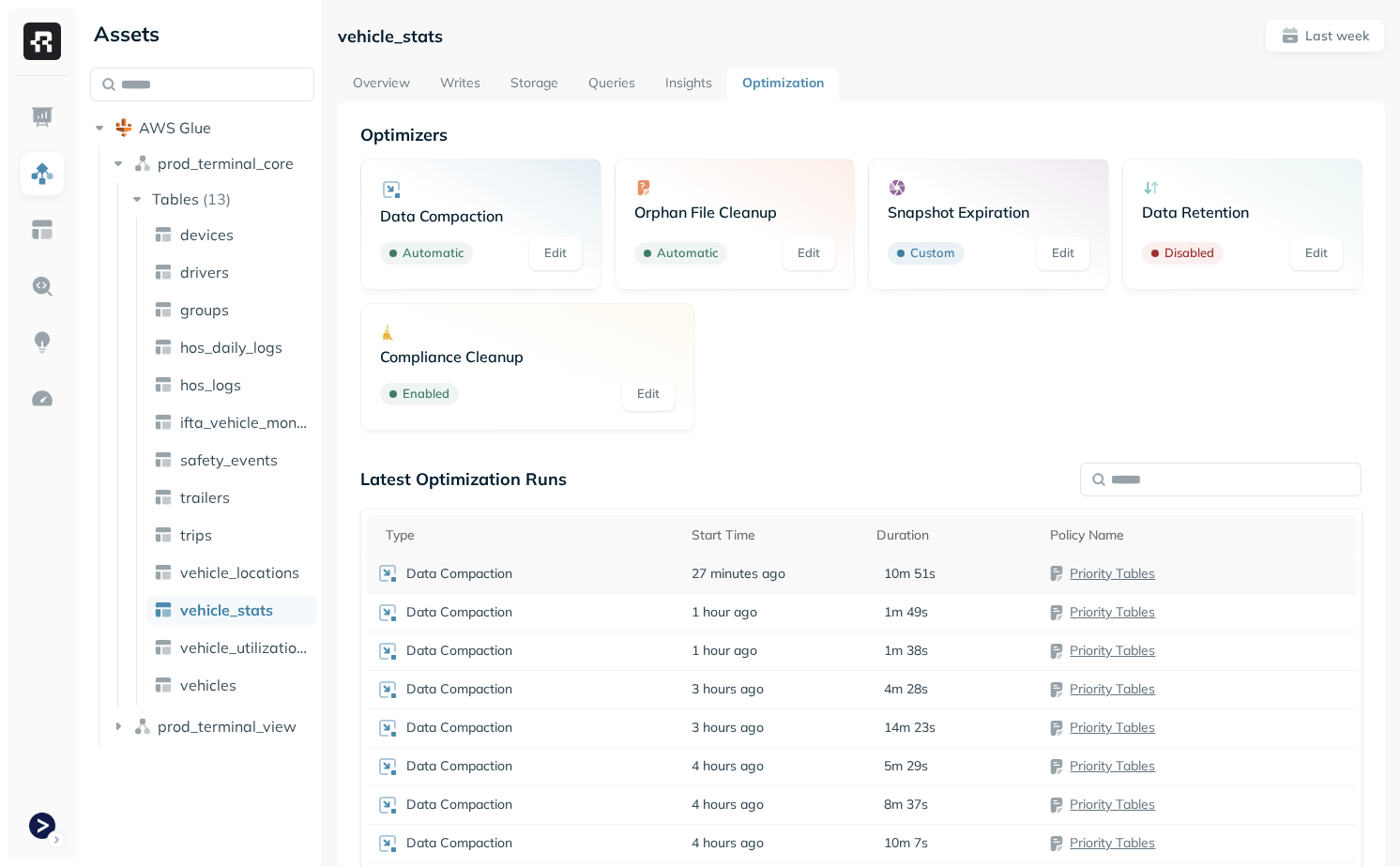
click at [829, 576] on td "27 minutes ago" at bounding box center [774, 574] width 185 height 39
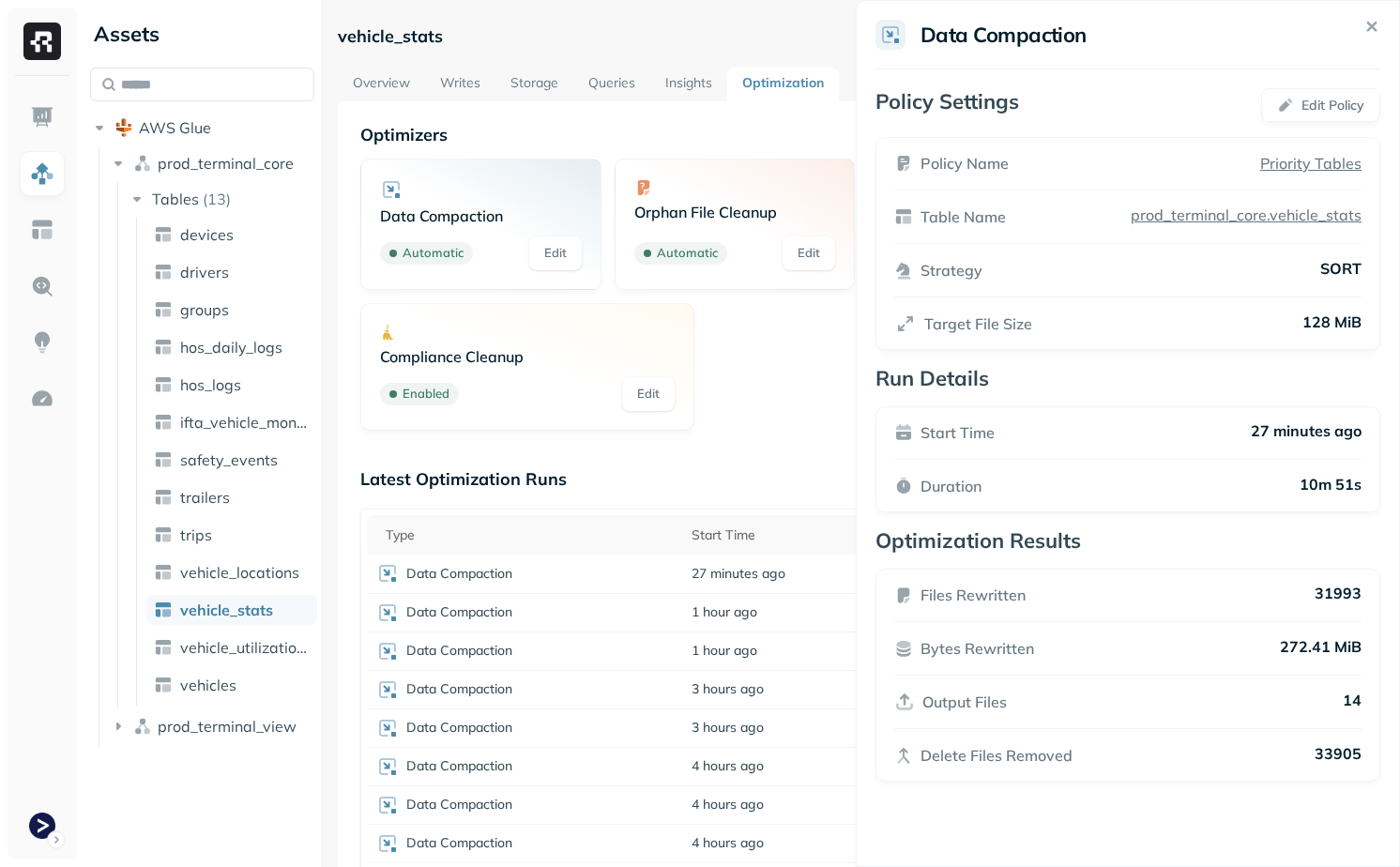
click at [1350, 590] on p "31993" at bounding box center [1338, 595] width 47 height 23
click at [1342, 587] on p "31993" at bounding box center [1338, 595] width 47 height 23
